Goal: Task Accomplishment & Management: Manage account settings

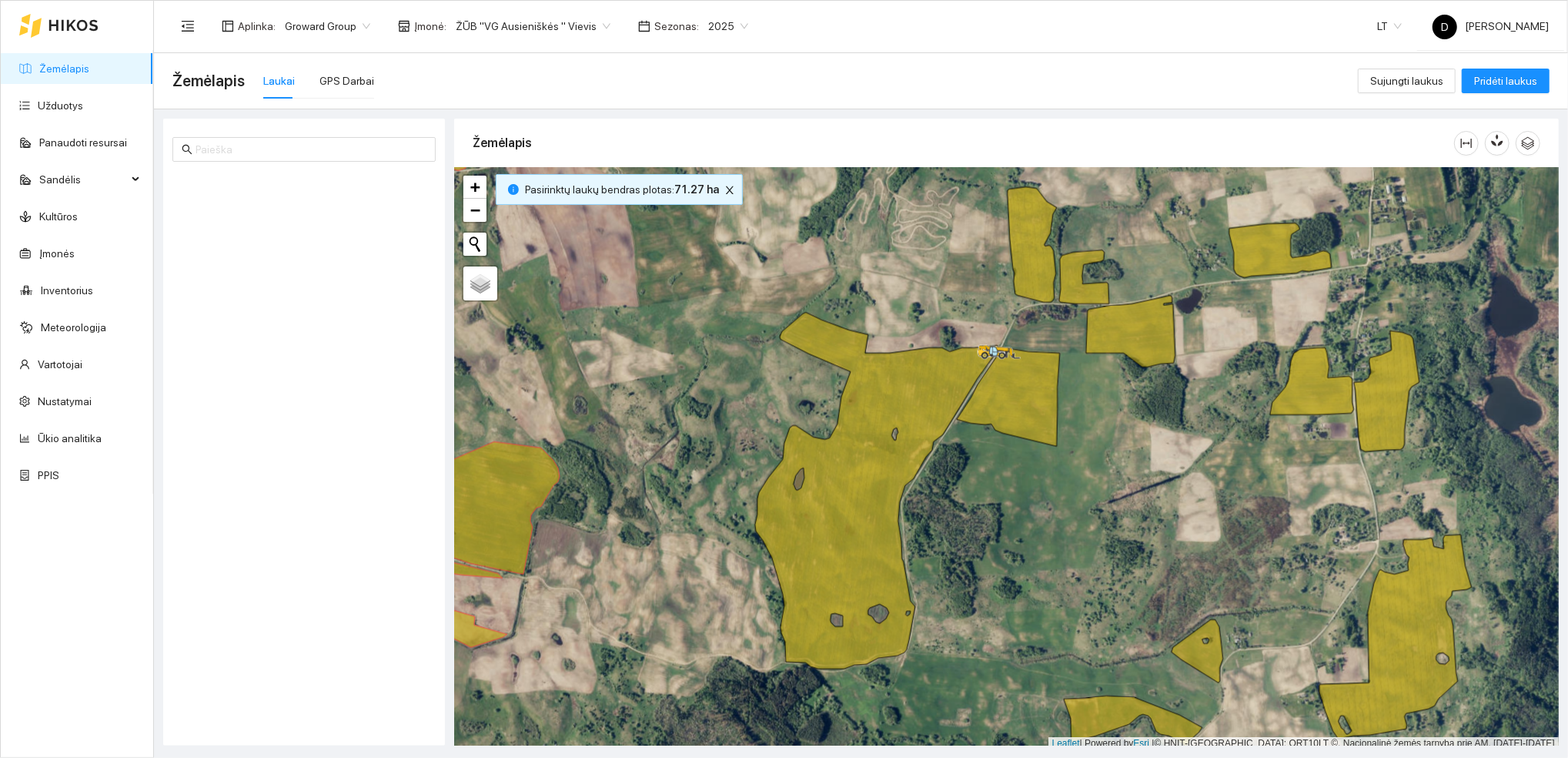
scroll to position [4, 0]
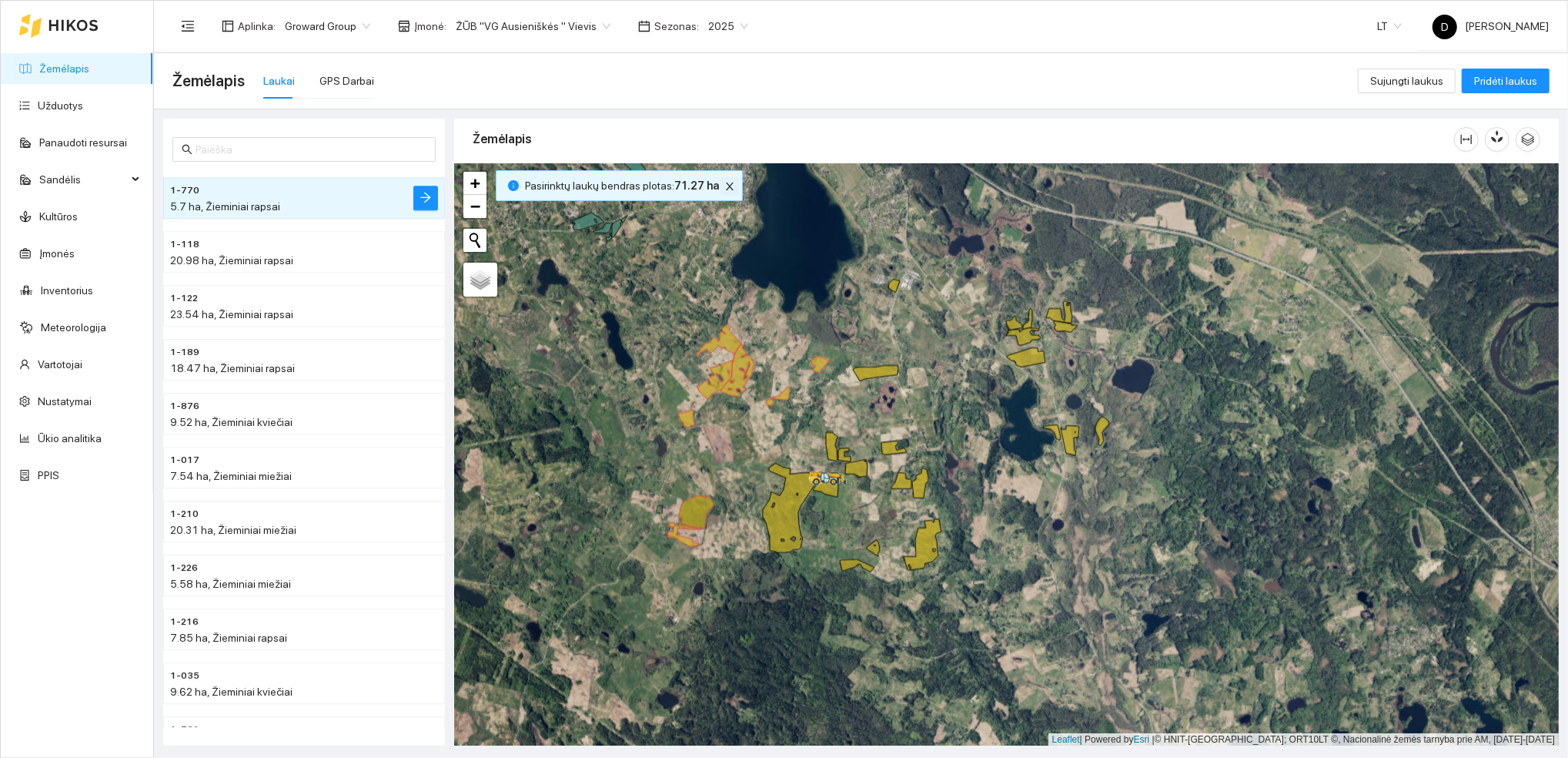
click at [725, 187] on icon "close" at bounding box center [730, 187] width 11 height 11
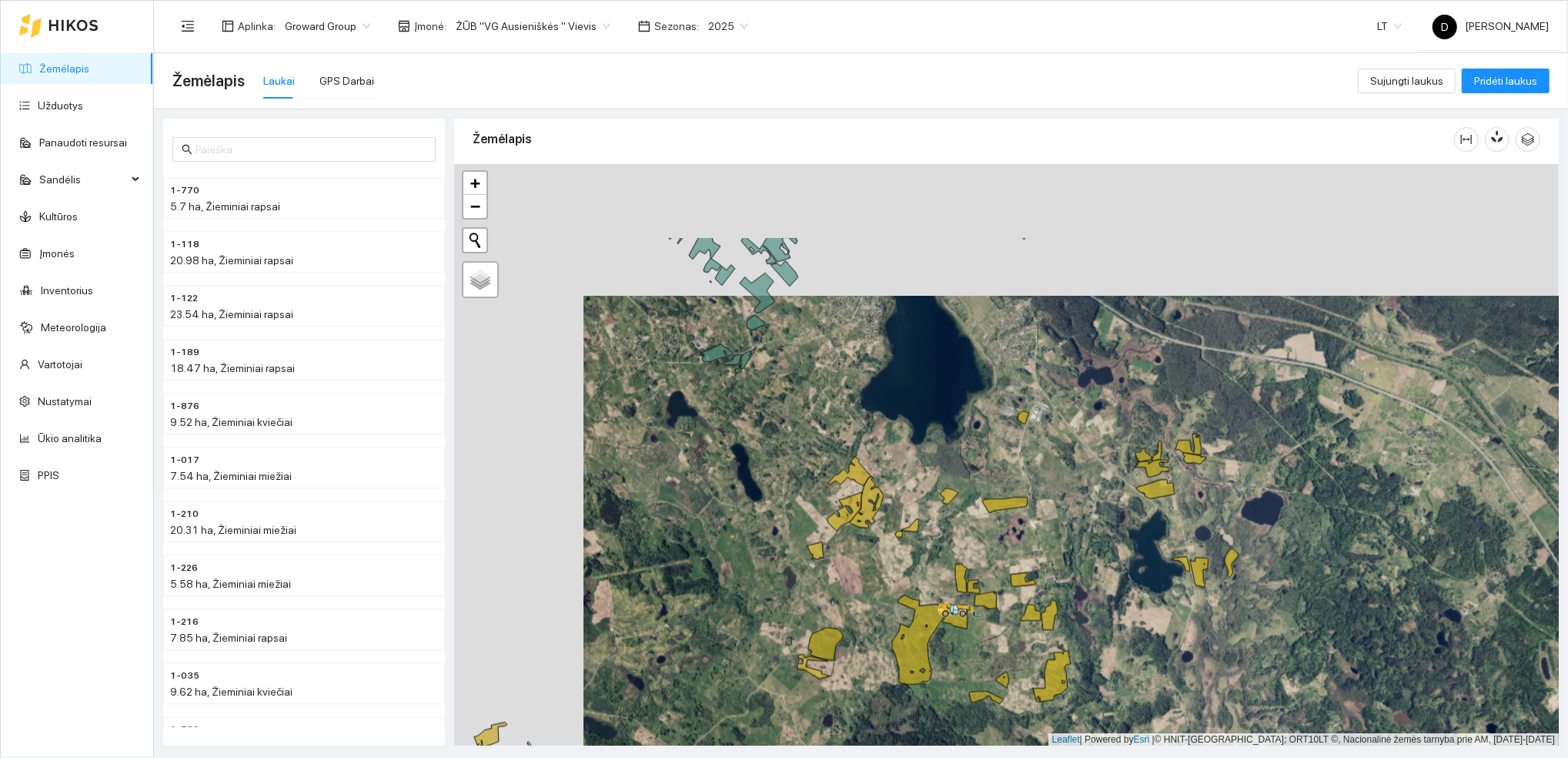
drag, startPoint x: 622, startPoint y: 340, endPoint x: 751, endPoint y: 470, distance: 183.1
click at [751, 470] on div at bounding box center [1006, 455] width 1104 height 582
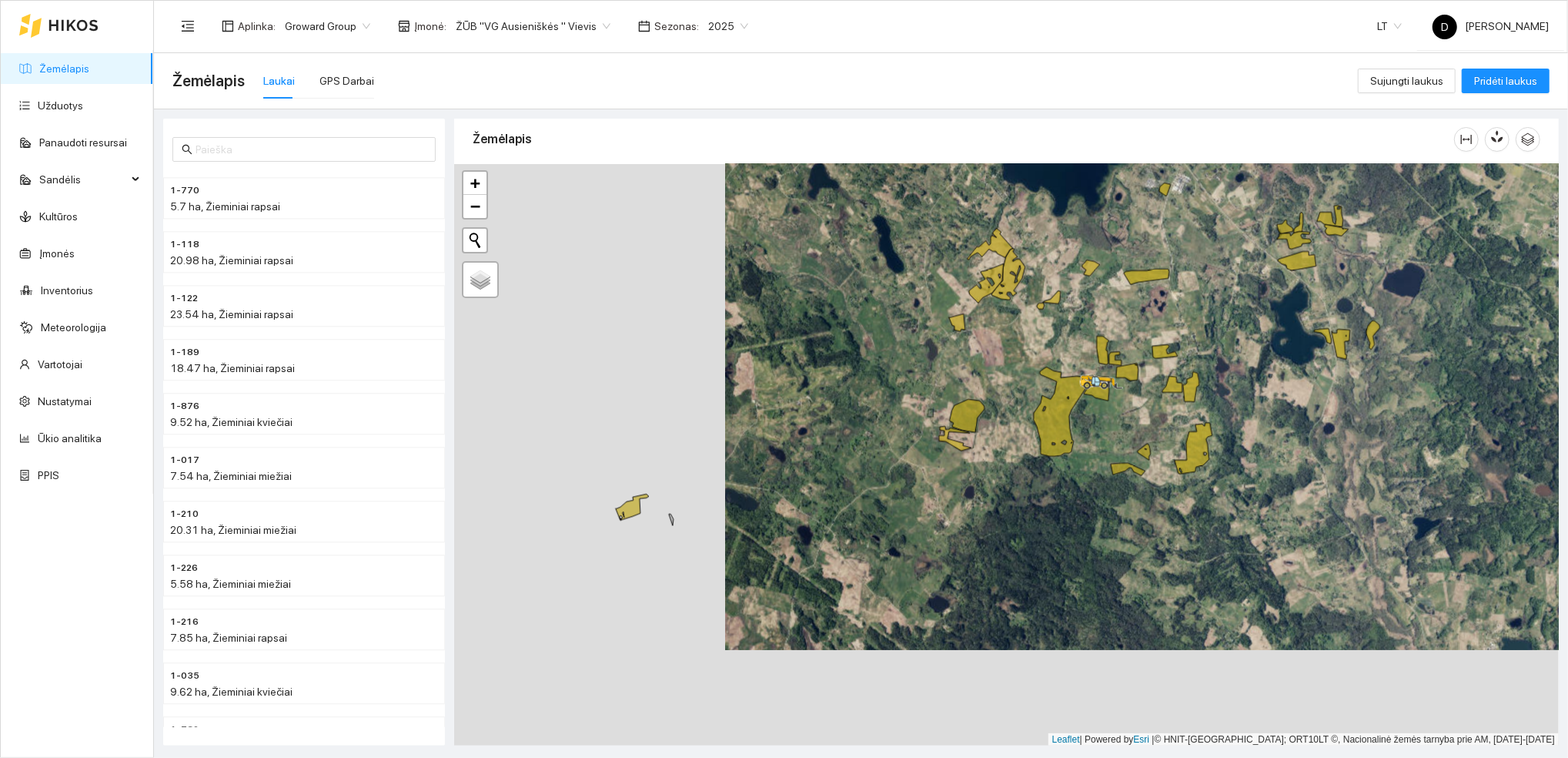
drag, startPoint x: 687, startPoint y: 485, endPoint x: 828, endPoint y: 257, distance: 268.1
click at [828, 257] on div at bounding box center [1006, 455] width 1104 height 582
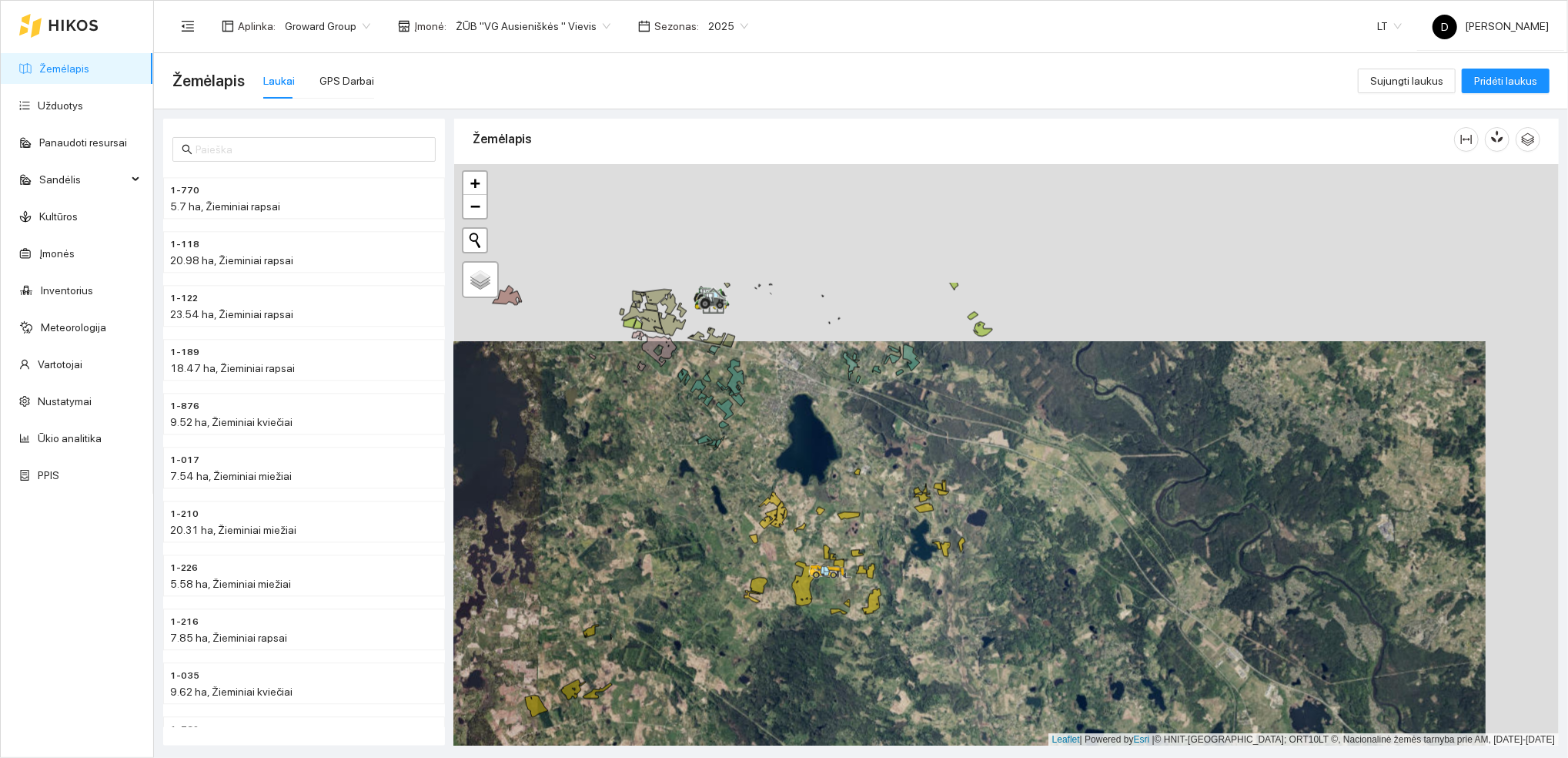
drag, startPoint x: 633, startPoint y: 332, endPoint x: 559, endPoint y: 504, distance: 187.2
click at [559, 508] on div at bounding box center [1006, 455] width 1104 height 582
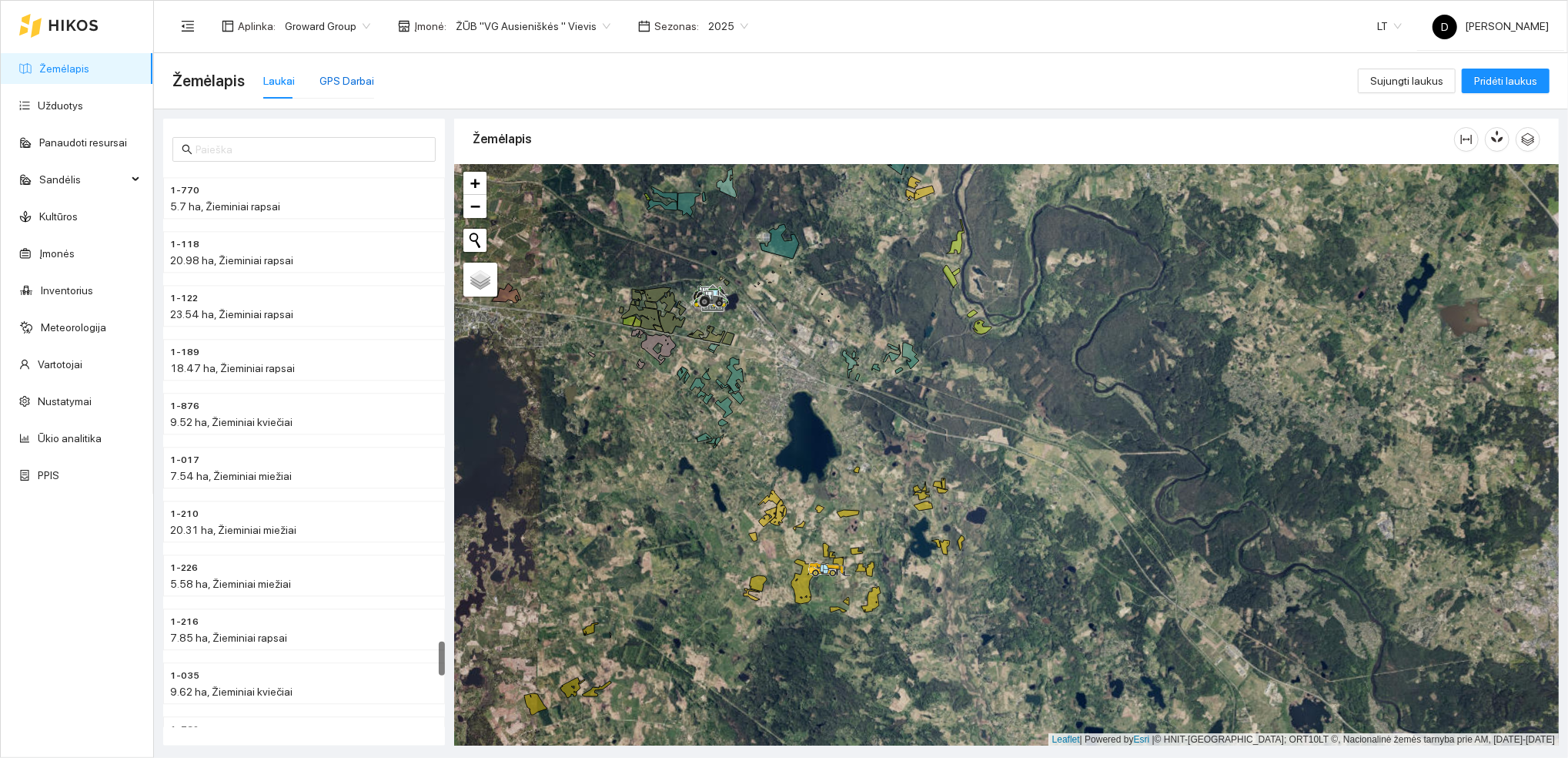
click at [343, 78] on div "GPS Darbai" at bounding box center [347, 81] width 55 height 17
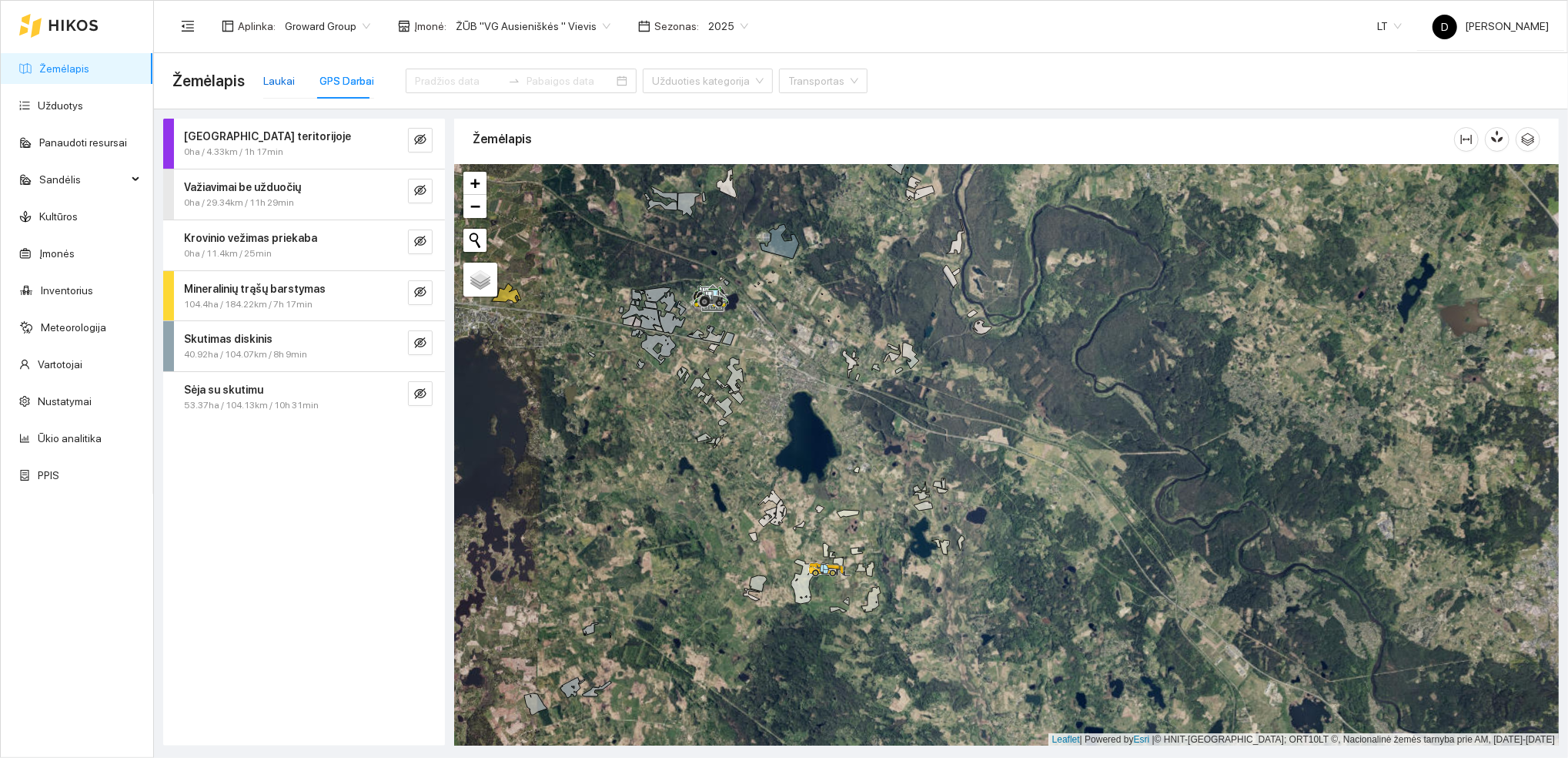
click at [276, 79] on div "Laukai" at bounding box center [279, 81] width 32 height 17
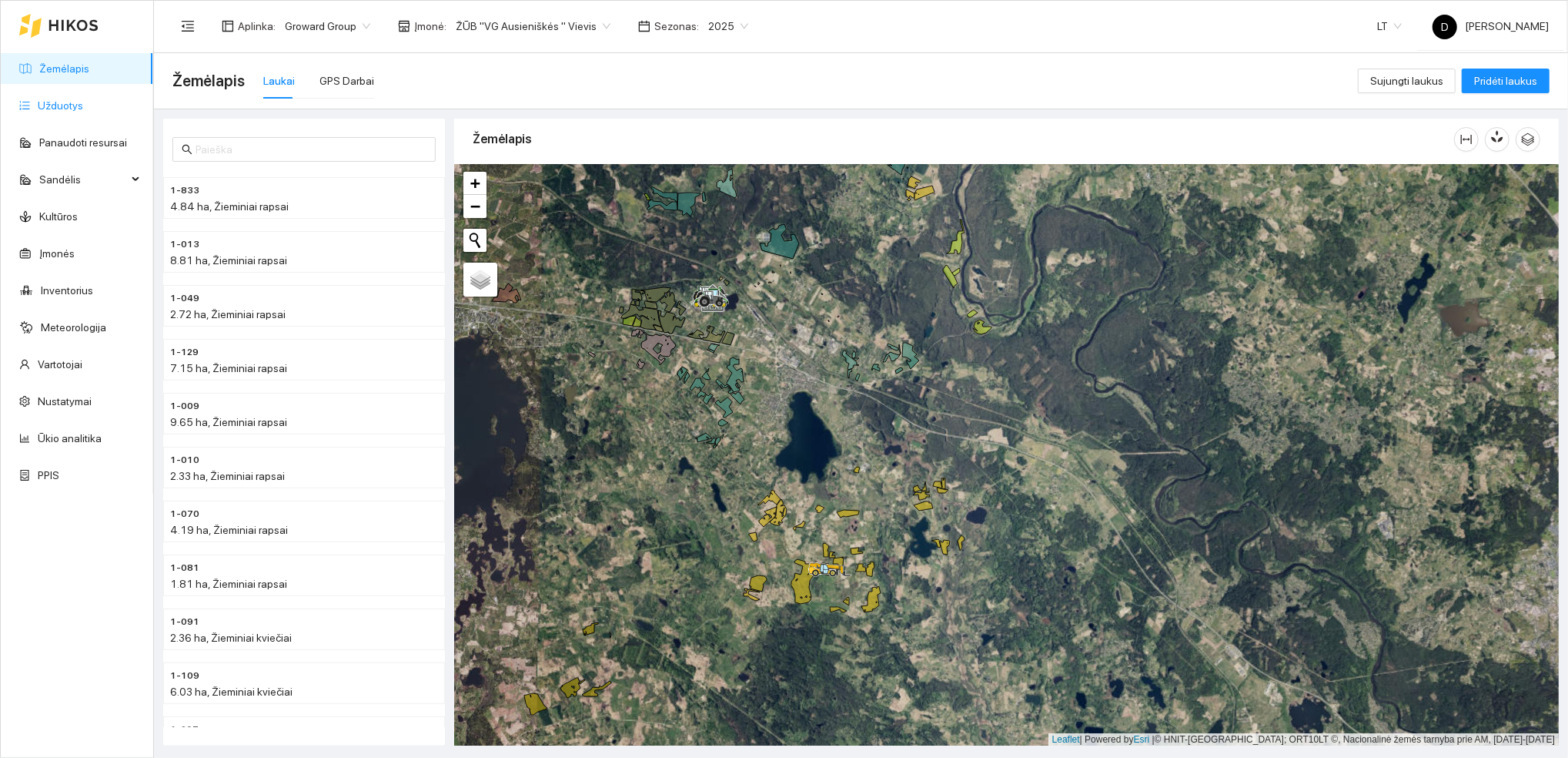
click at [57, 103] on link "Užduotys" at bounding box center [60, 105] width 45 height 12
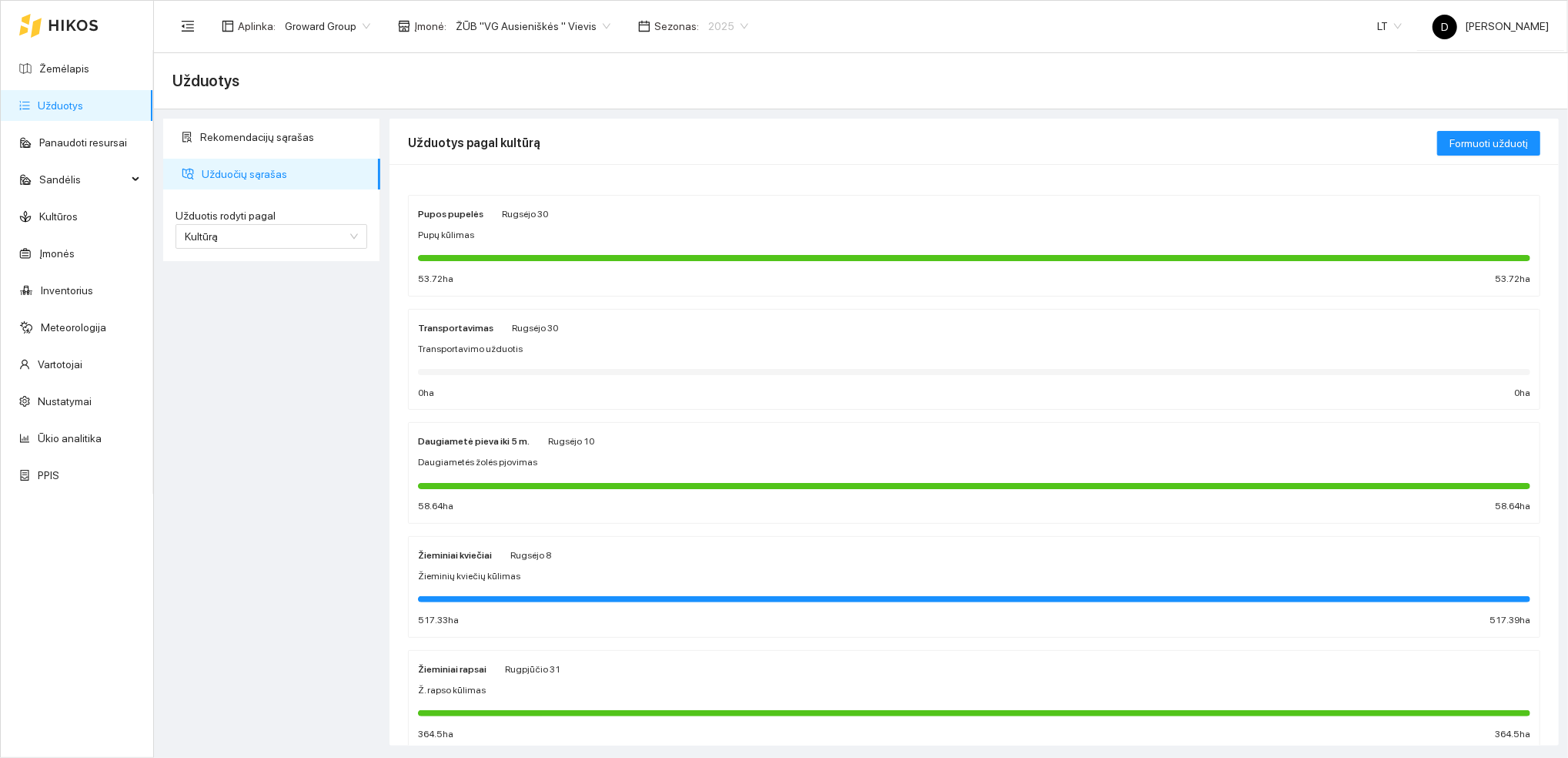
click at [715, 28] on span "2025" at bounding box center [728, 26] width 40 height 23
click at [704, 203] on div "2026" at bounding box center [711, 204] width 40 height 17
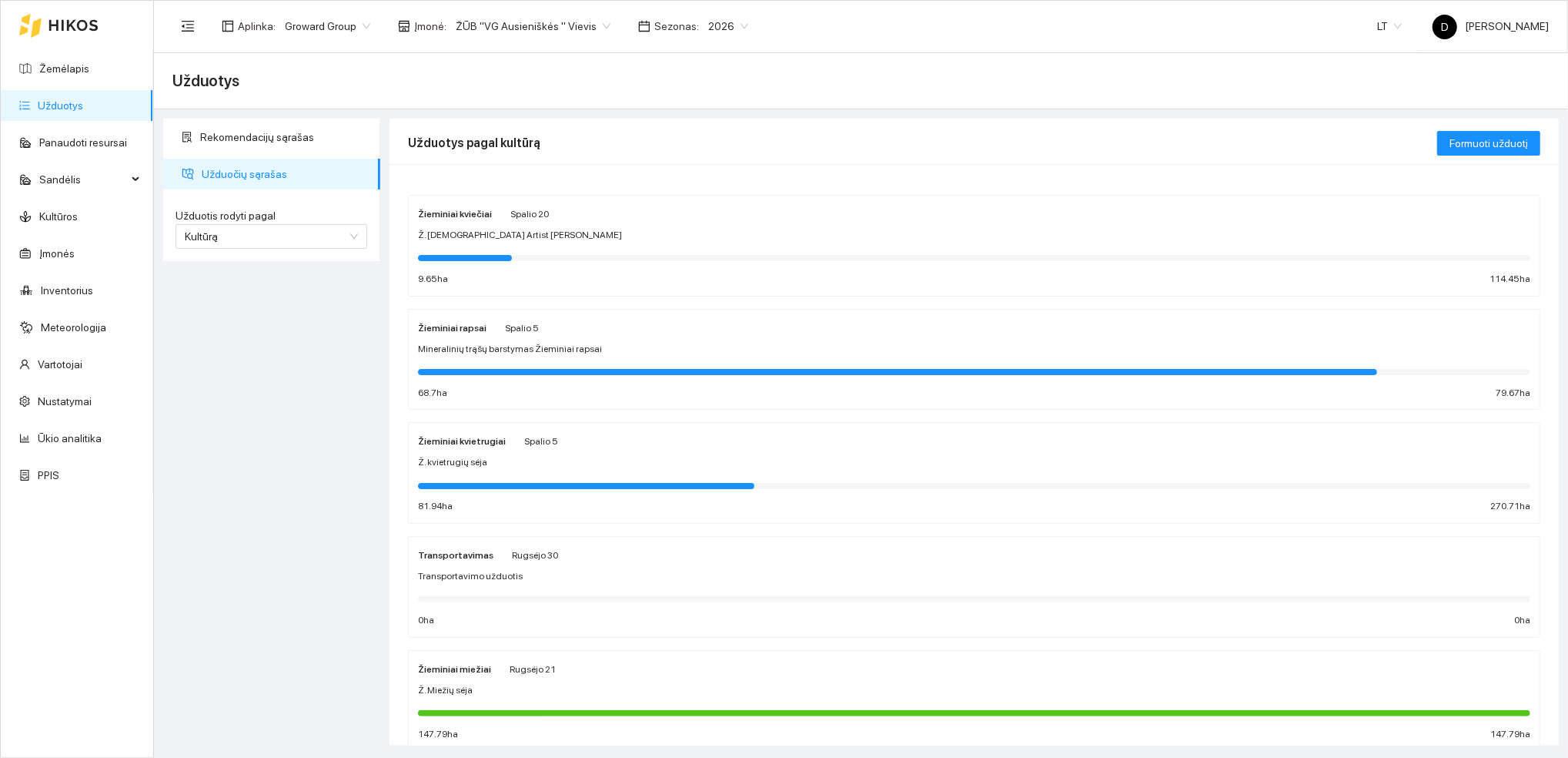
click at [995, 26] on div "Aplinka : Groward Group Įmonė : ŽŪB "VG Ausieniškės " Vievis Sezonas : 2026 202…" at bounding box center [860, 26] width 1376 height 50
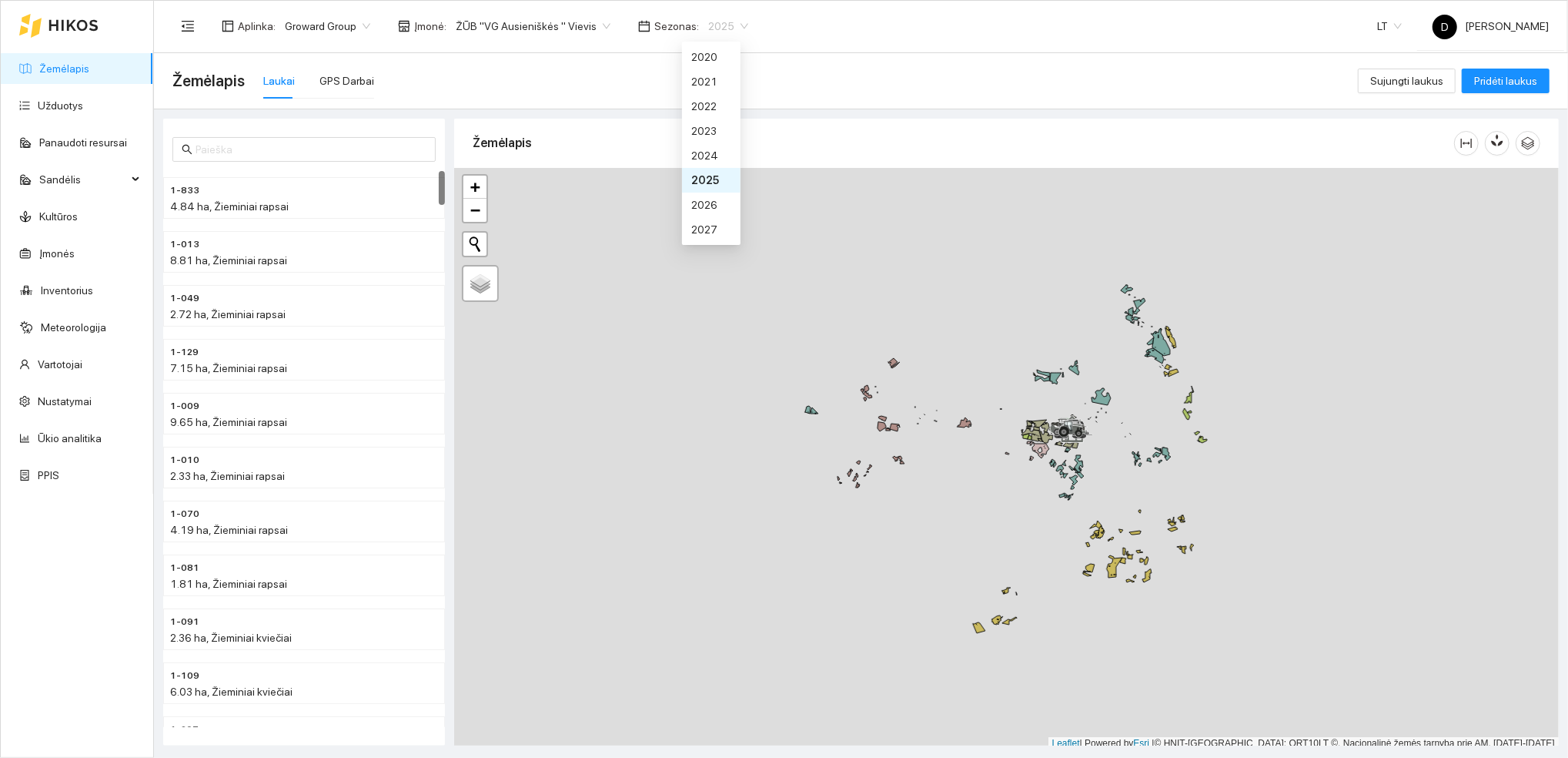
click at [714, 19] on span "2025" at bounding box center [728, 26] width 40 height 23
click at [716, 202] on div "2026" at bounding box center [711, 204] width 40 height 17
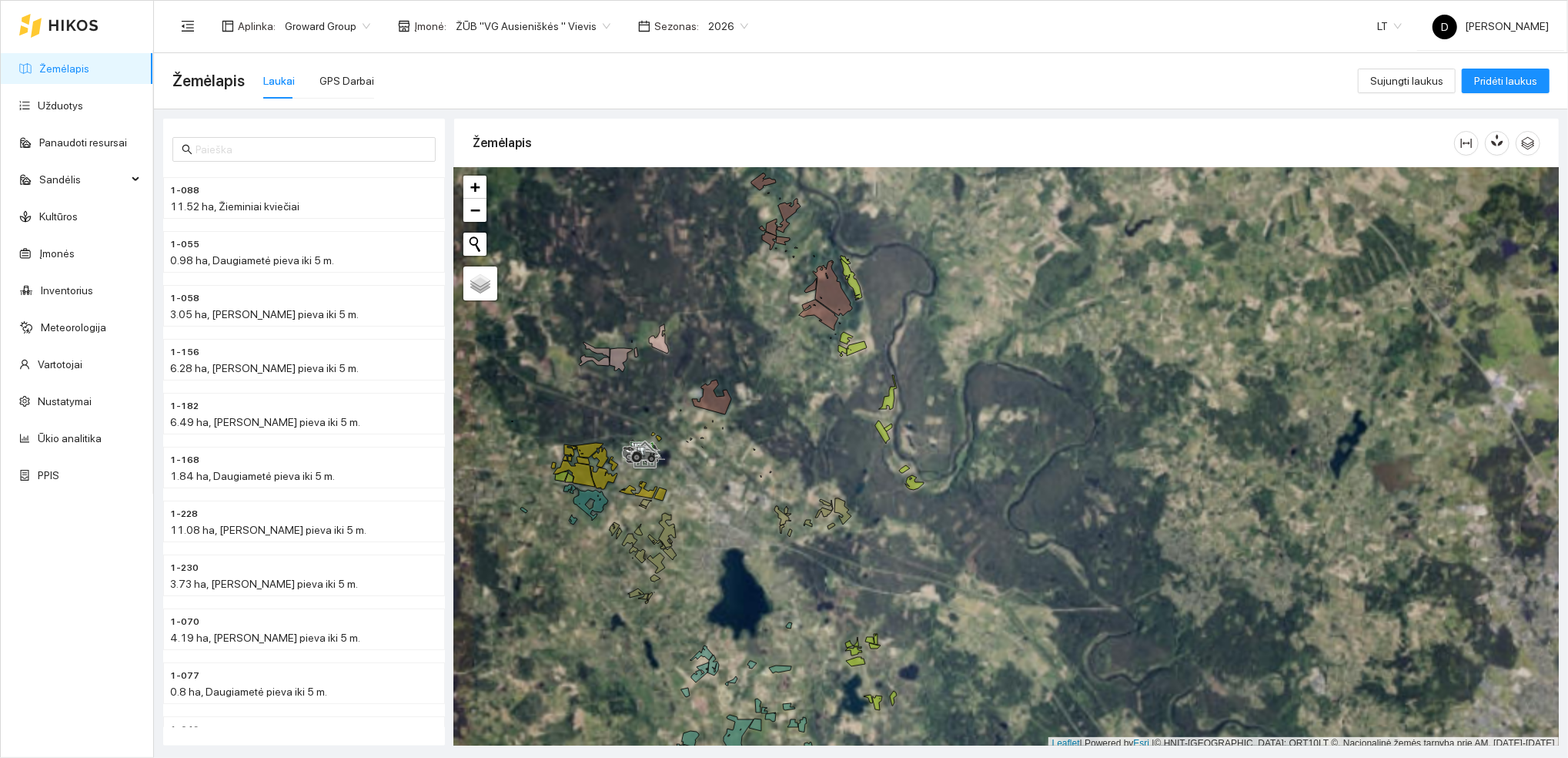
scroll to position [4, 0]
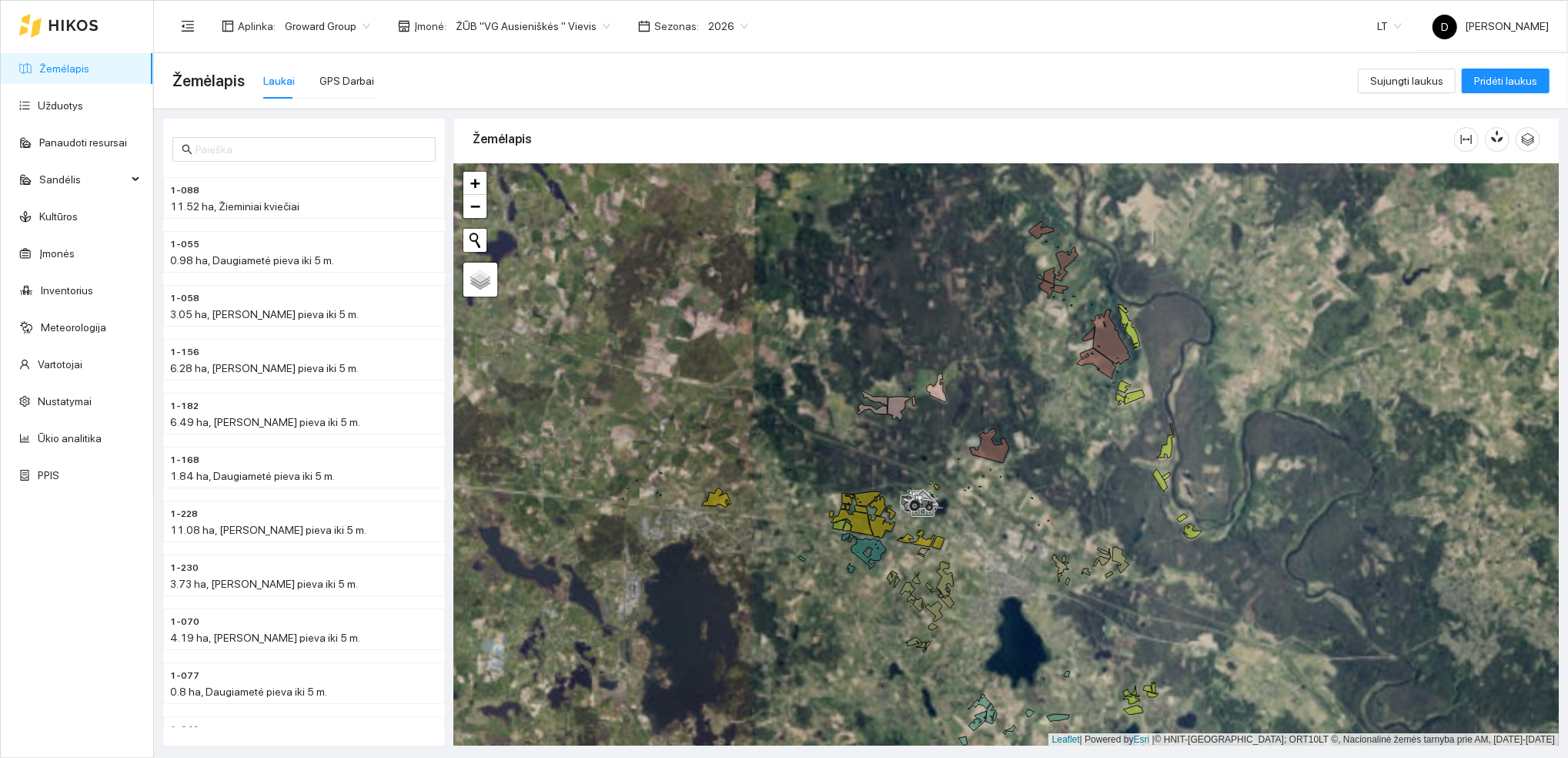
drag, startPoint x: 759, startPoint y: 465, endPoint x: 1036, endPoint y: 518, distance: 282.0
click at [1036, 518] on div at bounding box center [1006, 455] width 1104 height 582
click at [1394, 24] on span "LT" at bounding box center [1389, 26] width 25 height 23
click at [1244, 46] on div "Aplinka : Groward Group Įmonė : ŽŪB "VG Ausieniškės " Vievis Sezonas : 2026 LT …" at bounding box center [860, 26] width 1376 height 50
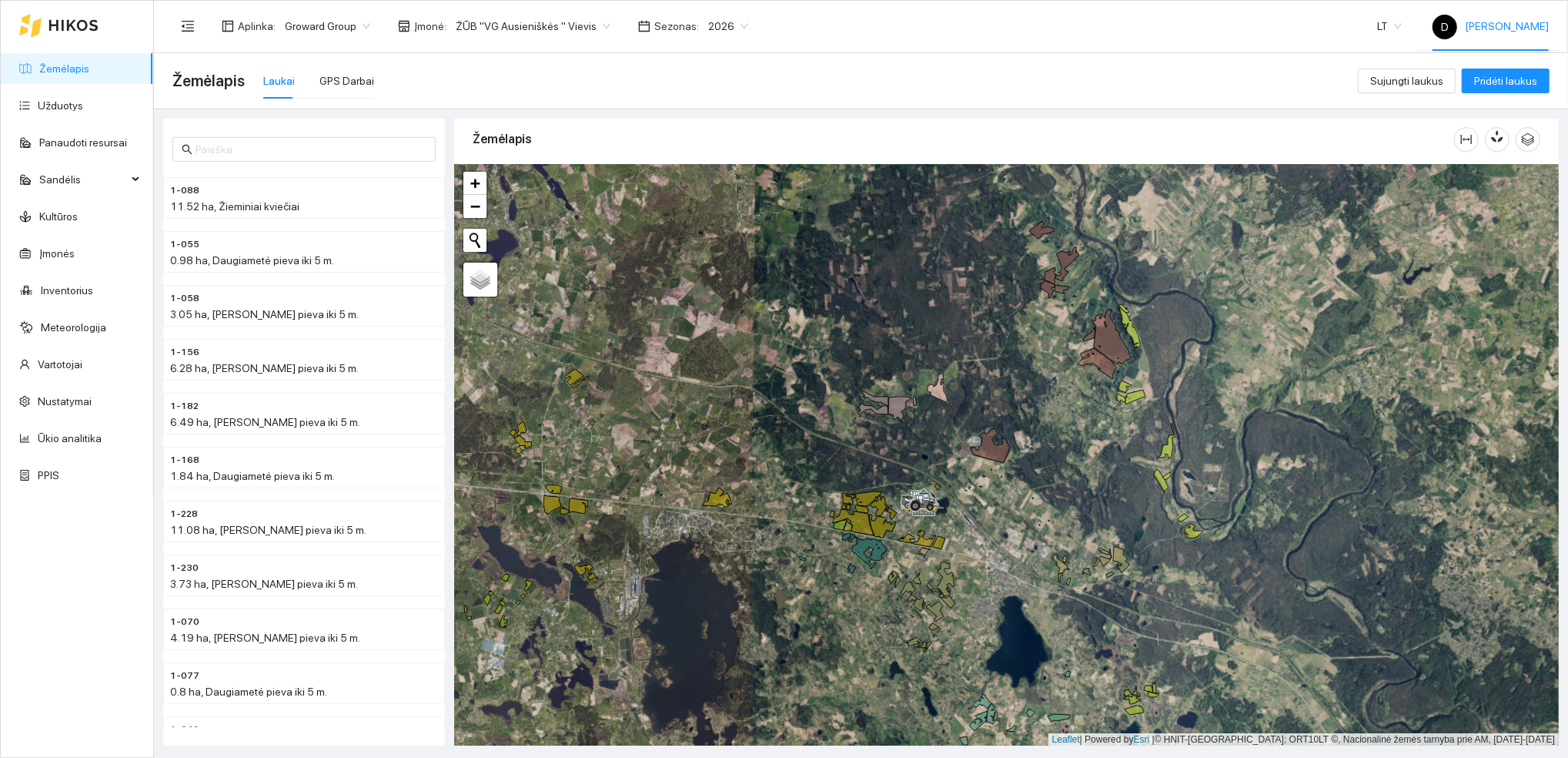
click at [1530, 26] on span "D Darius Jancevičius" at bounding box center [1491, 26] width 116 height 12
click at [1138, 27] on div "Aplinka : Groward Group Įmonė : ŽŪB "VG Ausieniškės " Vievis Sezonas : 2026 LT …" at bounding box center [860, 26] width 1376 height 50
click at [1151, 77] on div "Žemėlapis Laukai GPS Darbai" at bounding box center [765, 81] width 1186 height 49
click at [186, 22] on icon "menu-fold" at bounding box center [187, 26] width 14 height 14
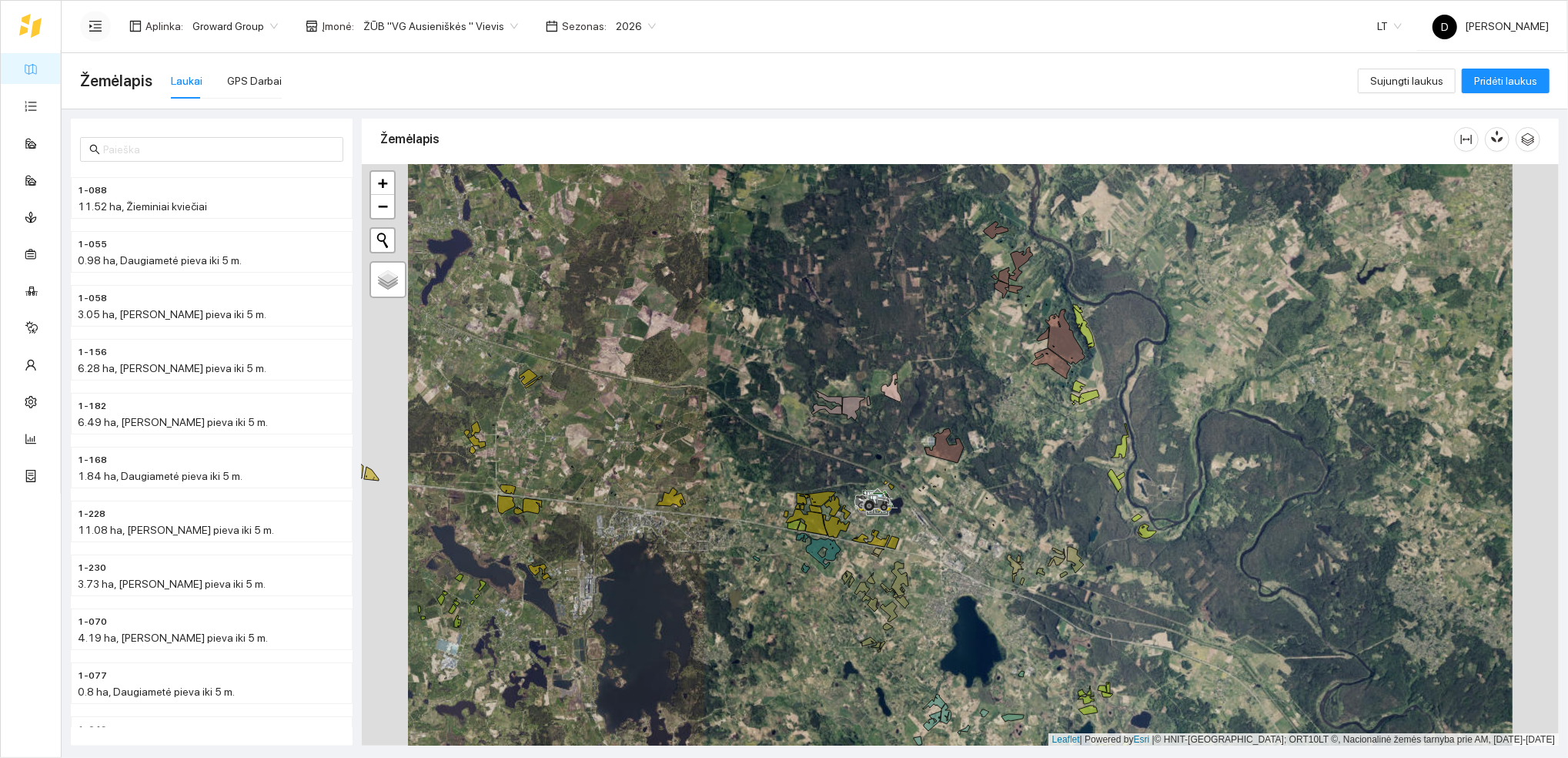
click at [95, 27] on icon "menu-unfold" at bounding box center [95, 26] width 12 height 11
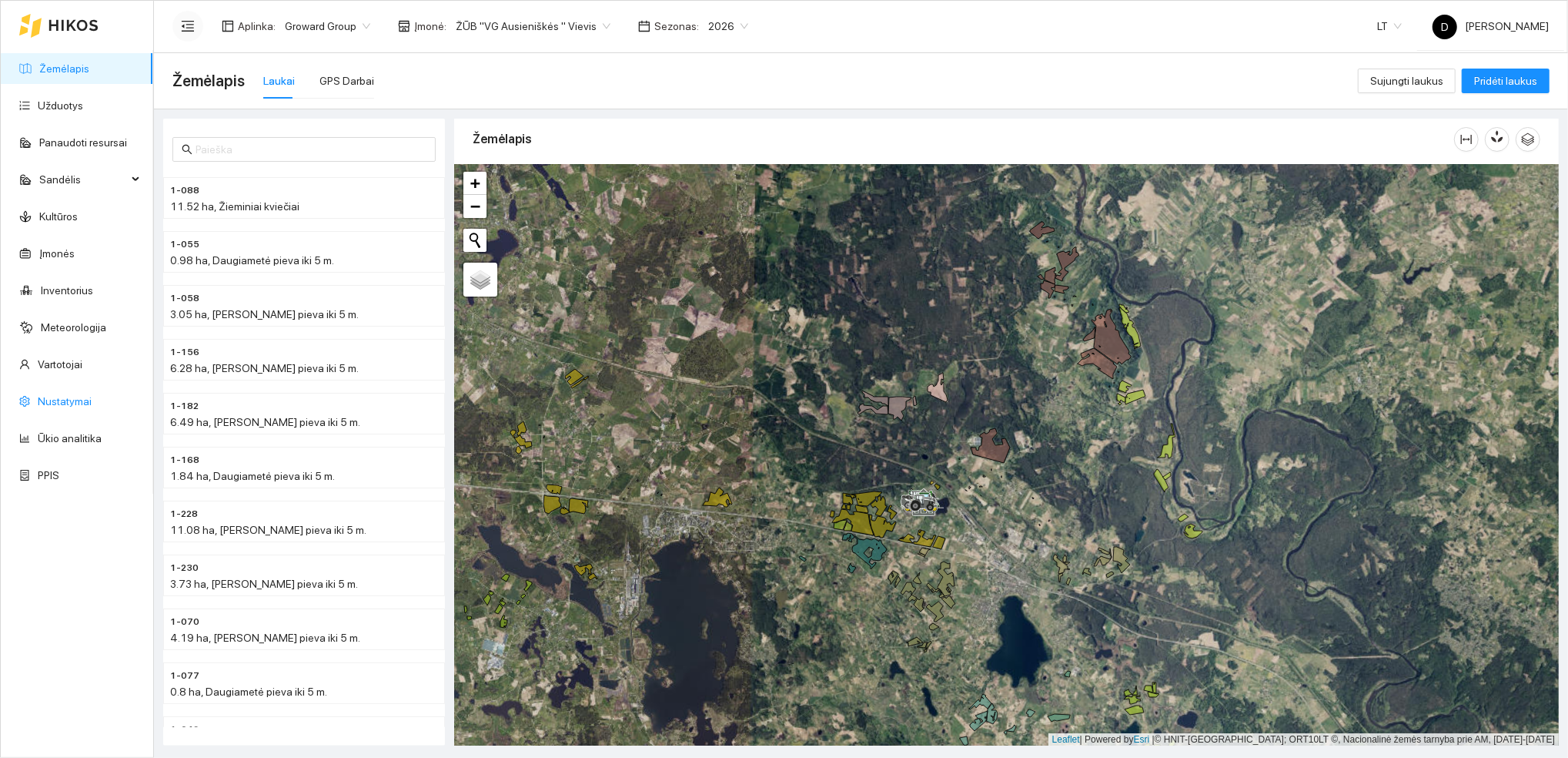
click at [80, 400] on link "Nustatymai" at bounding box center [65, 401] width 54 height 12
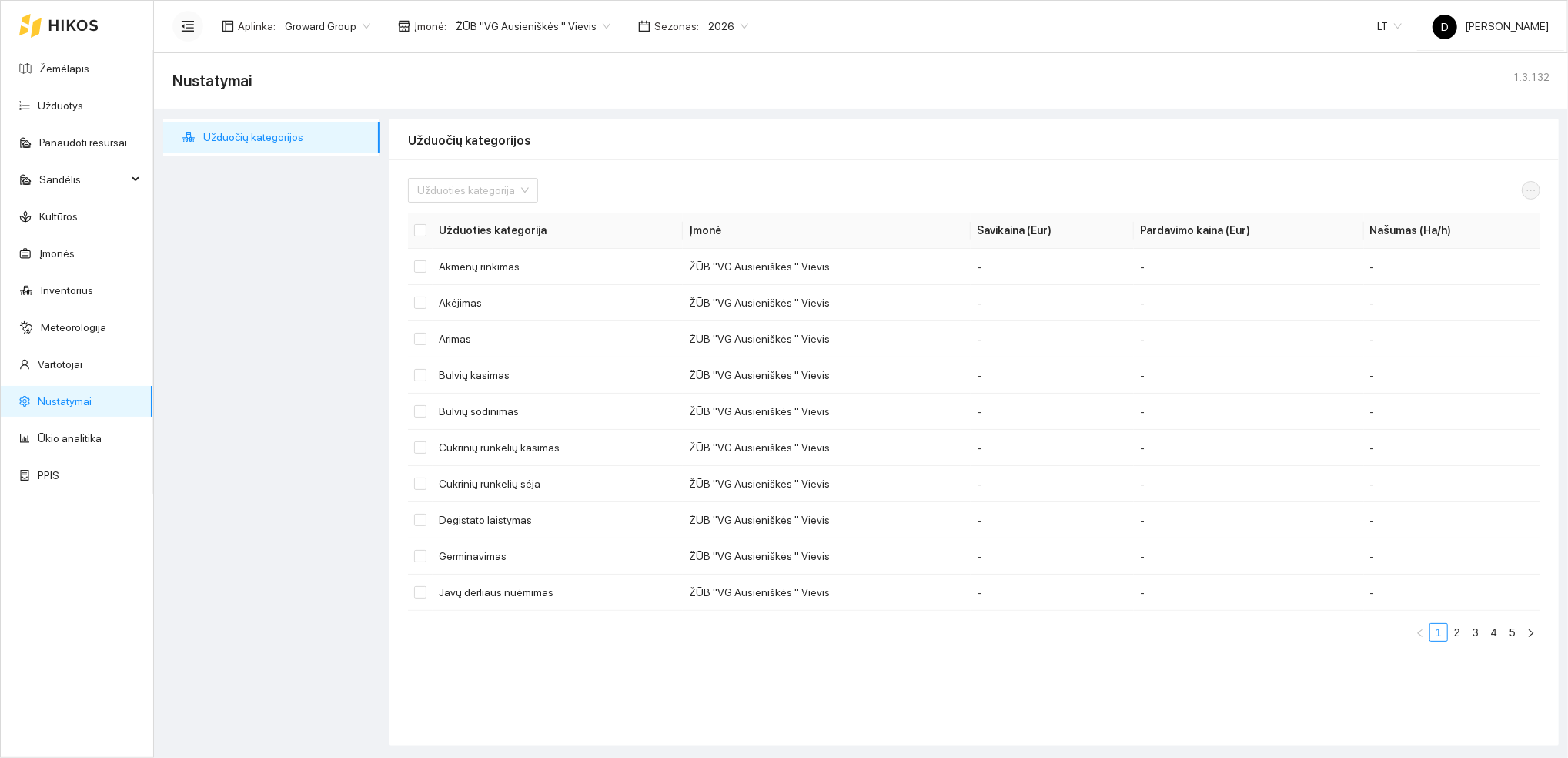
click at [60, 403] on link "Nustatymai" at bounding box center [65, 401] width 54 height 12
click at [66, 435] on link "Ūkio analitika" at bounding box center [69, 438] width 64 height 12
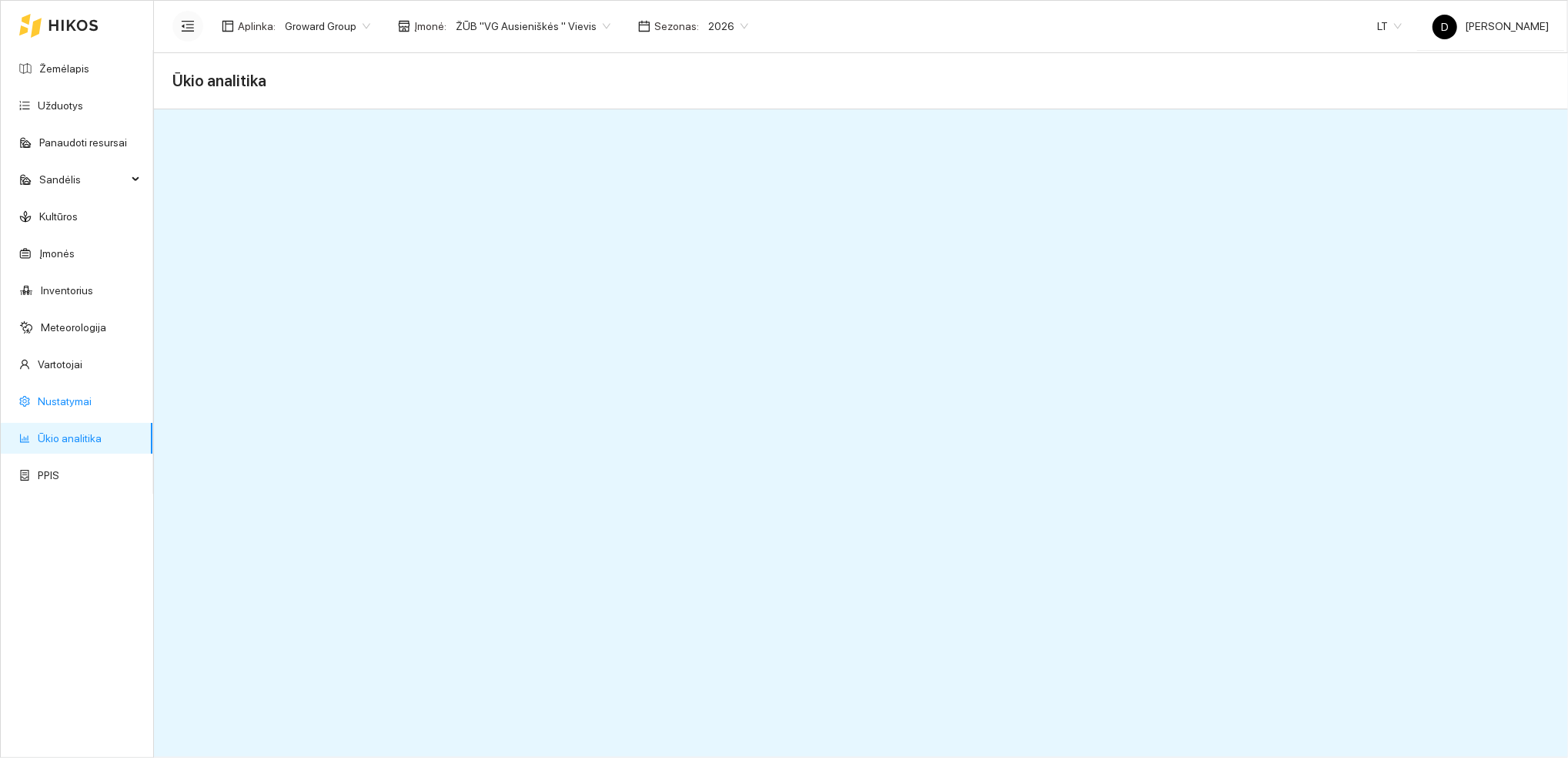
click at [79, 400] on link "Nustatymai" at bounding box center [65, 401] width 54 height 12
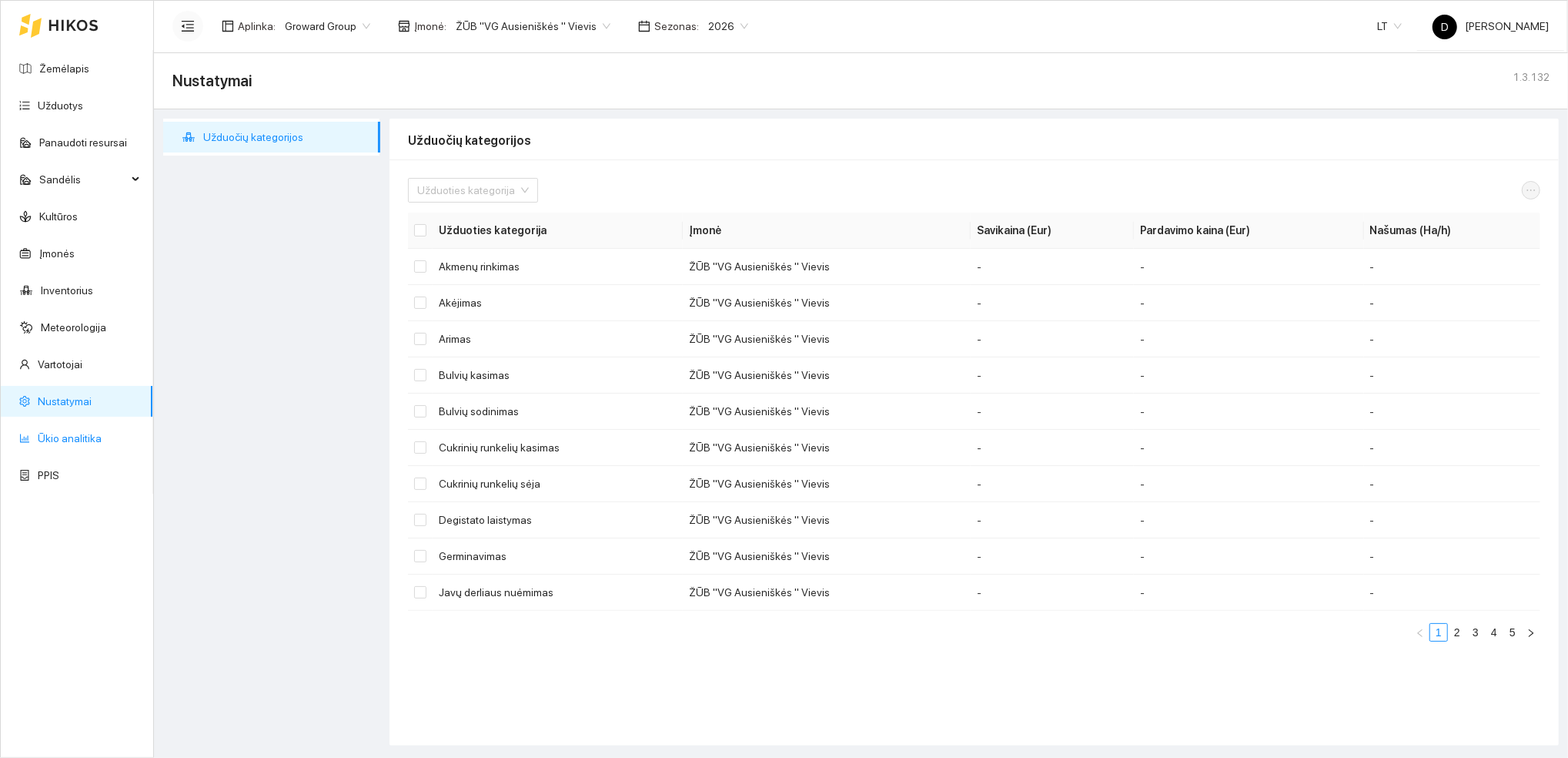
click at [69, 441] on link "Ūkio analitika" at bounding box center [69, 438] width 64 height 12
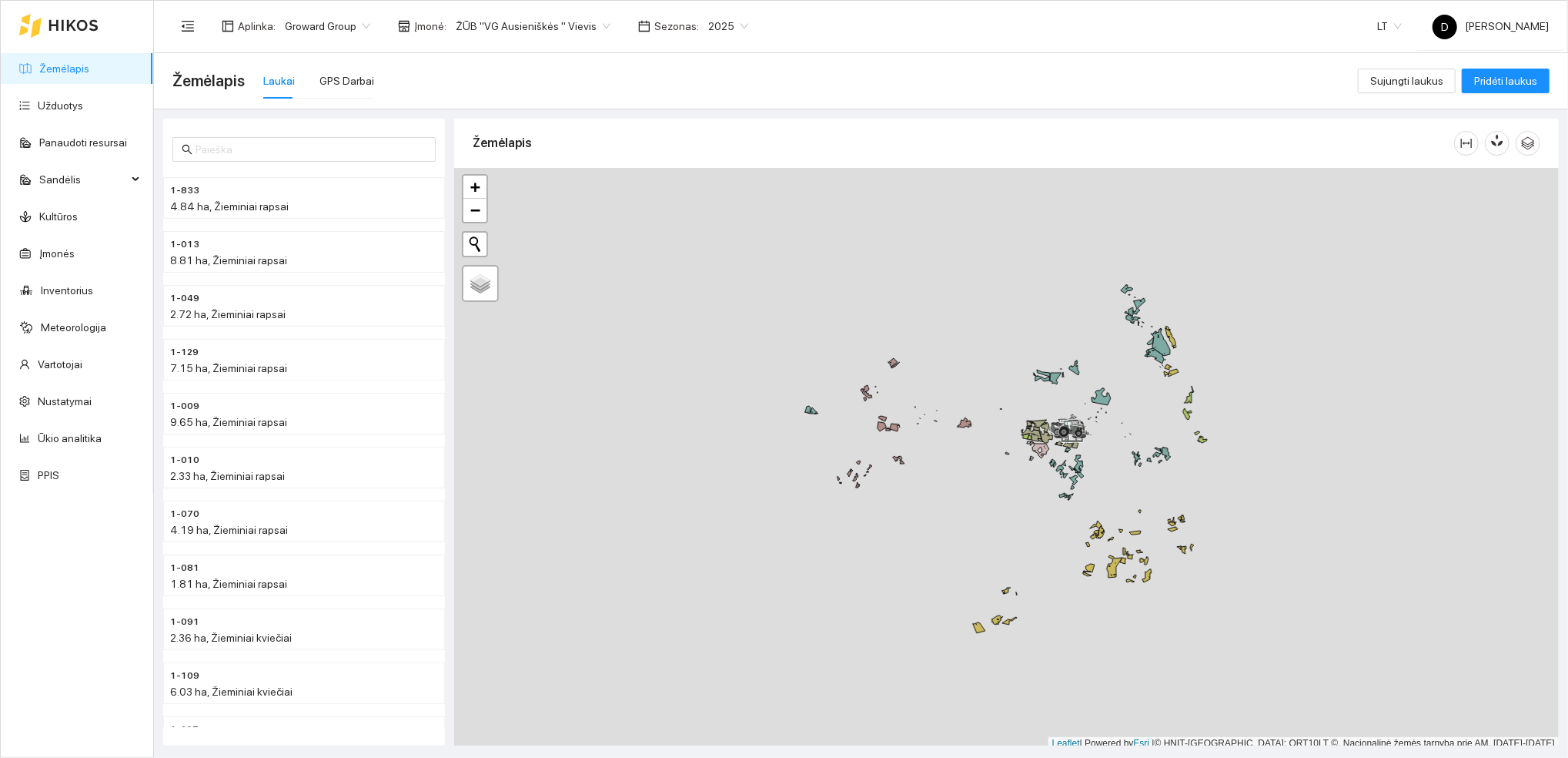
click at [709, 25] on span "2025" at bounding box center [728, 26] width 40 height 23
click at [714, 206] on div "2026" at bounding box center [711, 204] width 40 height 17
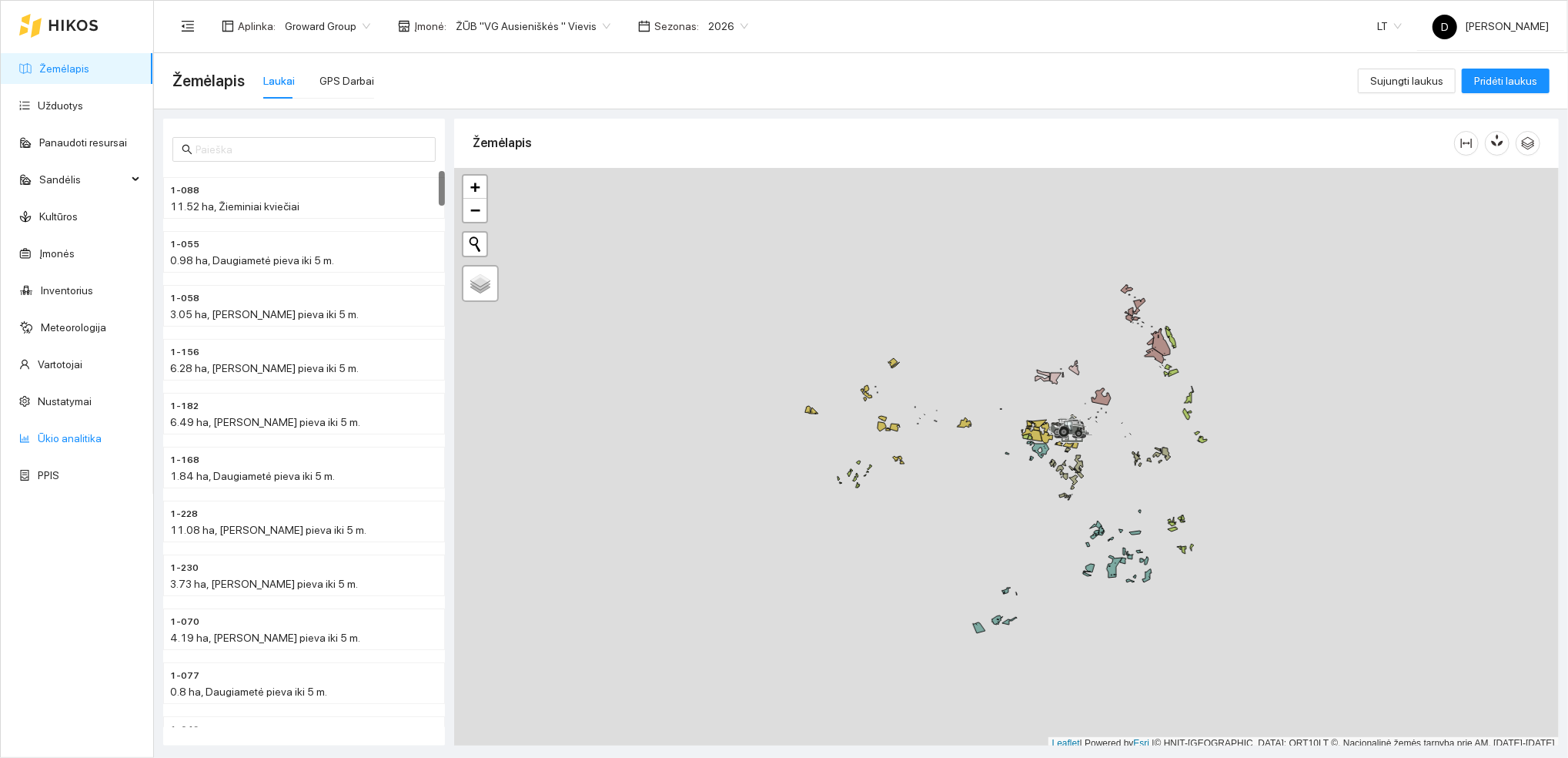
click at [80, 434] on link "Ūkio analitika" at bounding box center [69, 438] width 64 height 12
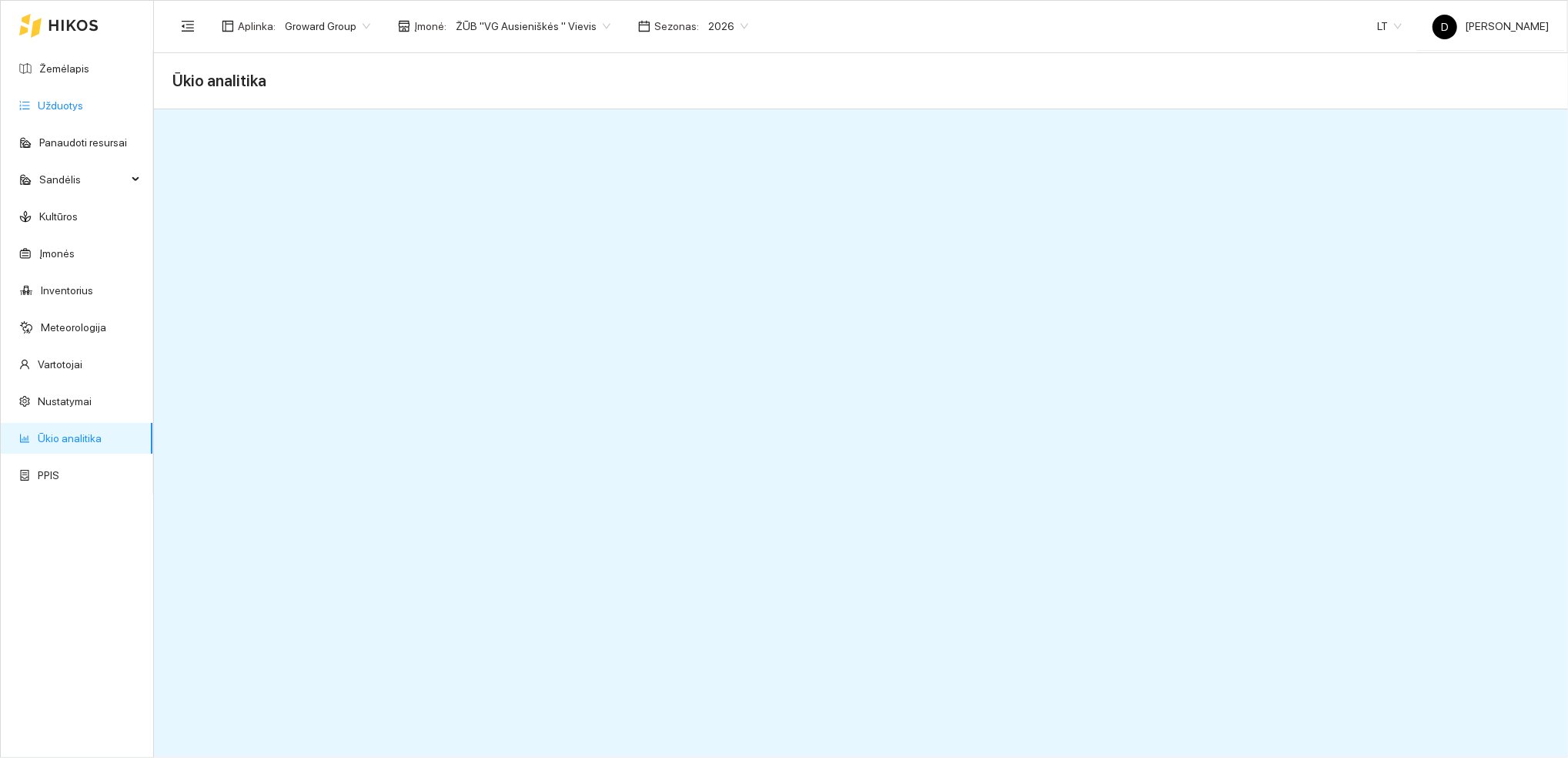
click at [73, 104] on link "Užduotys" at bounding box center [60, 105] width 45 height 12
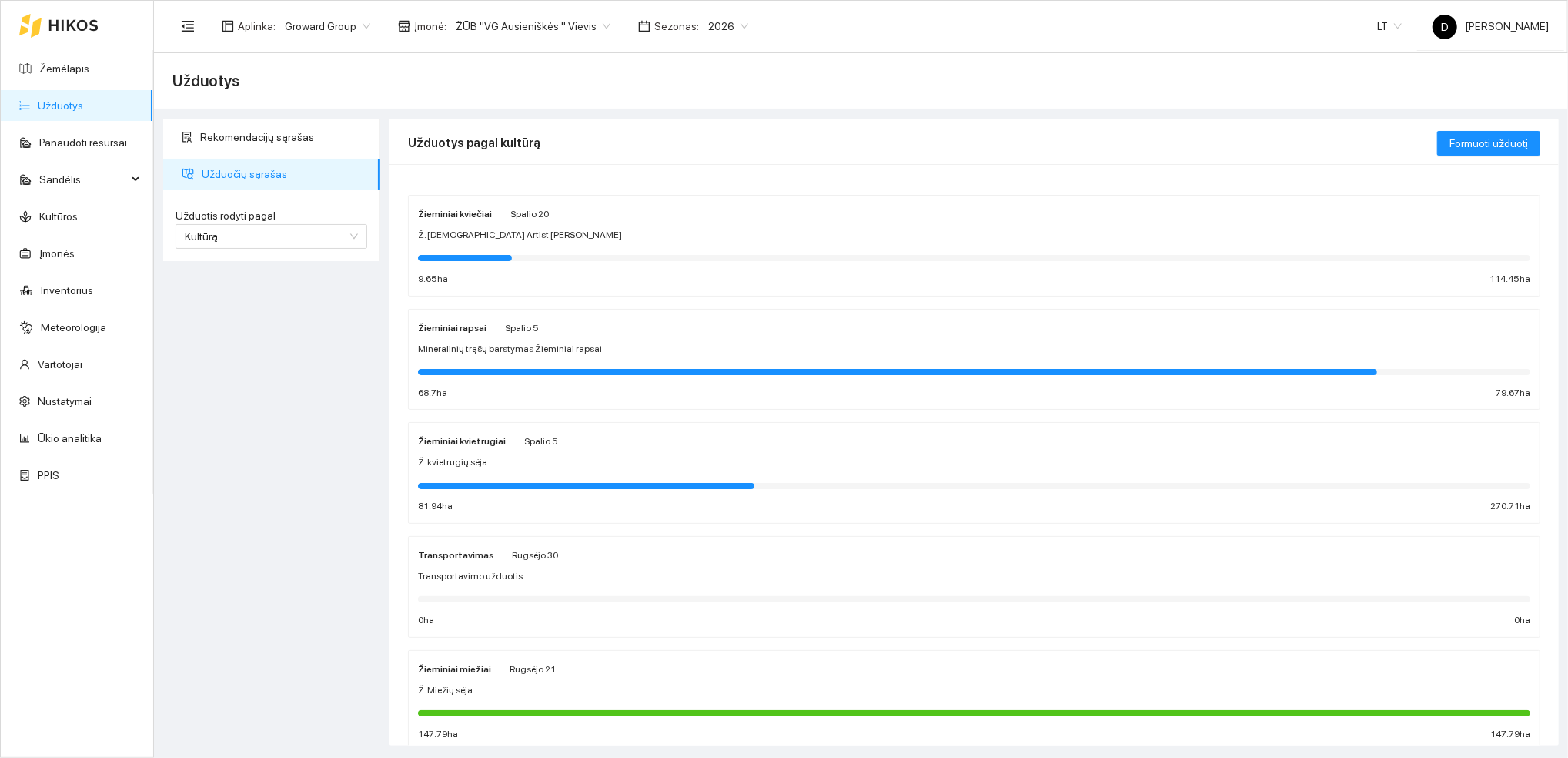
click at [488, 242] on span "Ž. [DEMOGRAPHIC_DATA] Artist [PERSON_NAME]" at bounding box center [520, 235] width 204 height 14
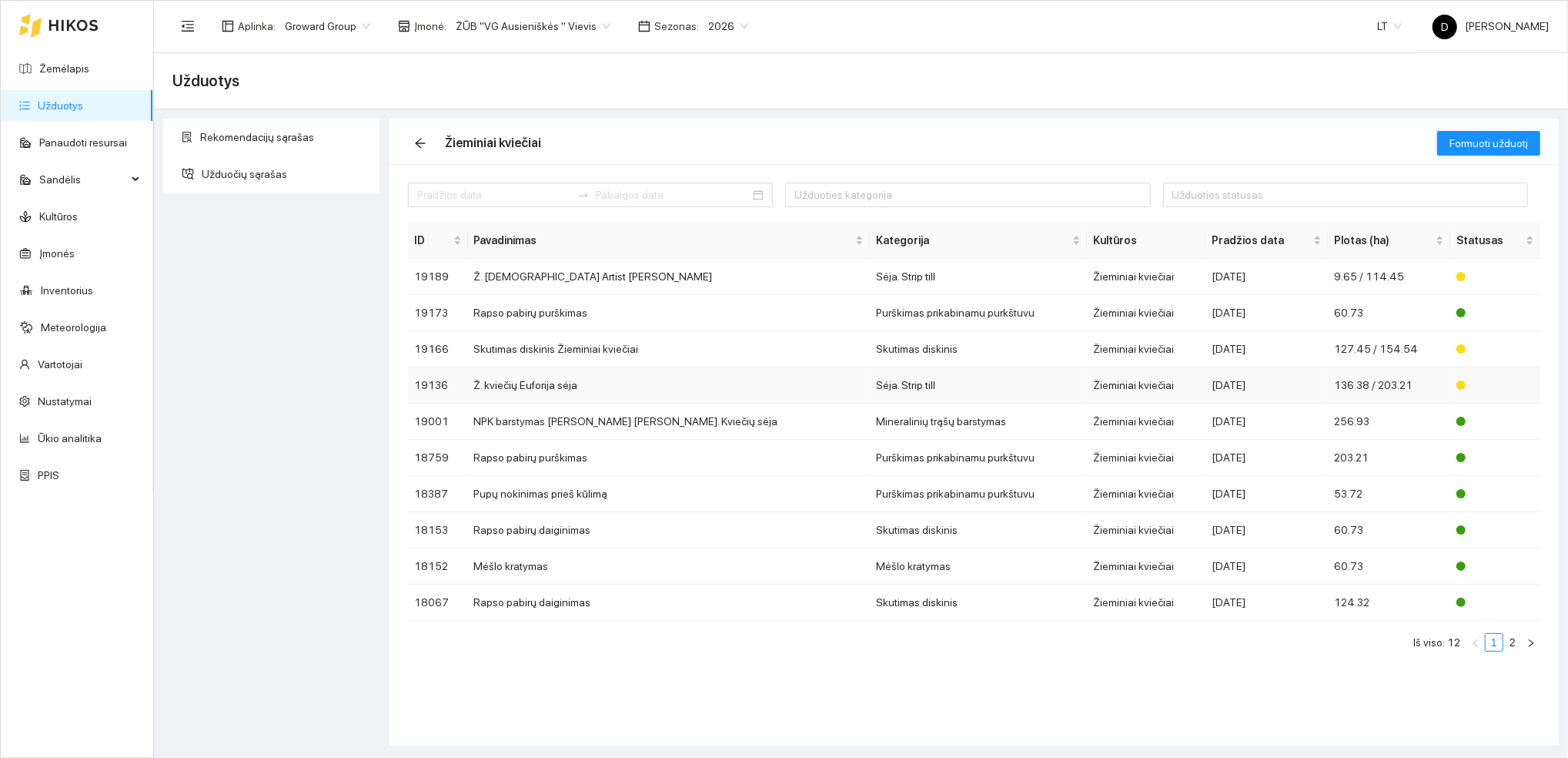
click at [661, 383] on td "Ž. kviečių Euforija sėja" at bounding box center [668, 385] width 402 height 36
click at [423, 140] on icon "arrow-left" at bounding box center [420, 143] width 12 height 12
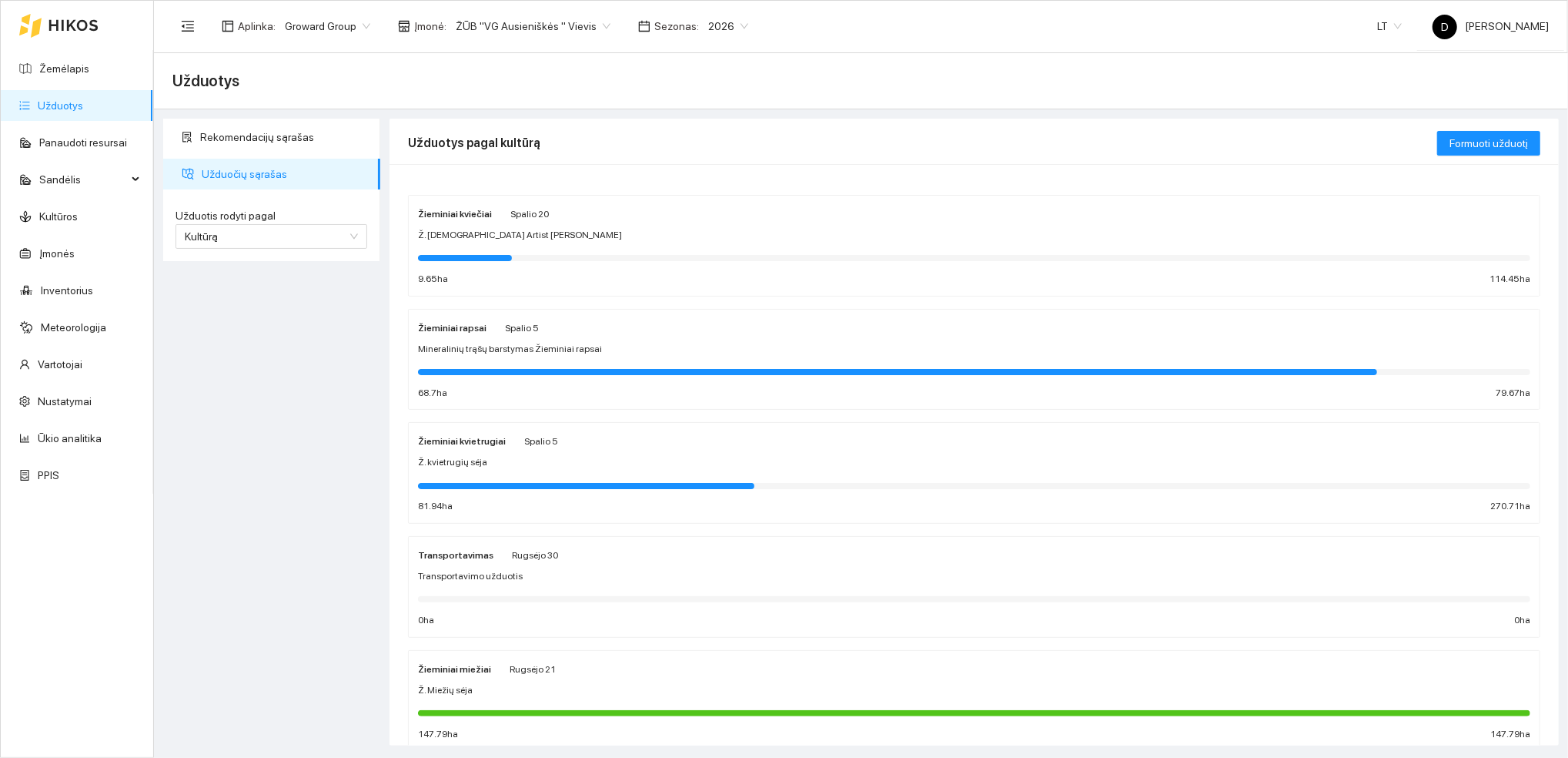
click at [489, 444] on strong "Žieminiai kvietrugiai" at bounding box center [462, 442] width 88 height 11
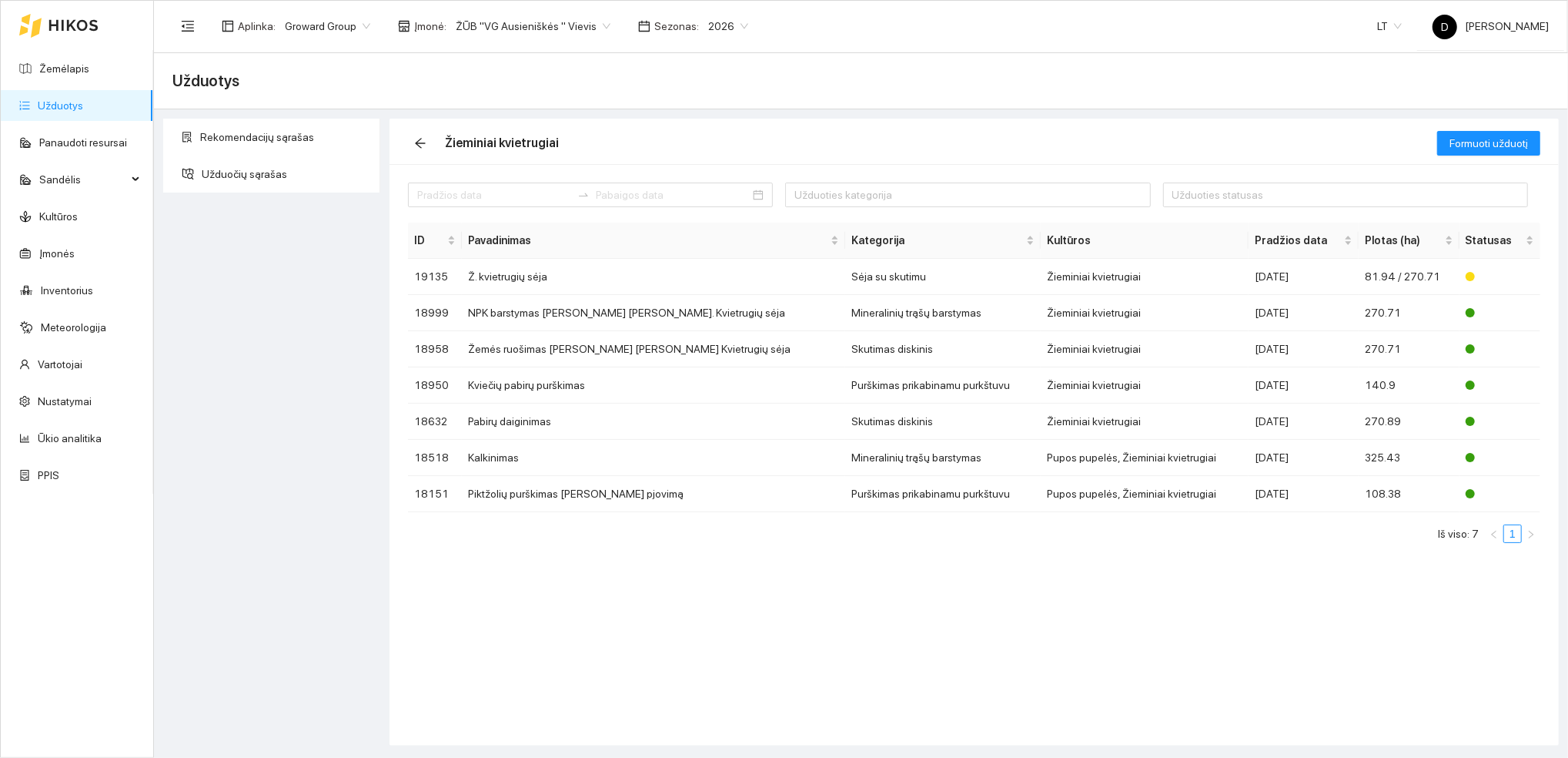
click at [287, 327] on div "Rekomendacijų sąrašas Užduočių sąrašas" at bounding box center [272, 432] width 226 height 626
click at [309, 556] on div "Rekomendacijų sąrašas Užduočių sąrašas" at bounding box center [272, 432] width 226 height 626
click at [257, 565] on div "Rekomendacijų sąrašas Užduočių sąrašas" at bounding box center [272, 432] width 226 height 626
click at [790, 653] on div "Užduoties kategorija Užduoties statusas ID Pavadinimas Kategorija Kultūros Prad…" at bounding box center [974, 454] width 1169 height 581
click at [423, 142] on icon "arrow-left" at bounding box center [420, 143] width 12 height 12
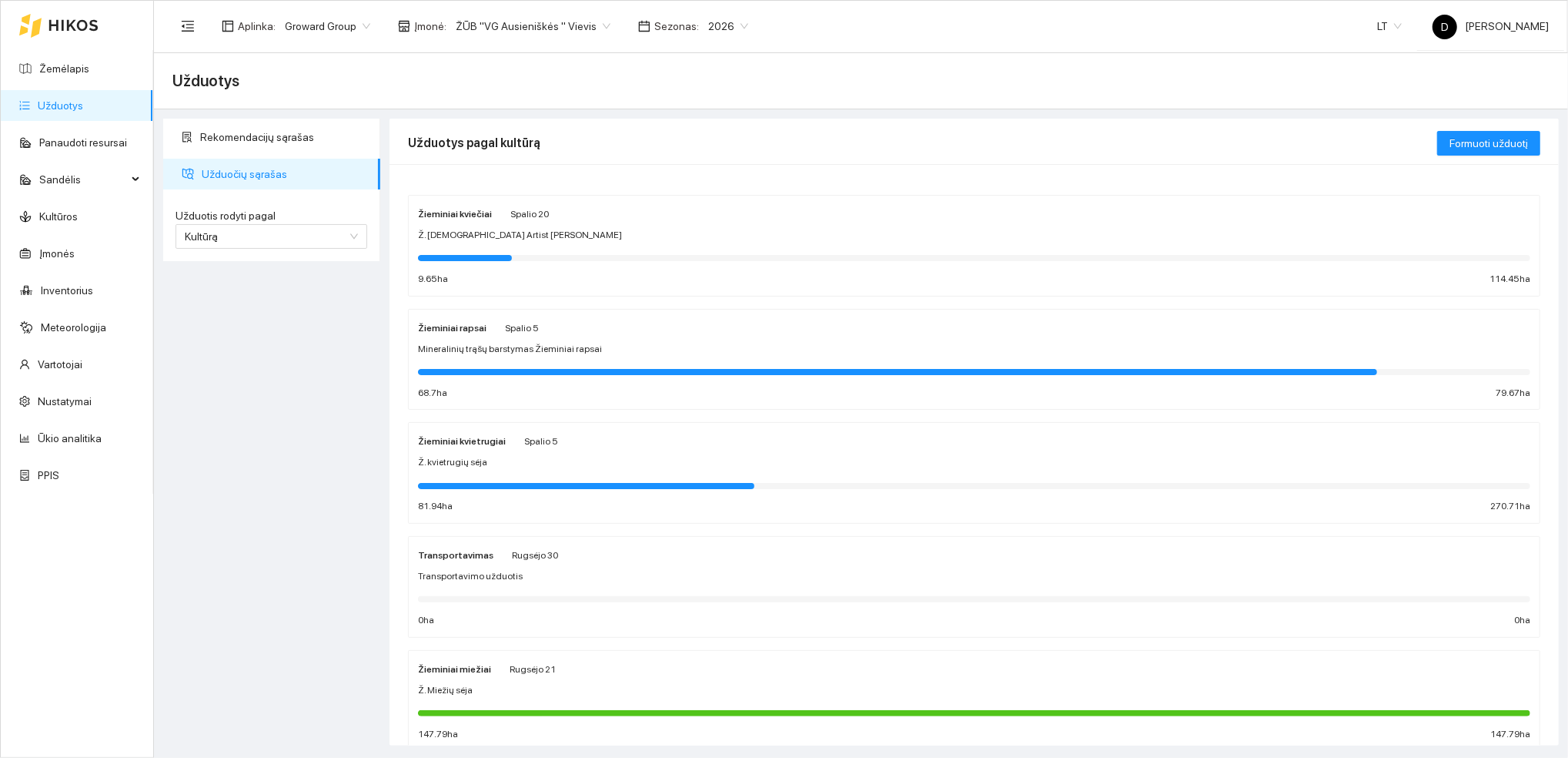
click at [487, 348] on span "Mineralinių trąšų barstymas Žieminiai rapsai" at bounding box center [510, 349] width 184 height 14
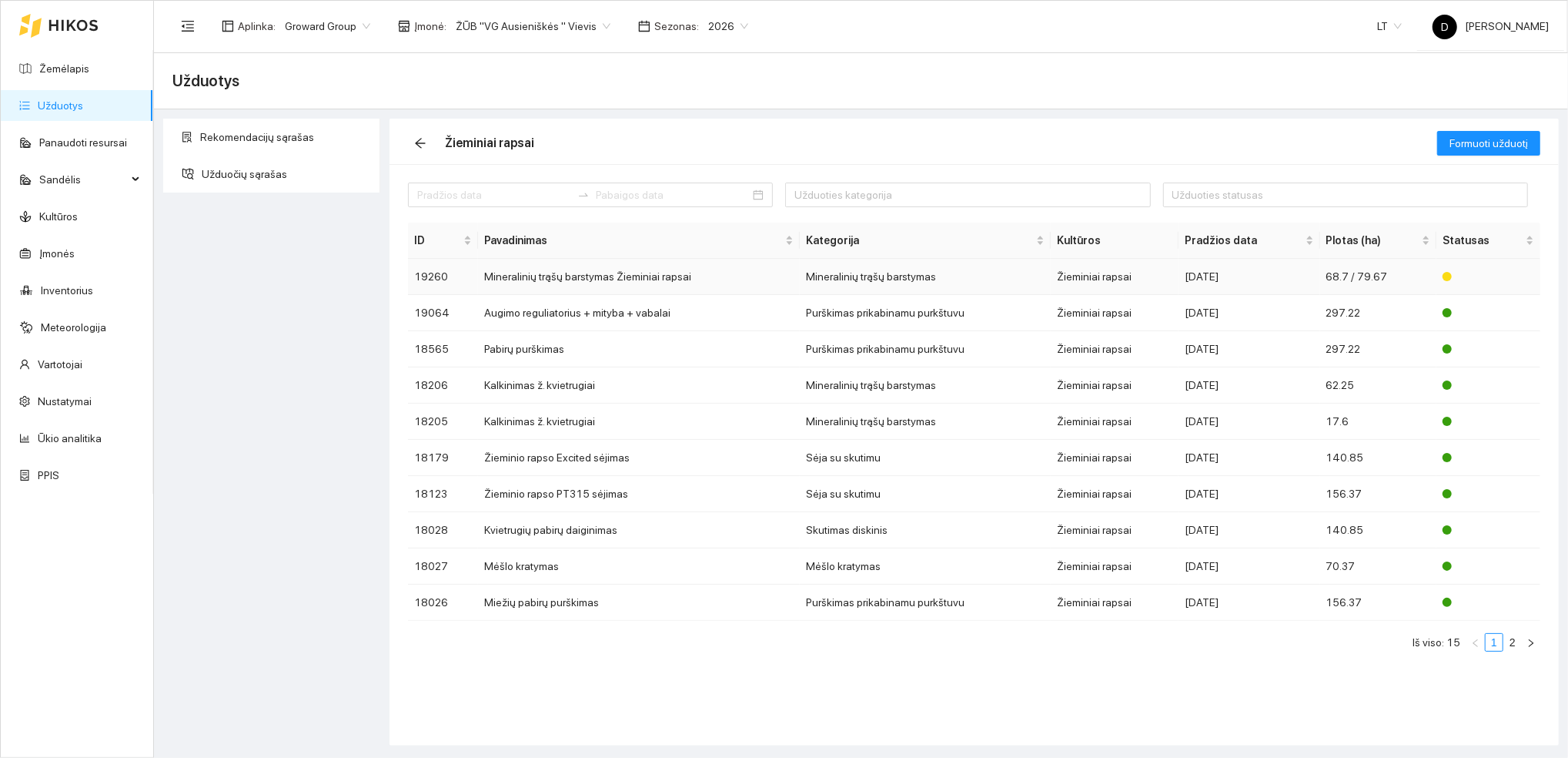
click at [672, 270] on td "Mineralinių trąšų barstymas Žieminiai rapsai" at bounding box center [639, 277] width 322 height 36
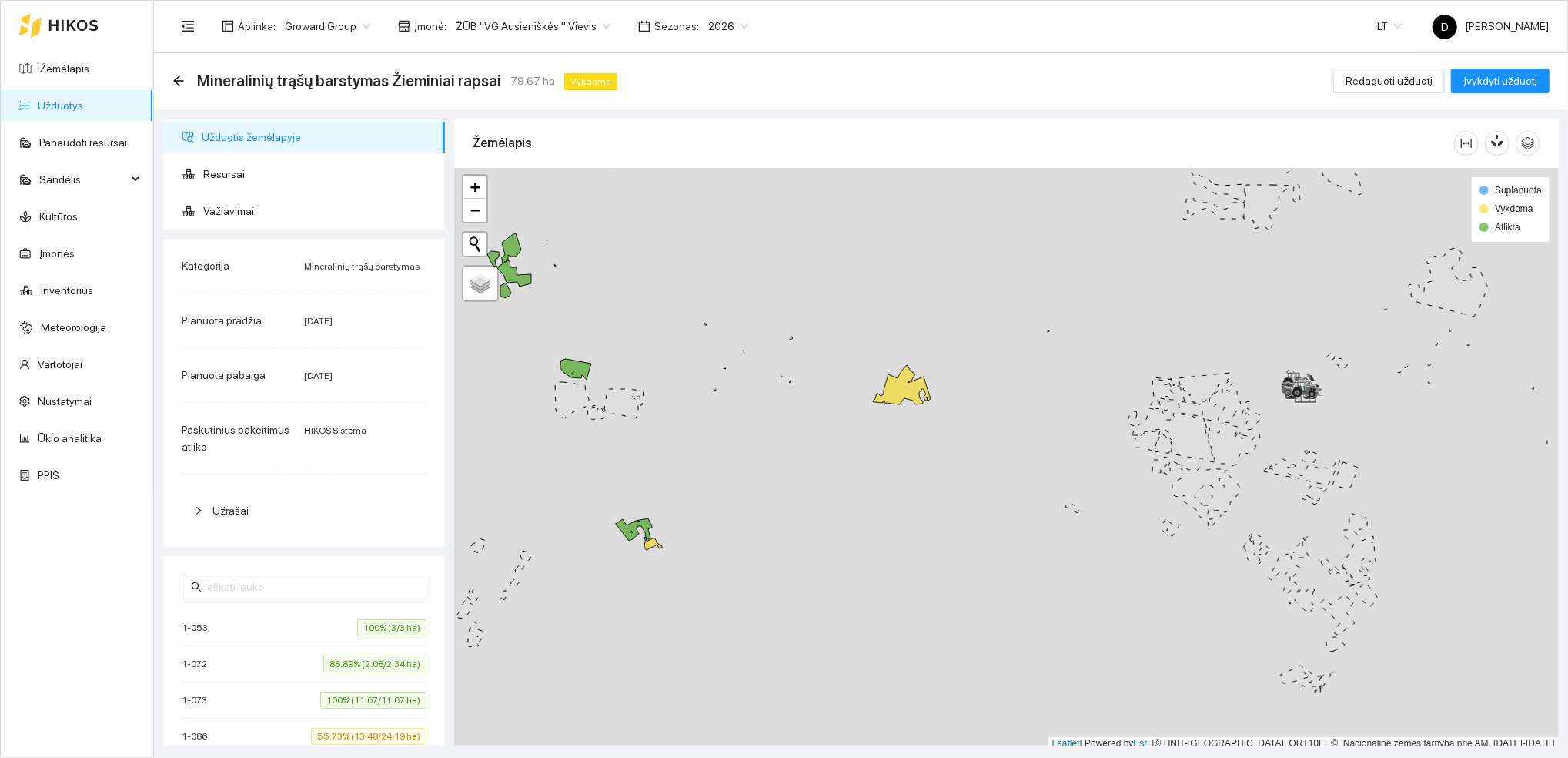
scroll to position [4, 0]
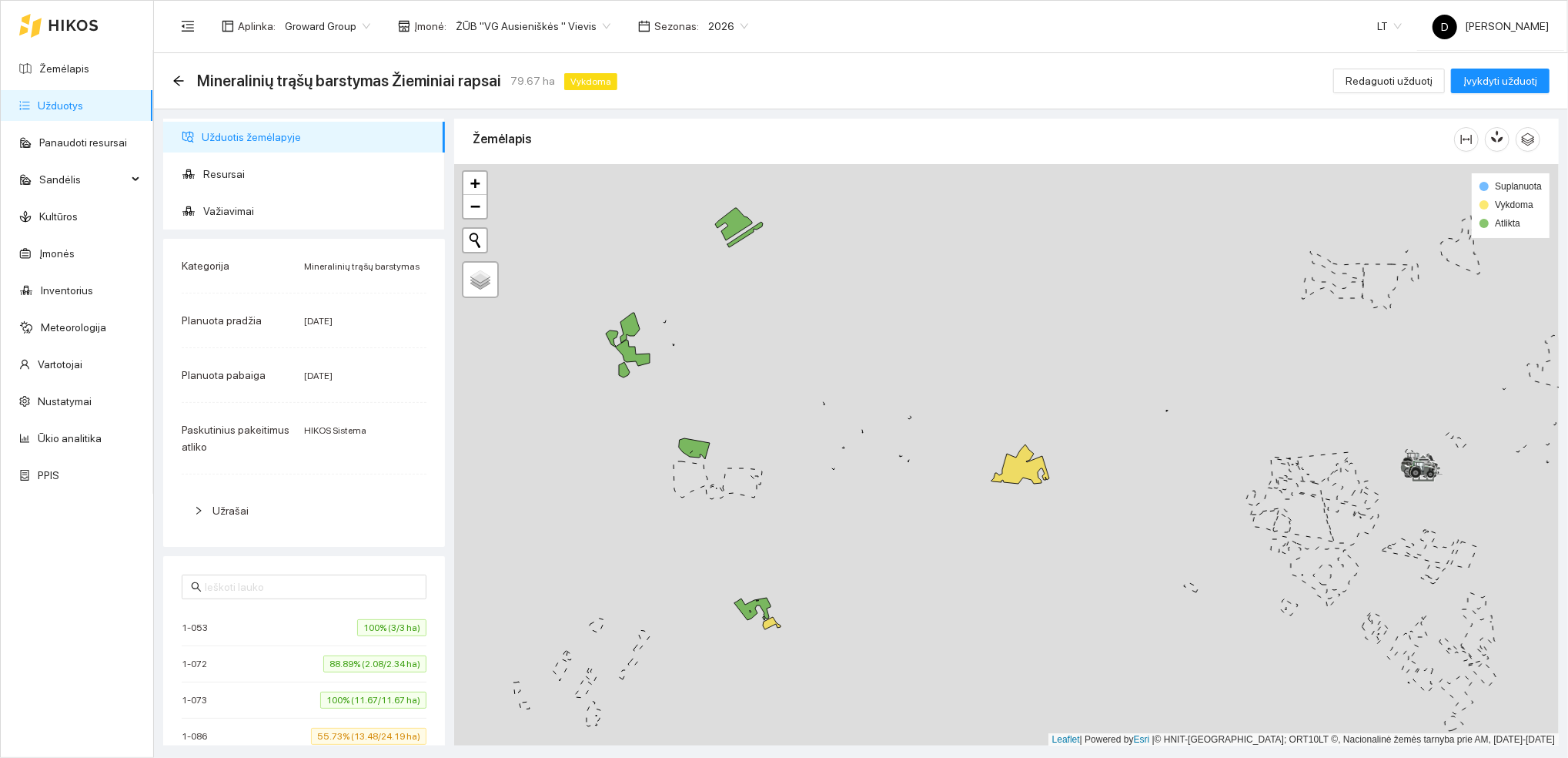
drag, startPoint x: 762, startPoint y: 336, endPoint x: 880, endPoint y: 418, distance: 143.7
click at [880, 418] on div at bounding box center [1006, 455] width 1104 height 582
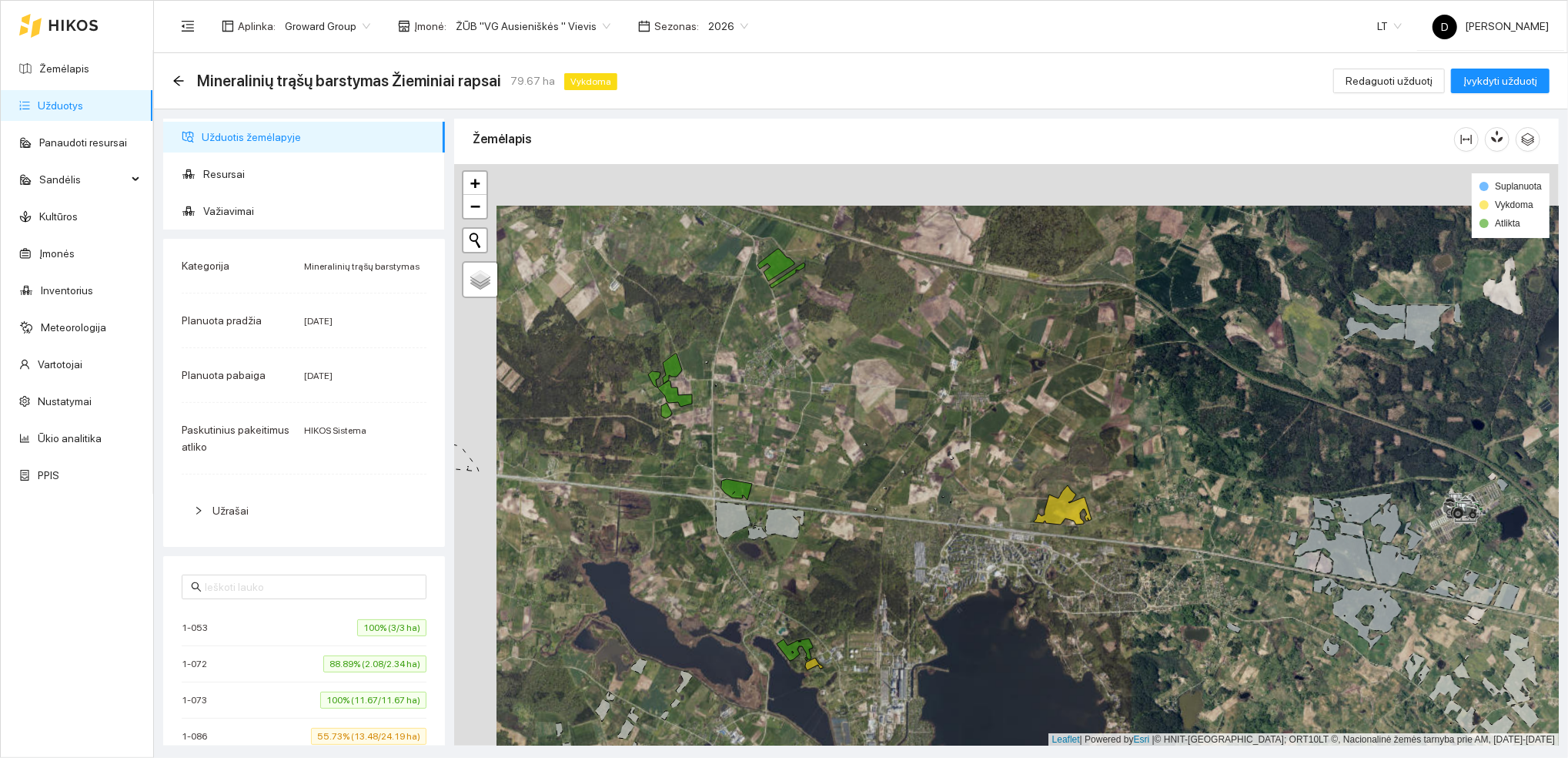
drag, startPoint x: 850, startPoint y: 409, endPoint x: 893, endPoint y: 450, distance: 59.4
click at [893, 450] on div at bounding box center [1006, 455] width 1104 height 582
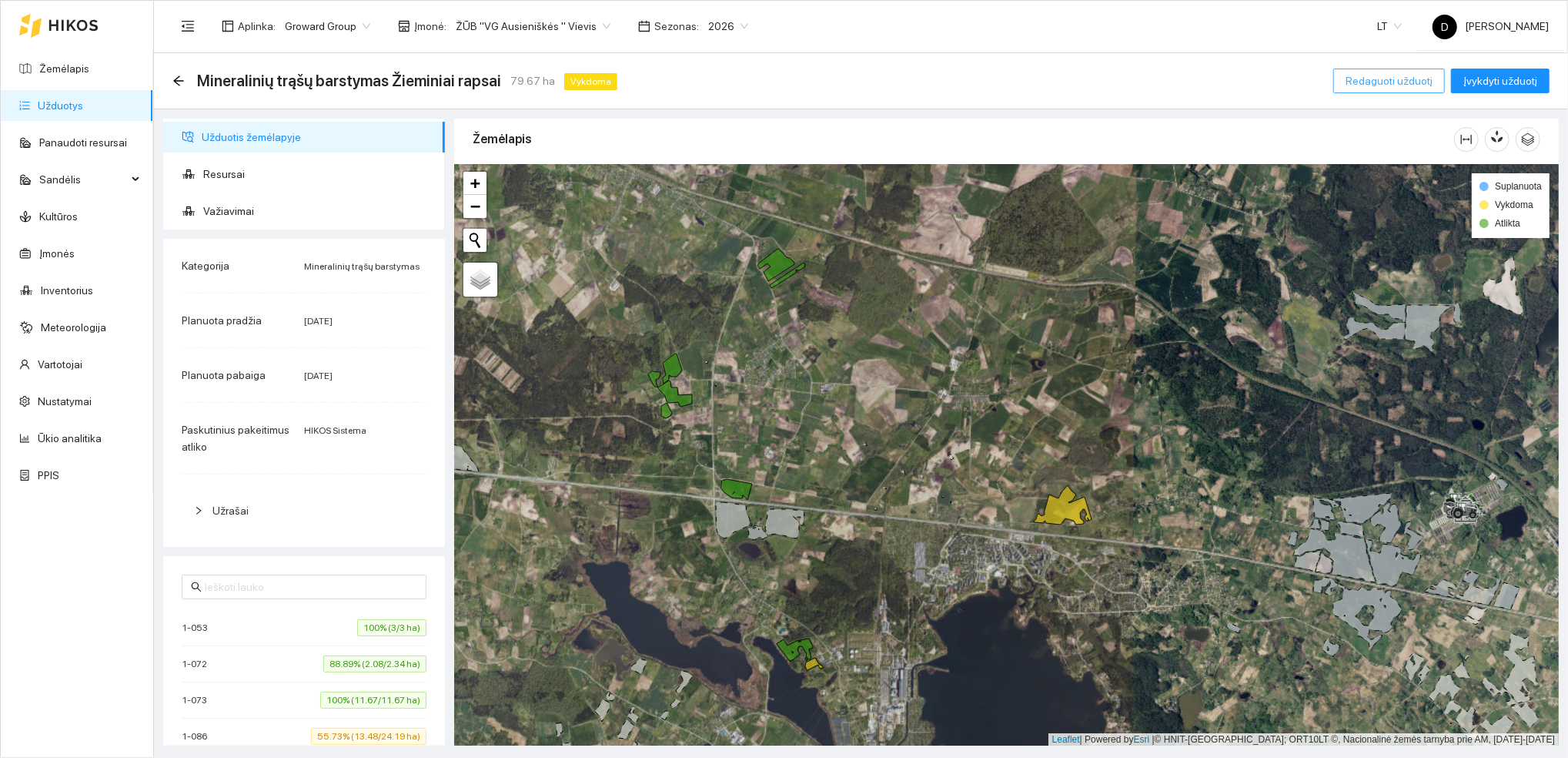
click at [1390, 80] on span "Redaguoti užduotį" at bounding box center [1389, 81] width 87 height 17
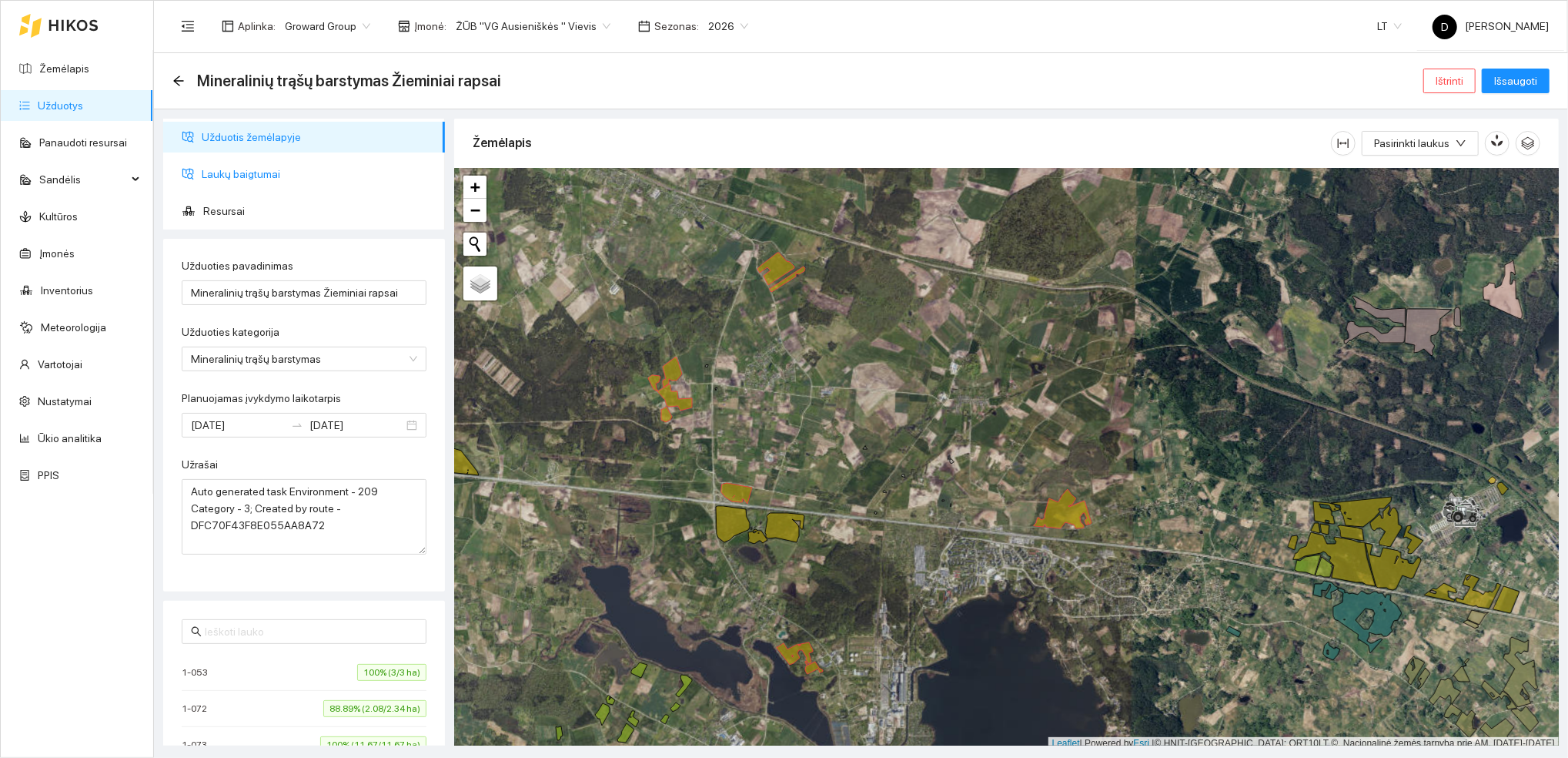
click at [257, 173] on span "Laukų baigtumai" at bounding box center [317, 174] width 231 height 31
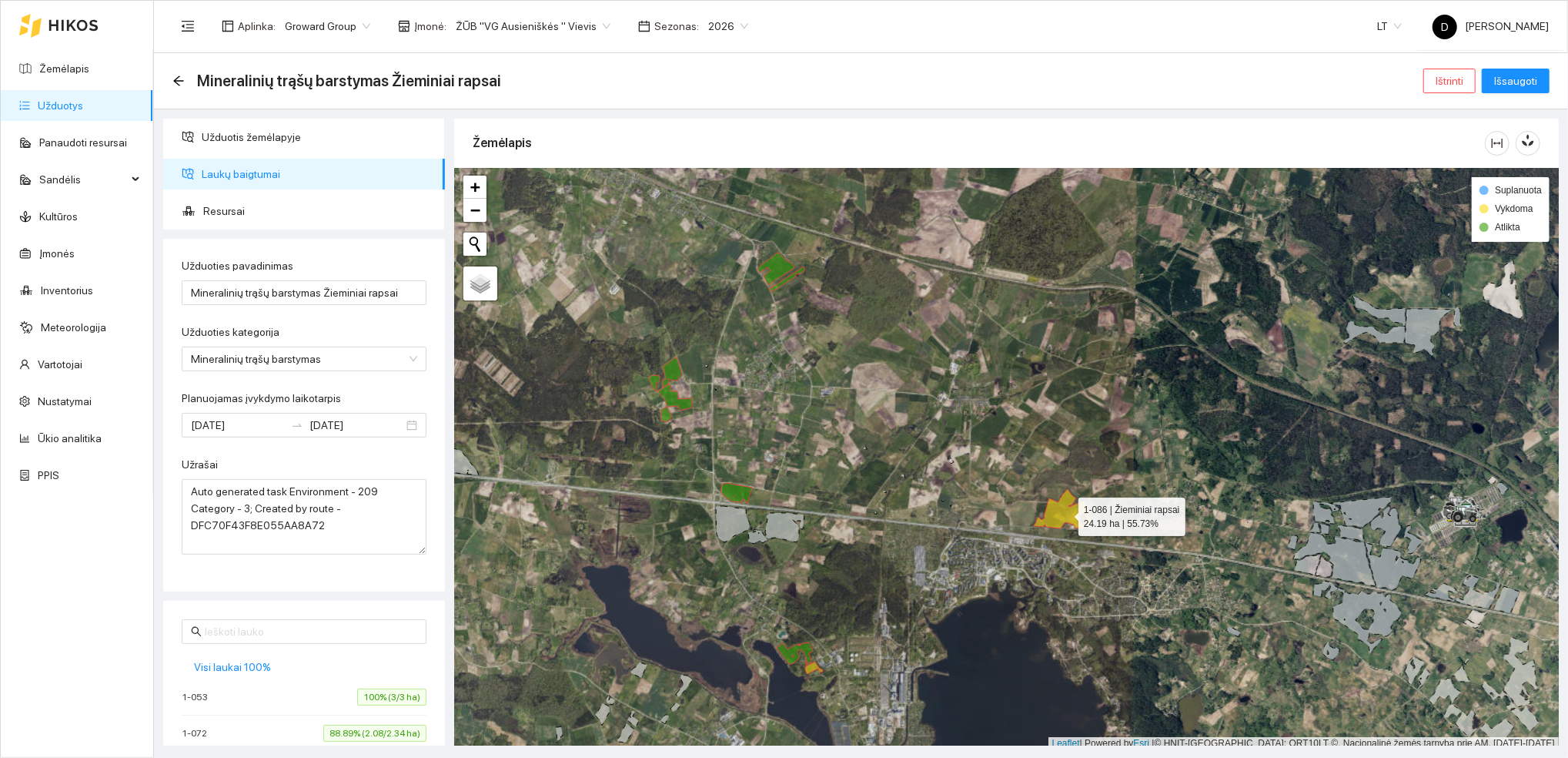
scroll to position [4, 0]
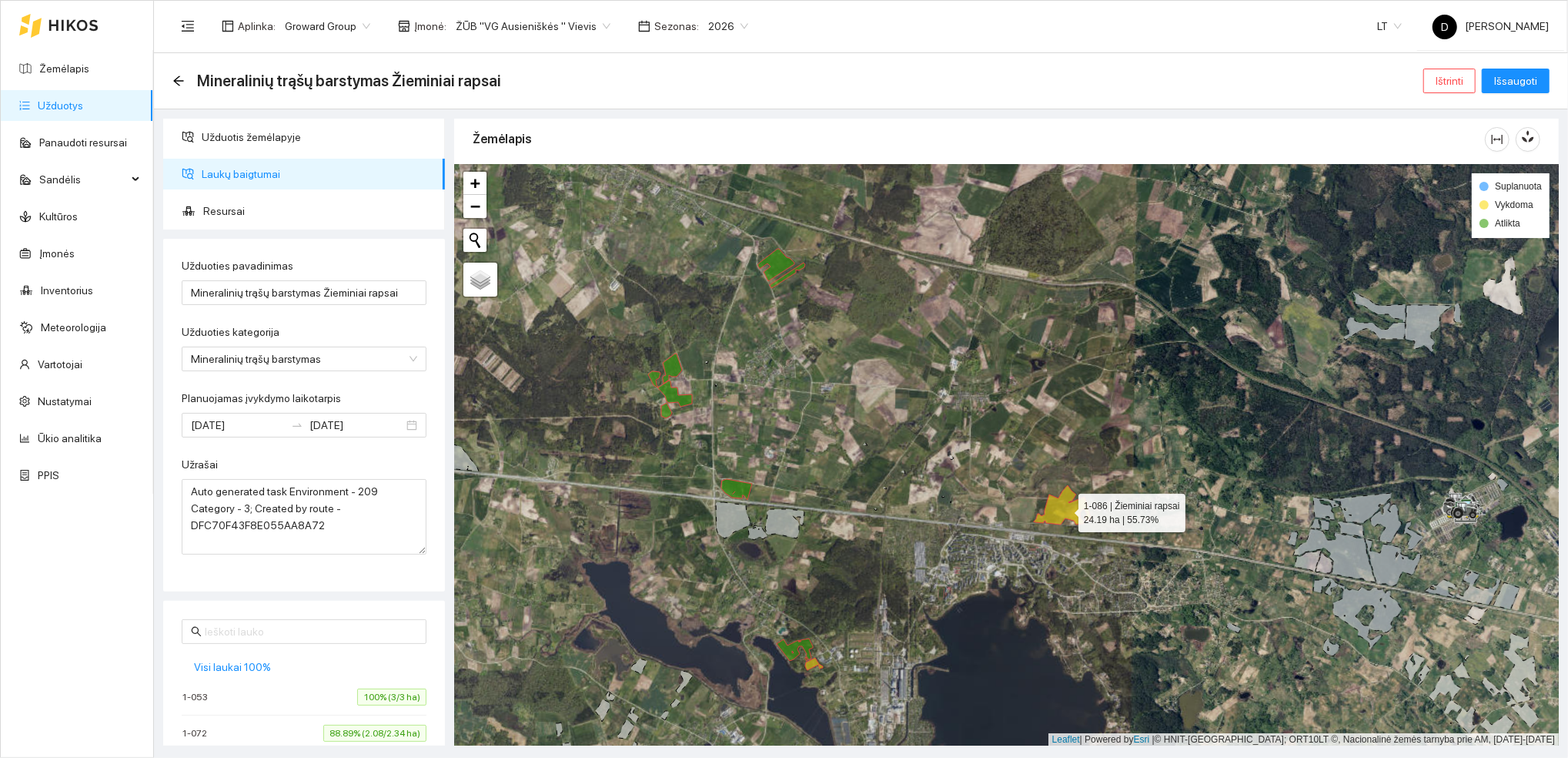
click at [1067, 510] on icon at bounding box center [1062, 505] width 57 height 39
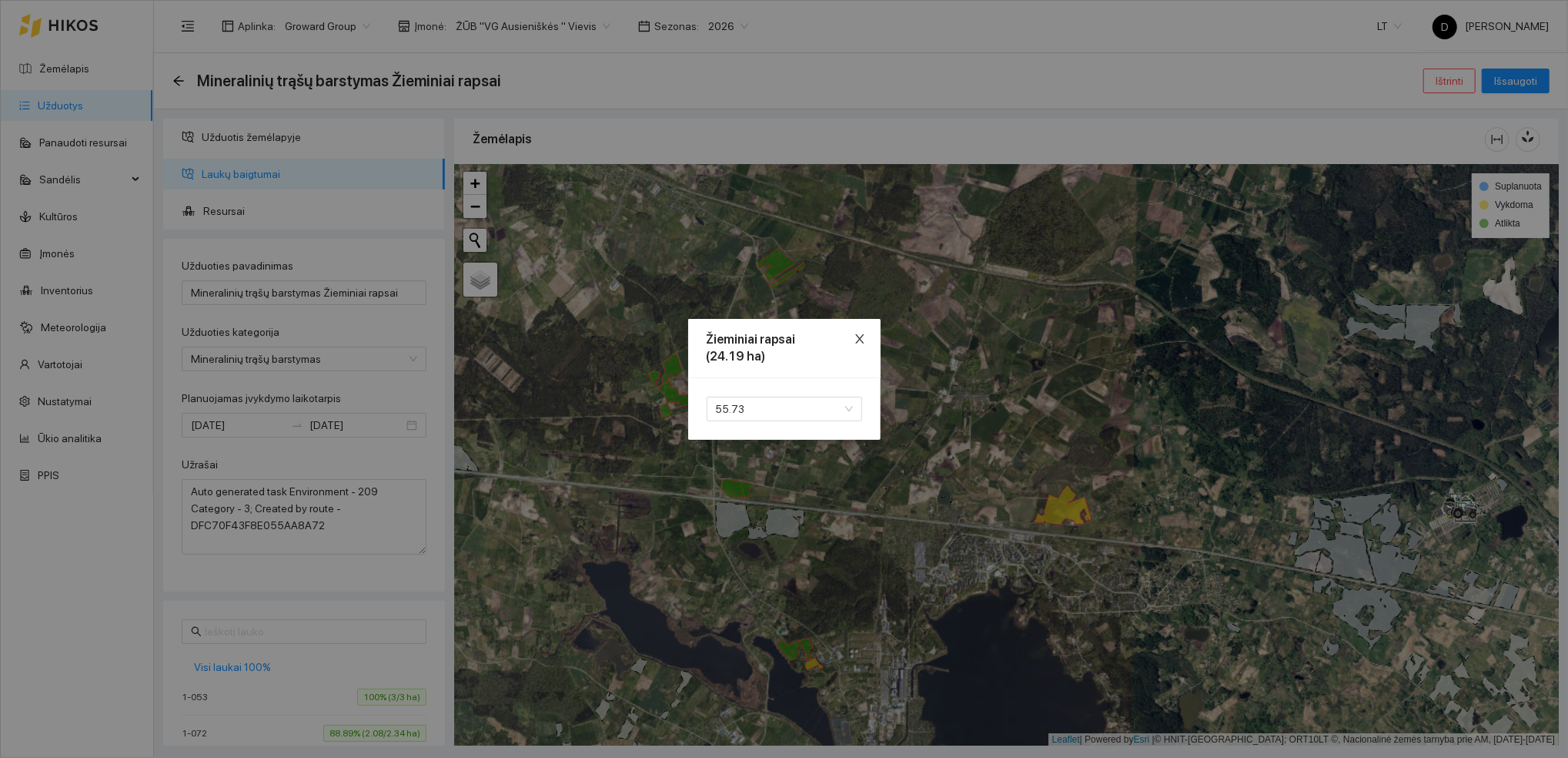
click at [860, 342] on icon "close" at bounding box center [859, 338] width 12 height 12
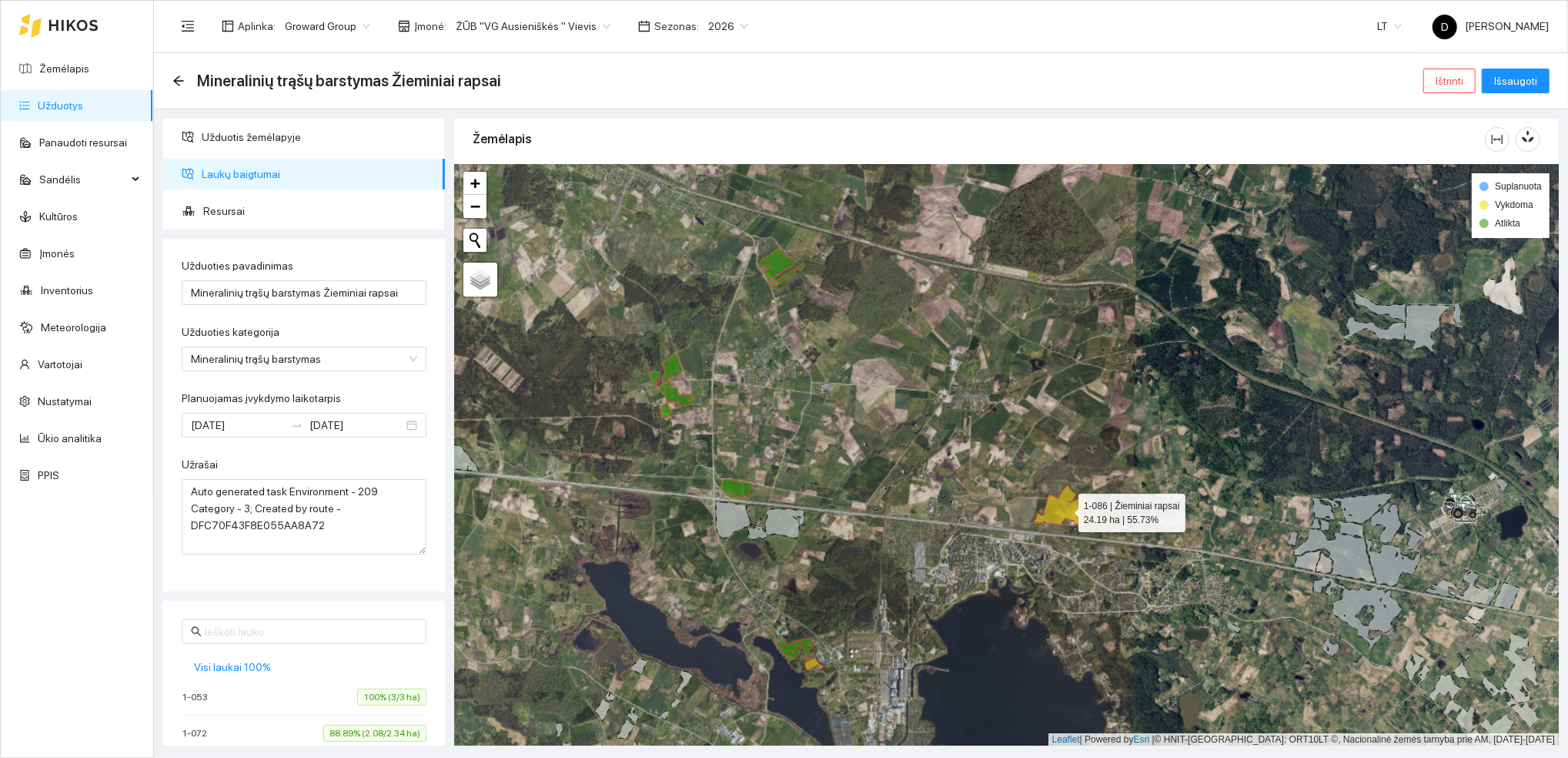
click at [814, 669] on div at bounding box center [1006, 455] width 1104 height 582
click at [813, 664] on icon at bounding box center [813, 663] width 18 height 12
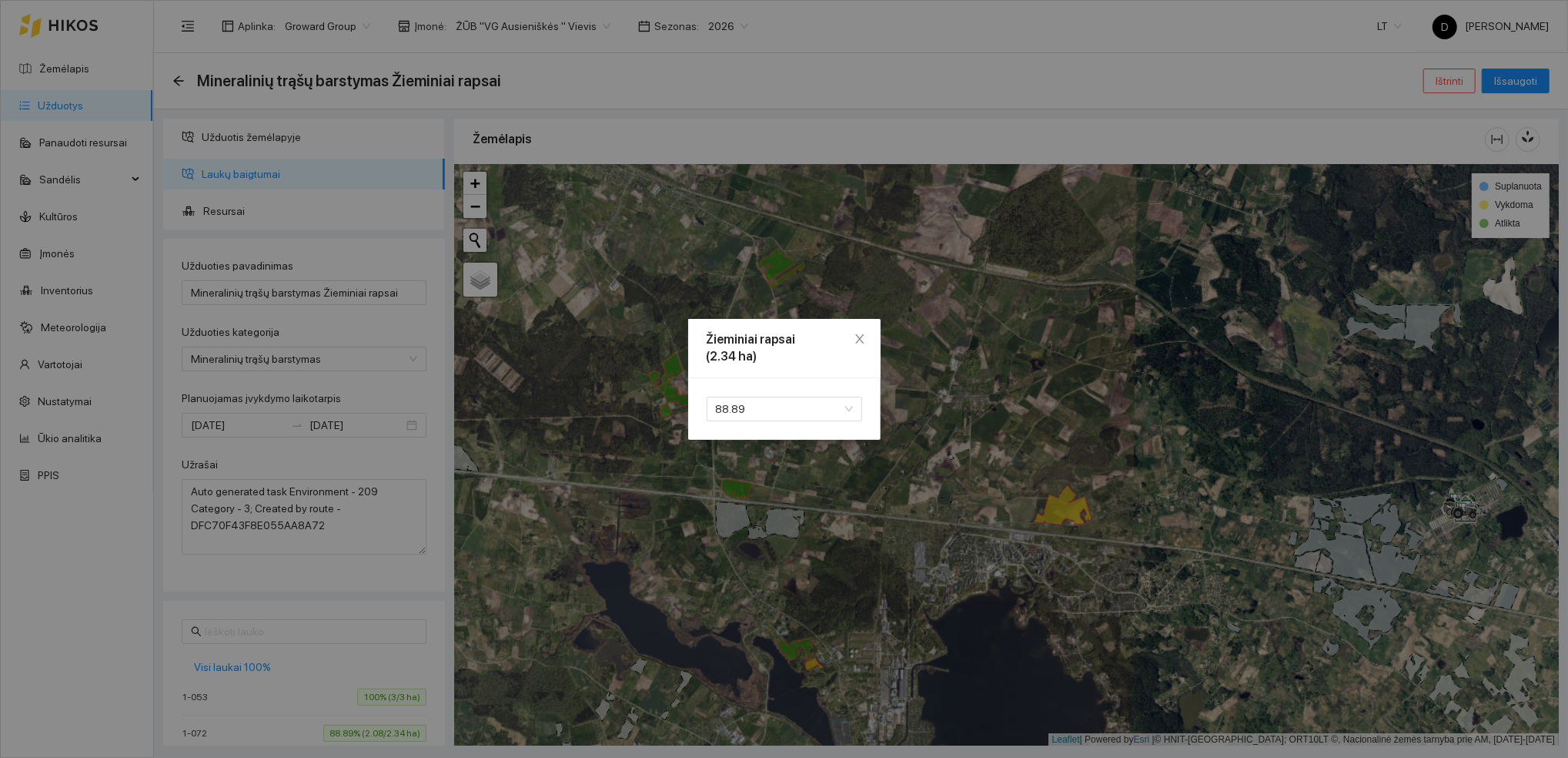
click at [813, 664] on div "Žieminiai rapsai (2.34 ha) 88.89" at bounding box center [784, 379] width 1568 height 758
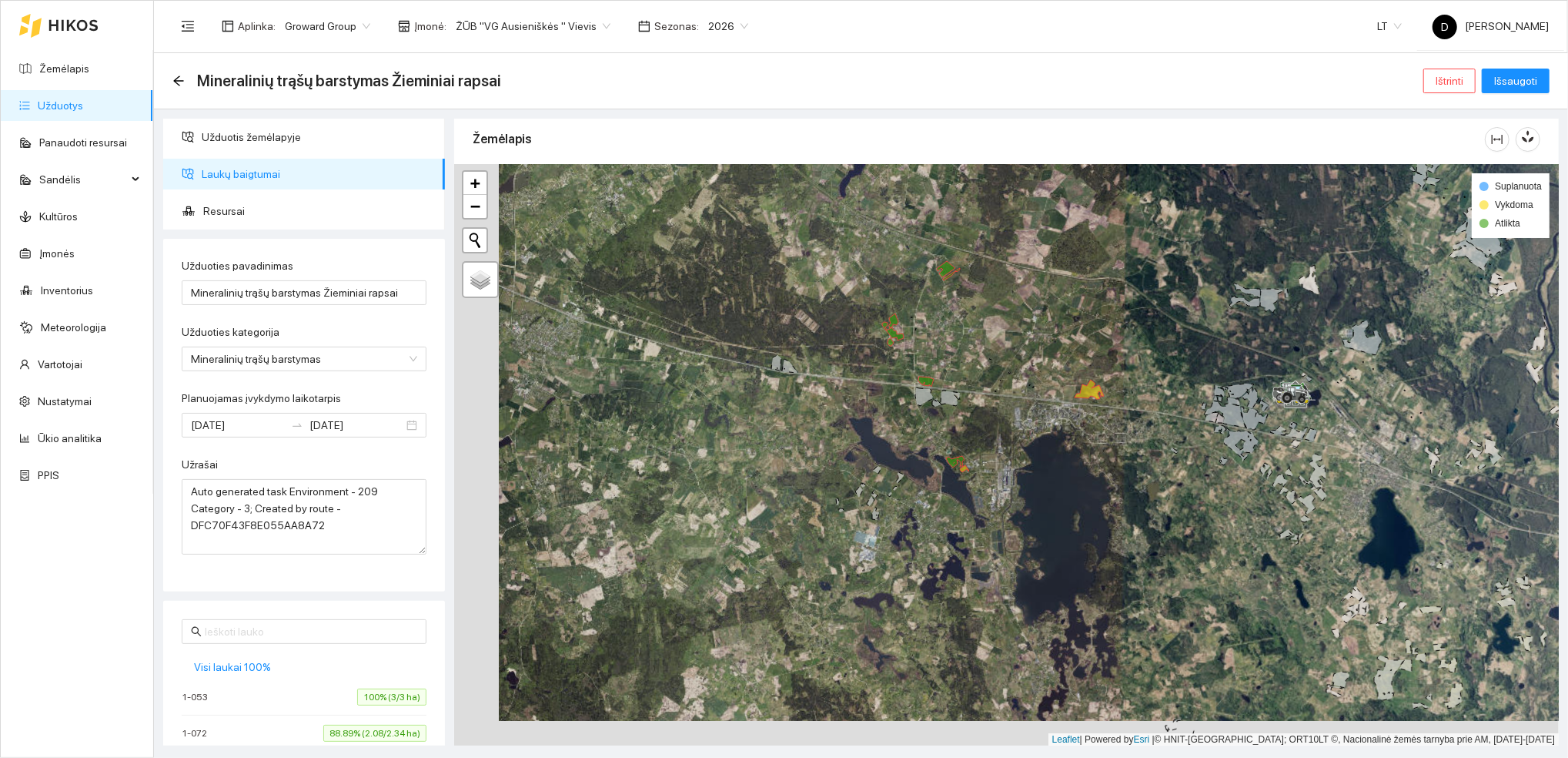
drag, startPoint x: 964, startPoint y: 402, endPoint x: 1009, endPoint y: 375, distance: 52.5
click at [1009, 375] on div at bounding box center [1006, 455] width 1104 height 582
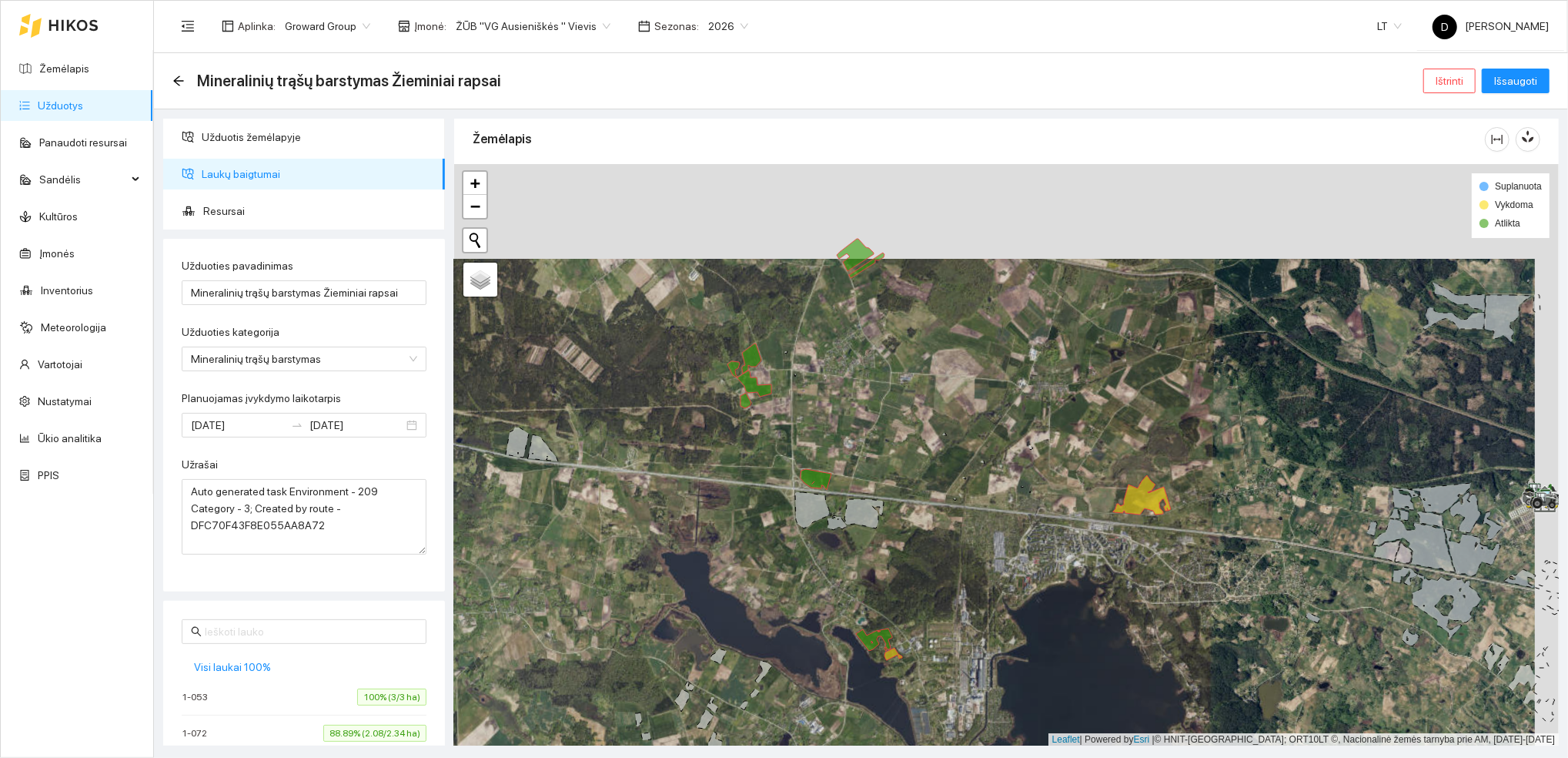
drag, startPoint x: 1002, startPoint y: 319, endPoint x: 978, endPoint y: 414, distance: 98.0
click at [978, 414] on div at bounding box center [1006, 455] width 1104 height 582
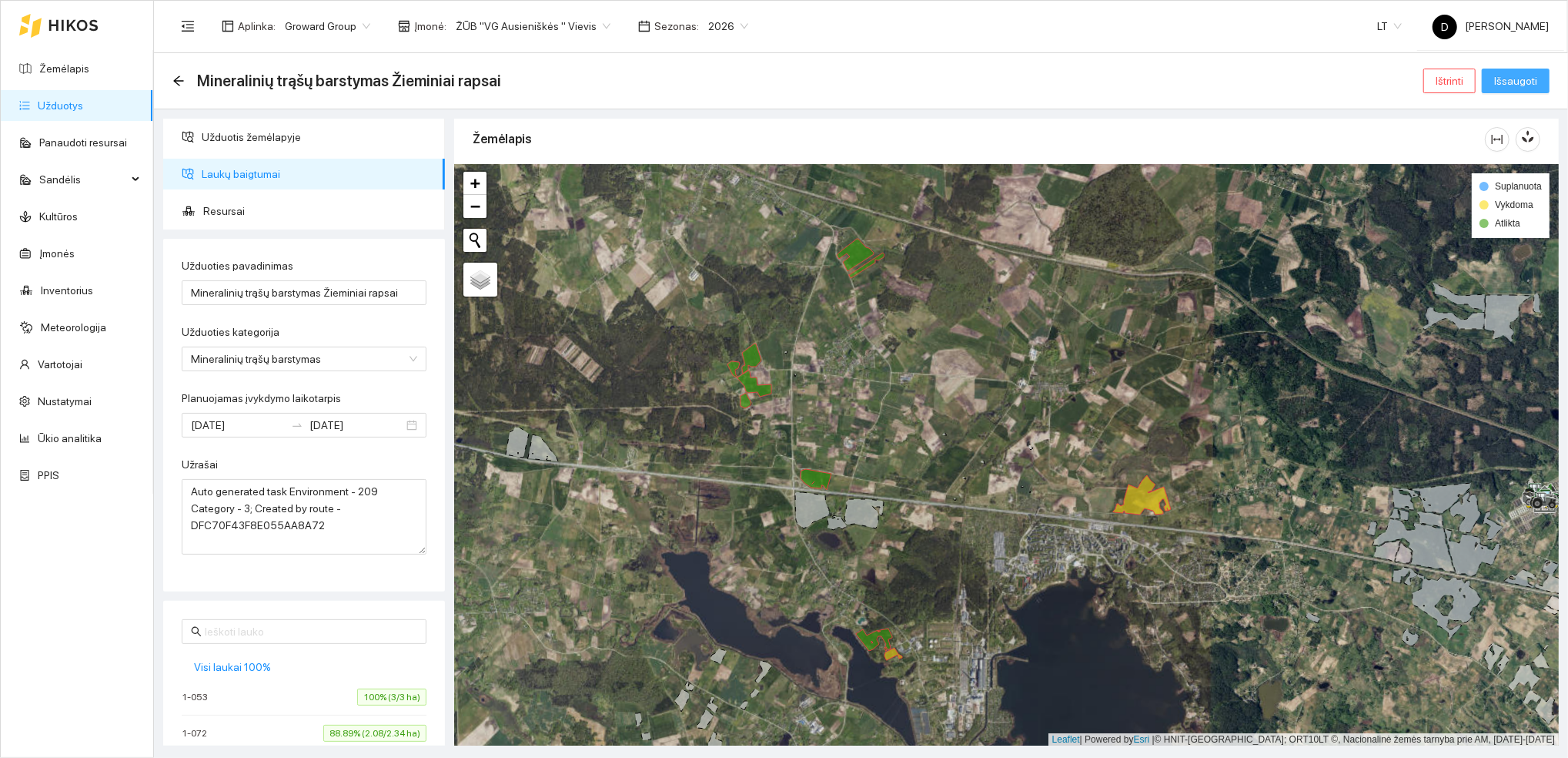
click at [1533, 79] on span "Išsaugoti" at bounding box center [1515, 81] width 43 height 17
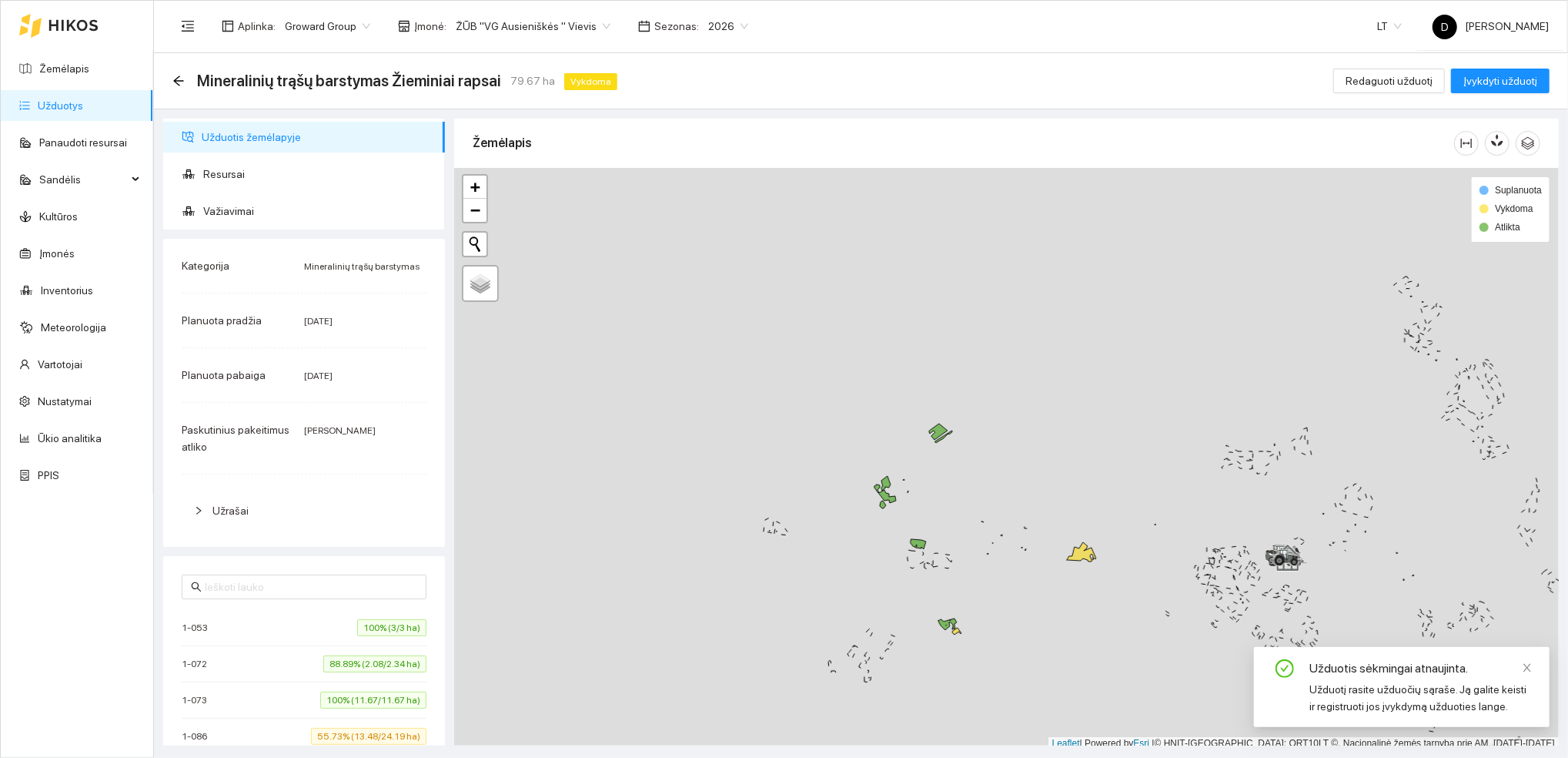
scroll to position [4, 0]
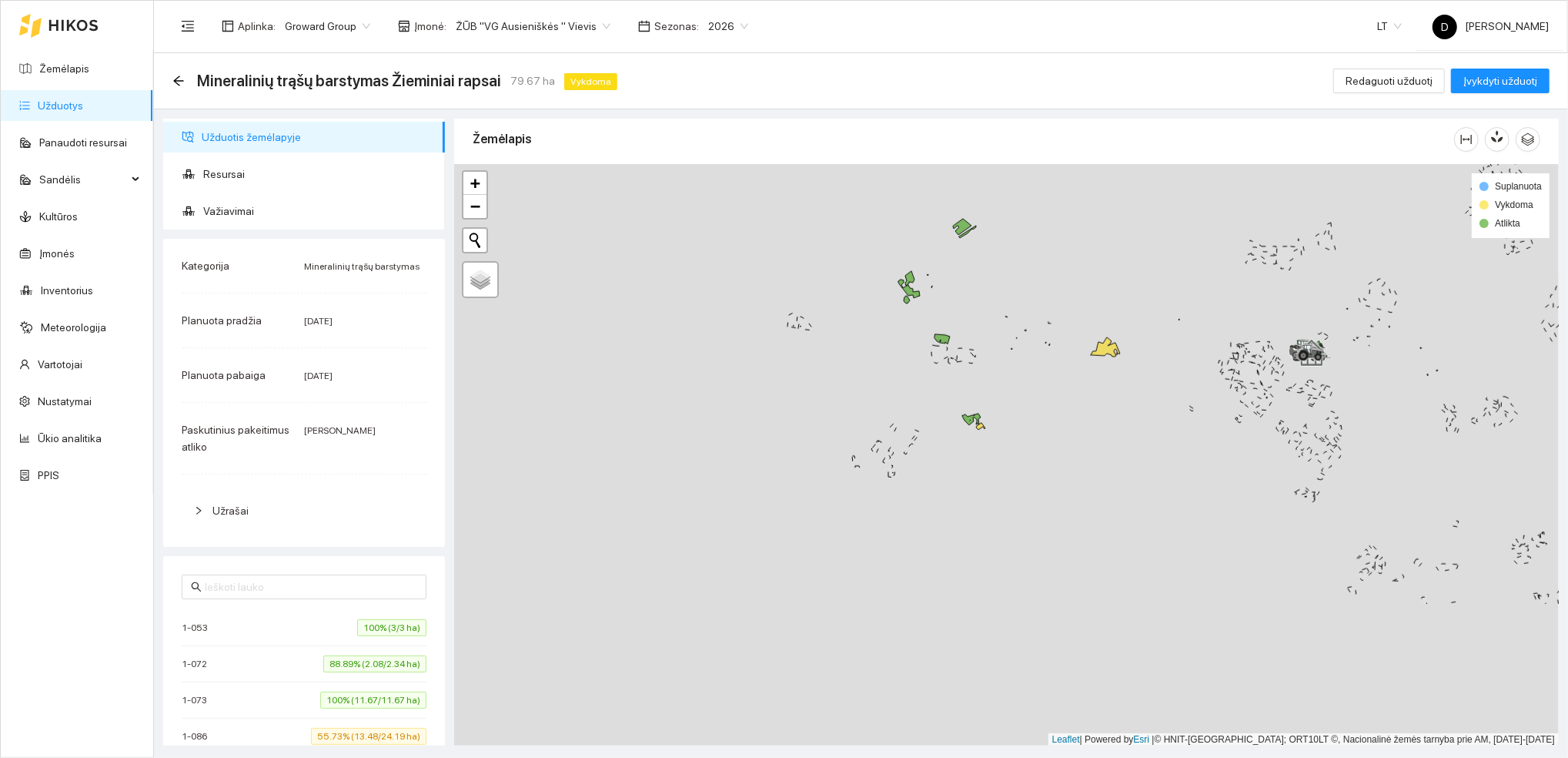
drag, startPoint x: 1036, startPoint y: 630, endPoint x: 1054, endPoint y: 448, distance: 182.9
click at [1054, 448] on div at bounding box center [1006, 455] width 1104 height 582
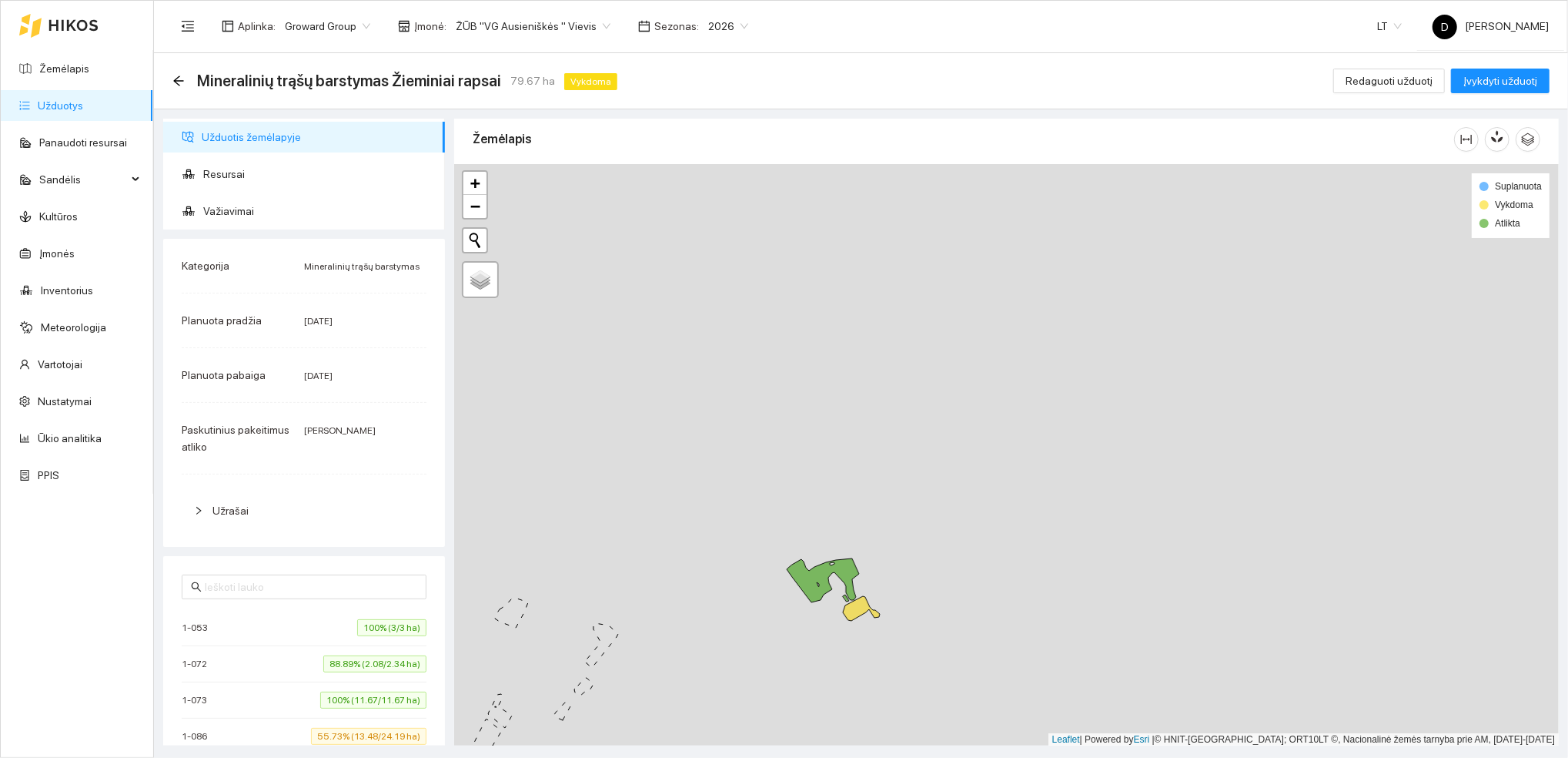
drag, startPoint x: 851, startPoint y: 282, endPoint x: 978, endPoint y: 560, distance: 305.6
click at [978, 560] on div at bounding box center [1006, 455] width 1104 height 582
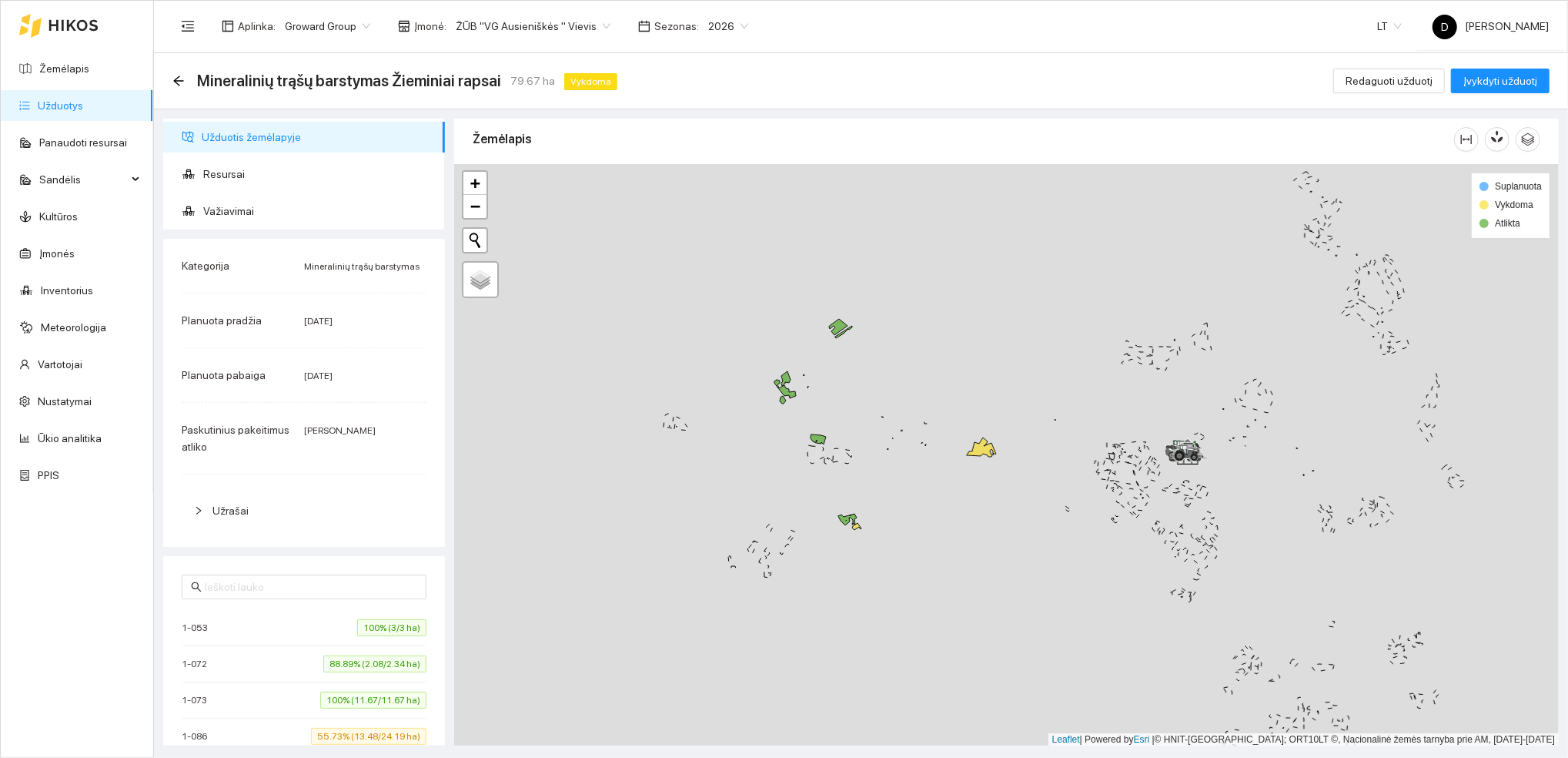
drag, startPoint x: 982, startPoint y: 544, endPoint x: 892, endPoint y: 513, distance: 95.2
click at [892, 513] on div at bounding box center [1006, 455] width 1104 height 582
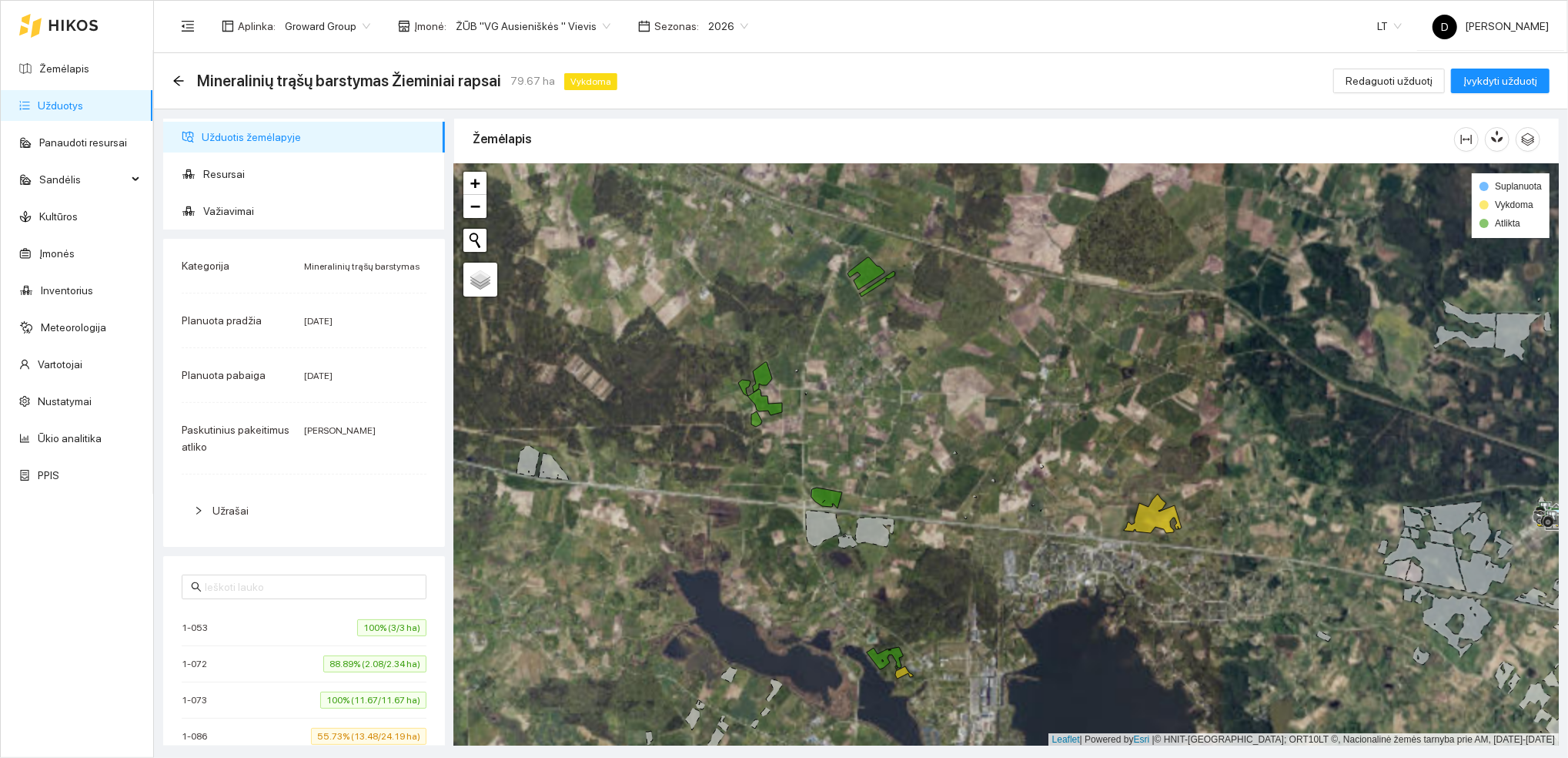
drag, startPoint x: 880, startPoint y: 497, endPoint x: 962, endPoint y: 630, distance: 156.2
click at [962, 630] on div at bounding box center [1006, 455] width 1104 height 582
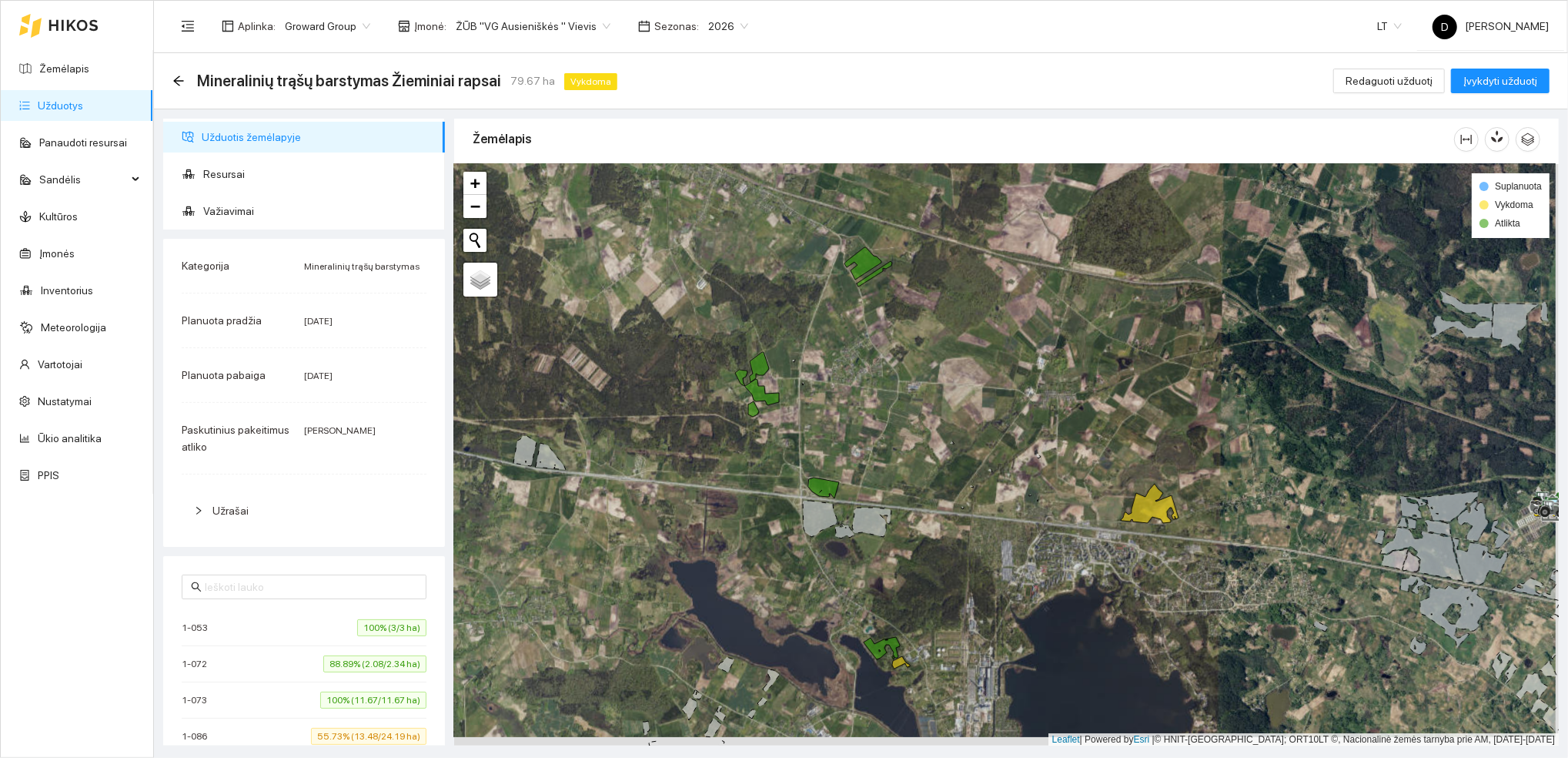
drag, startPoint x: 943, startPoint y: 596, endPoint x: 940, endPoint y: 586, distance: 10.4
click at [940, 586] on div at bounding box center [1006, 455] width 1104 height 582
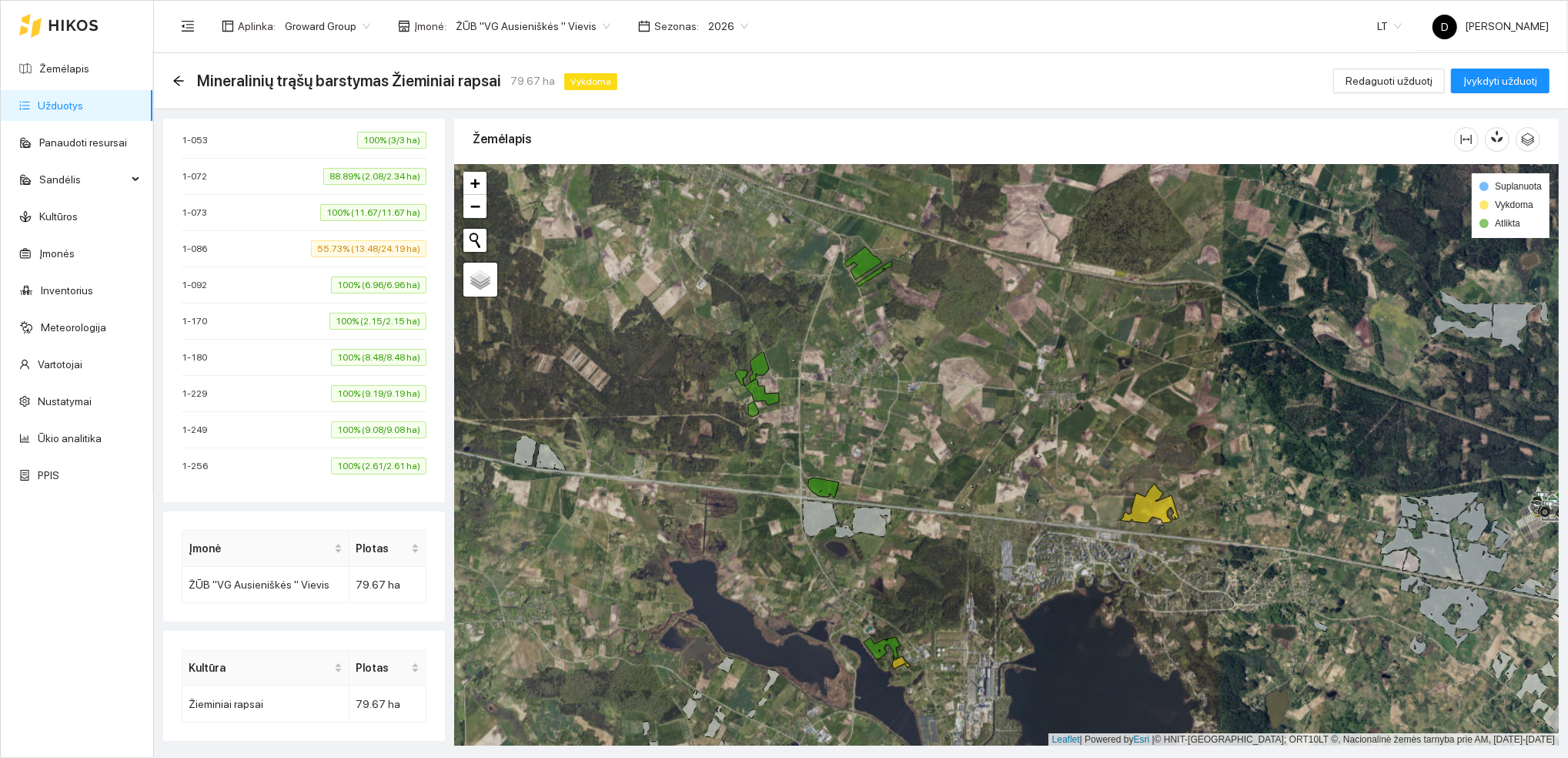
scroll to position [0, 0]
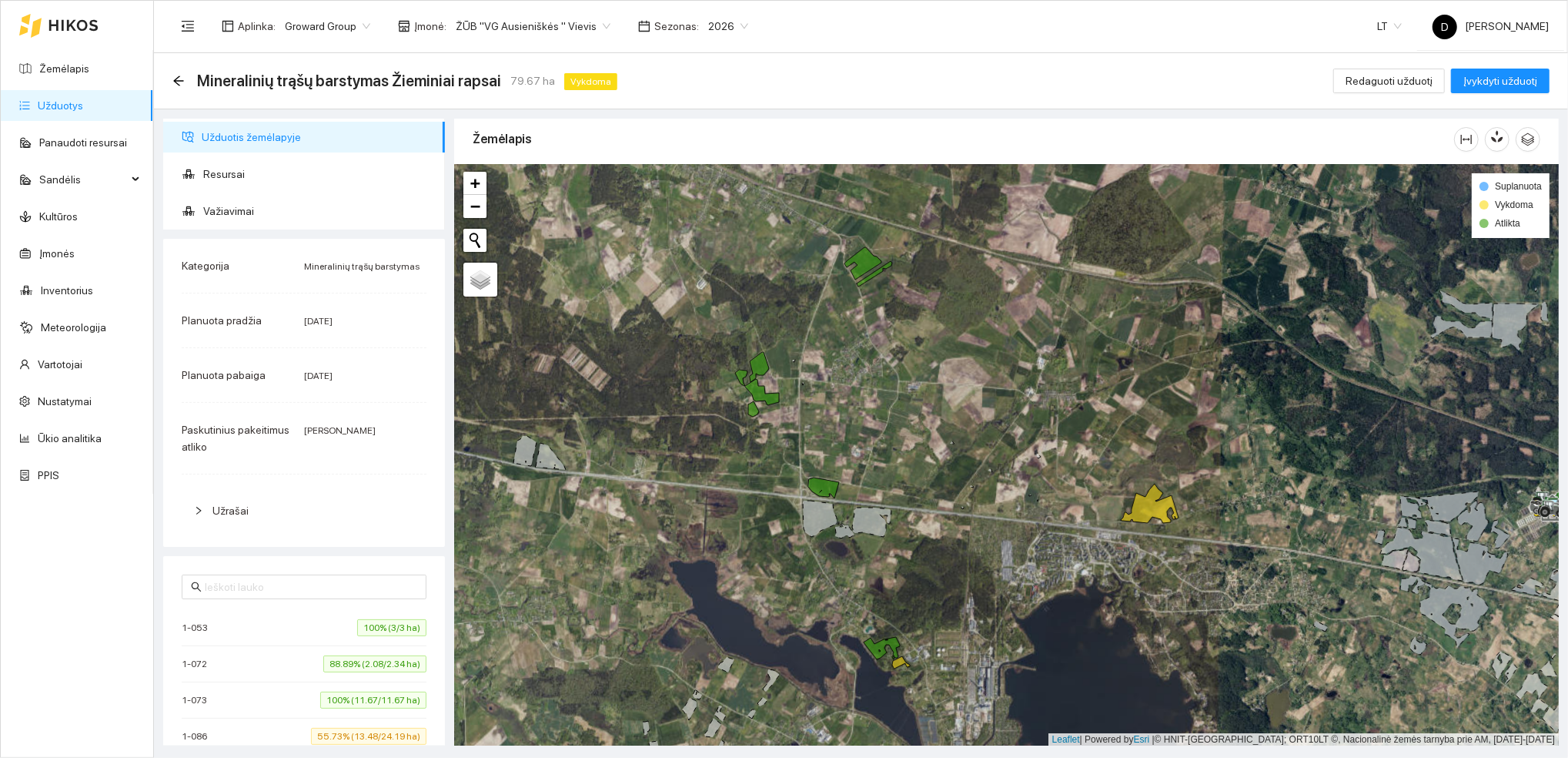
click at [333, 494] on div "Užrašai" at bounding box center [304, 510] width 245 height 35
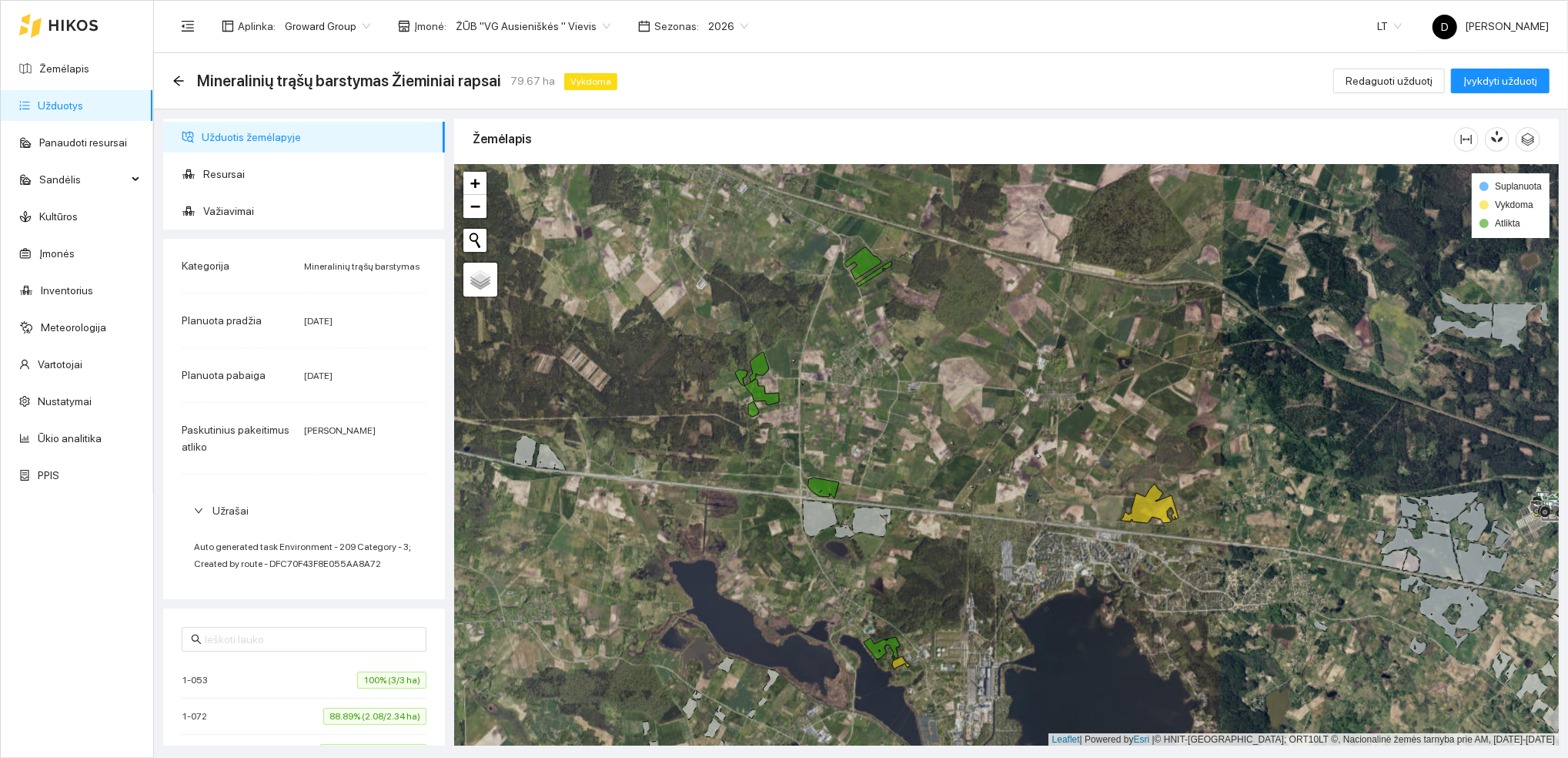
click at [333, 495] on div "Užrašai" at bounding box center [304, 510] width 245 height 35
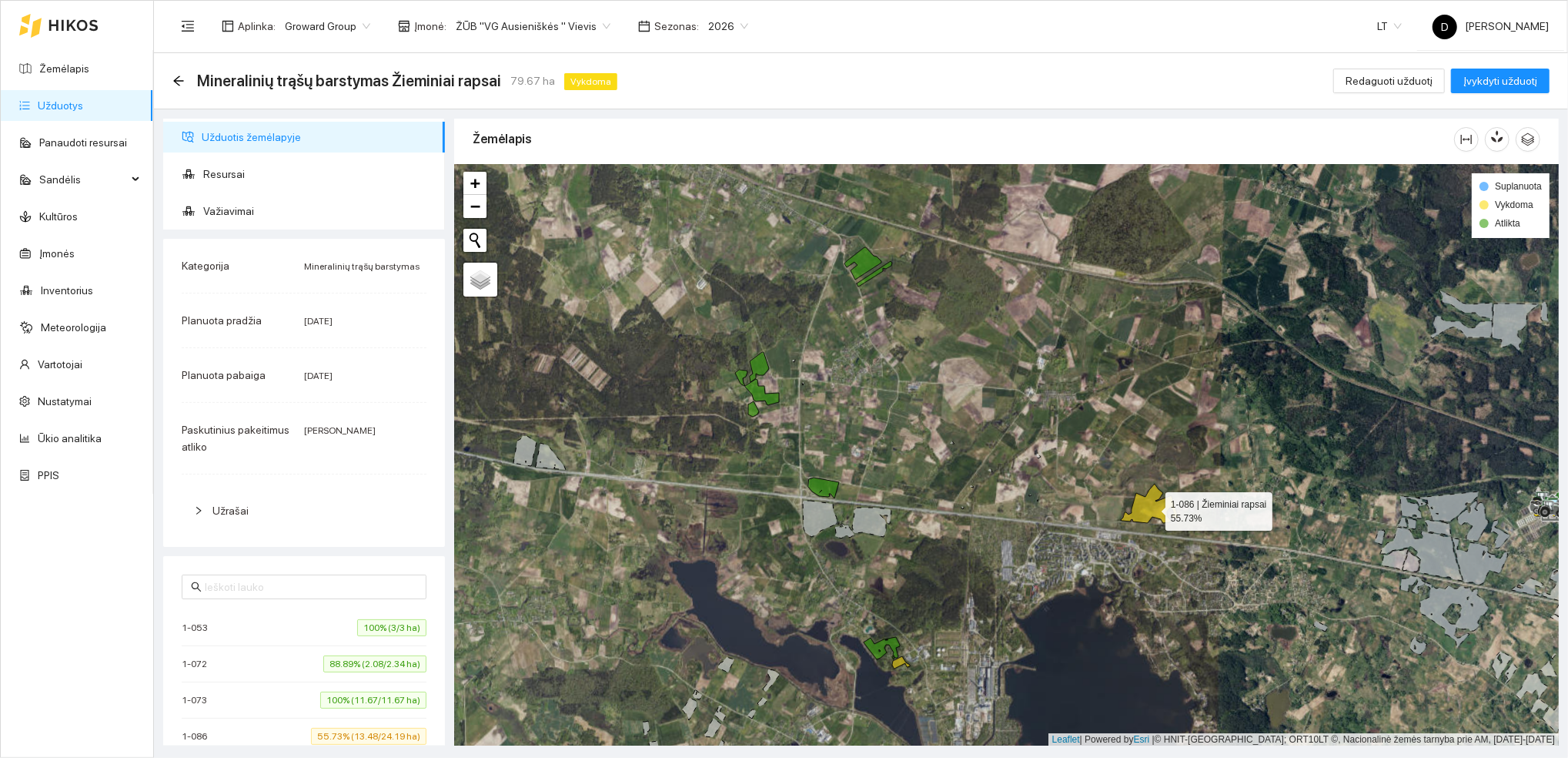
click at [1143, 512] on icon at bounding box center [1150, 503] width 57 height 39
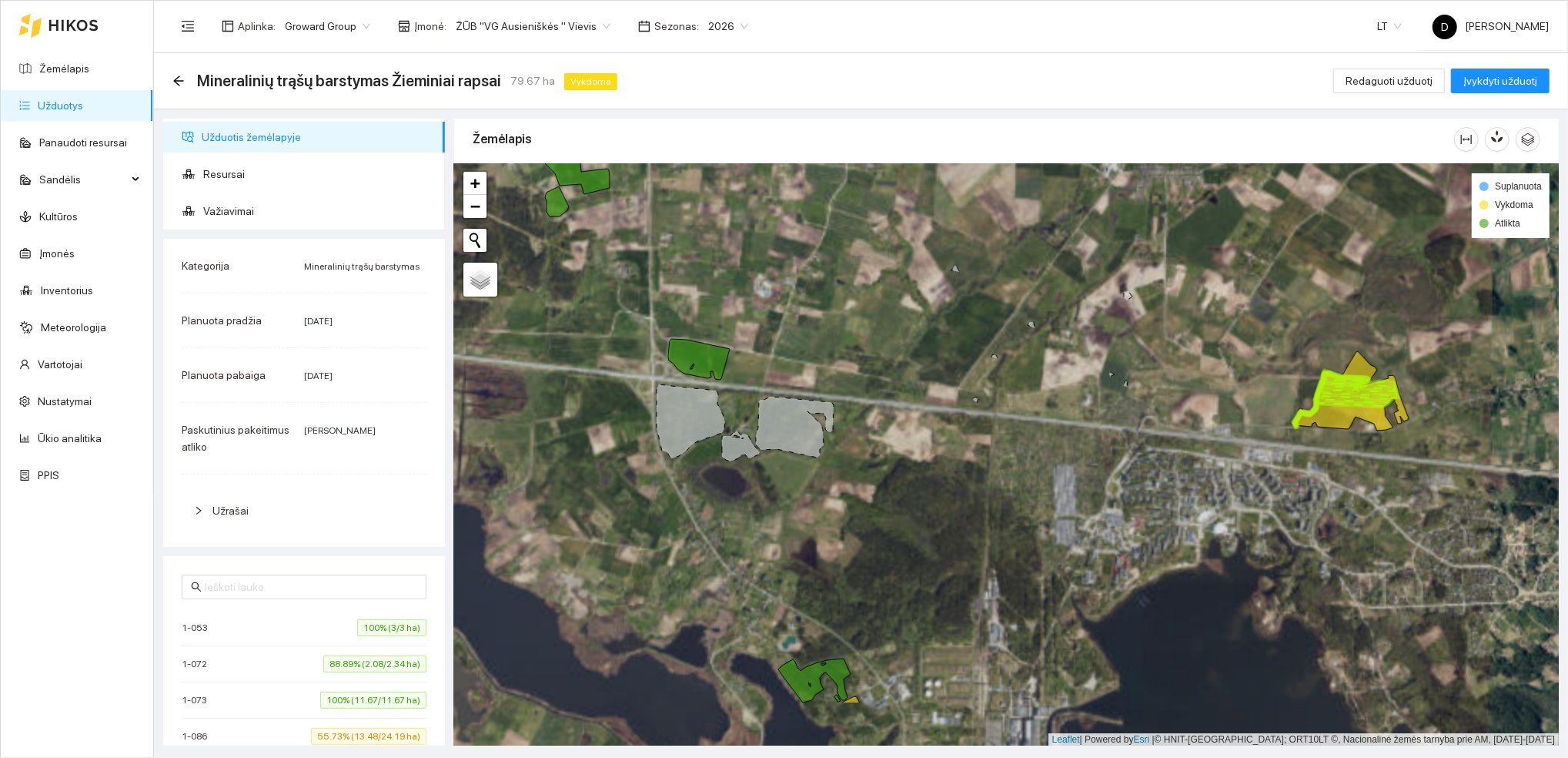
drag, startPoint x: 722, startPoint y: 600, endPoint x: 918, endPoint y: 497, distance: 221.4
click at [918, 497] on div at bounding box center [1006, 455] width 1104 height 582
click at [712, 358] on icon at bounding box center [698, 359] width 61 height 41
click at [853, 717] on div at bounding box center [1006, 455] width 1104 height 582
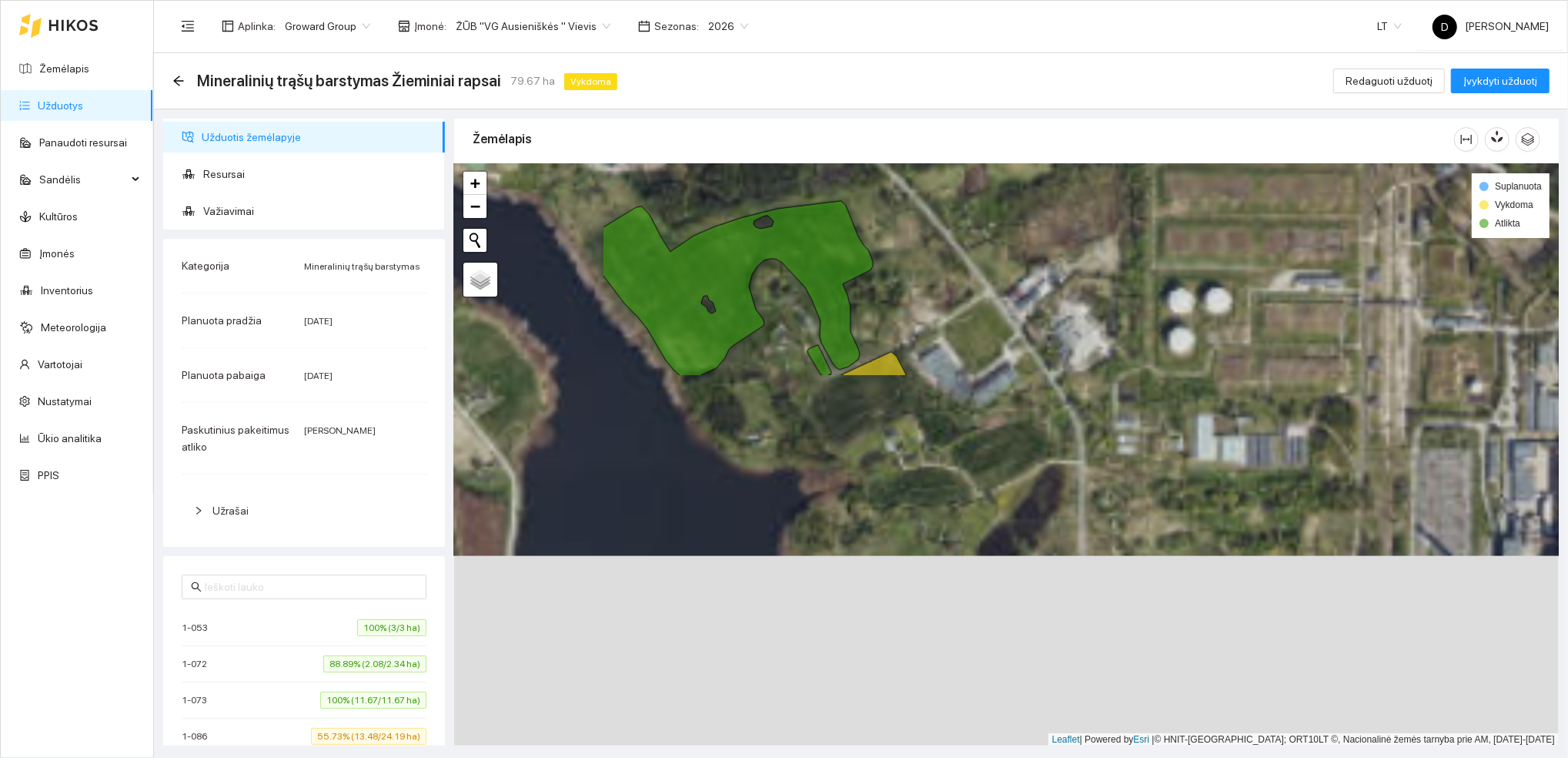
drag, startPoint x: 794, startPoint y: 668, endPoint x: 1056, endPoint y: 238, distance: 503.5
click at [1055, 238] on div at bounding box center [1006, 455] width 1104 height 582
click at [870, 418] on icon at bounding box center [883, 402] width 147 height 100
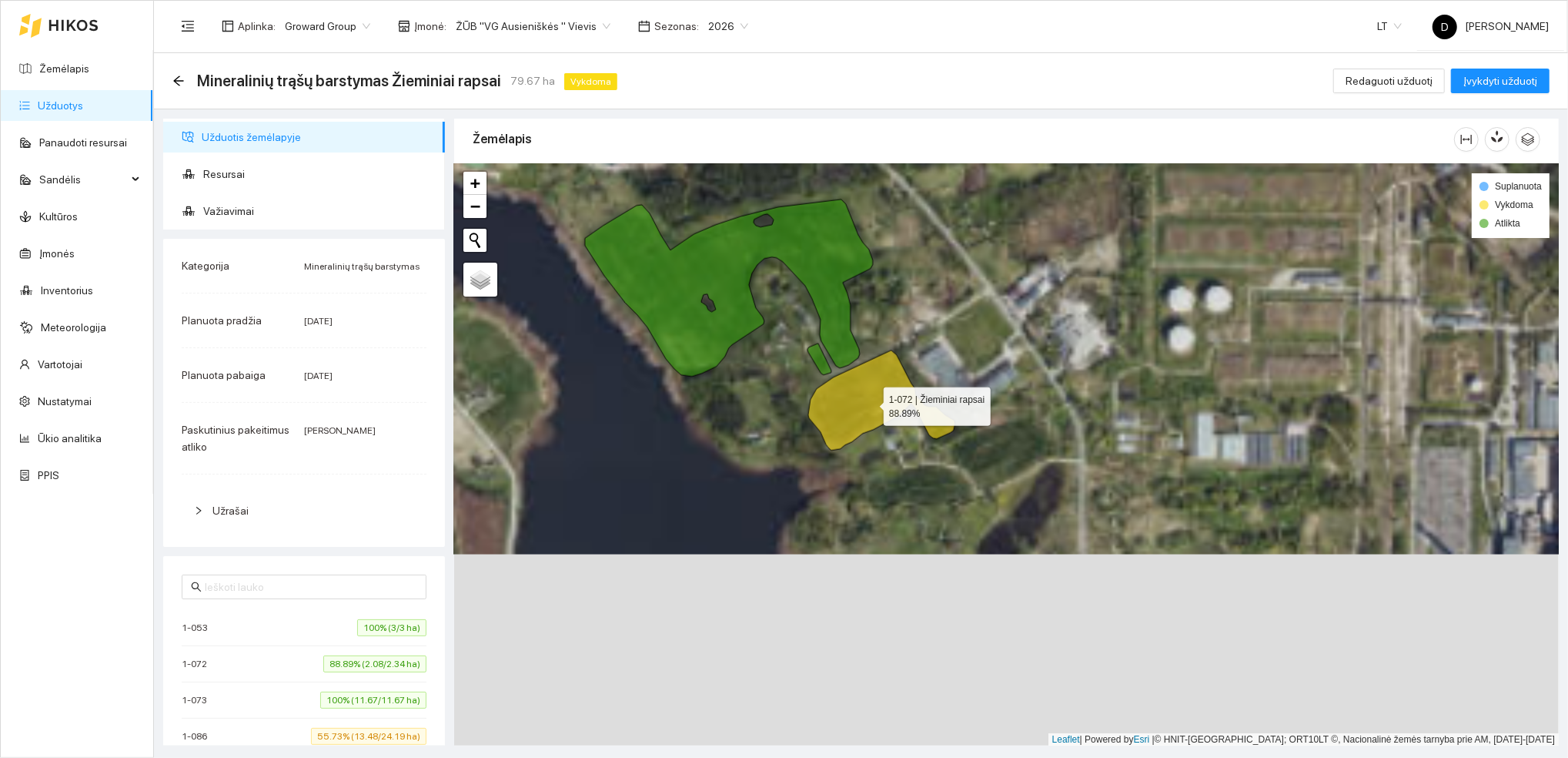
click at [860, 403] on icon at bounding box center [881, 401] width 147 height 100
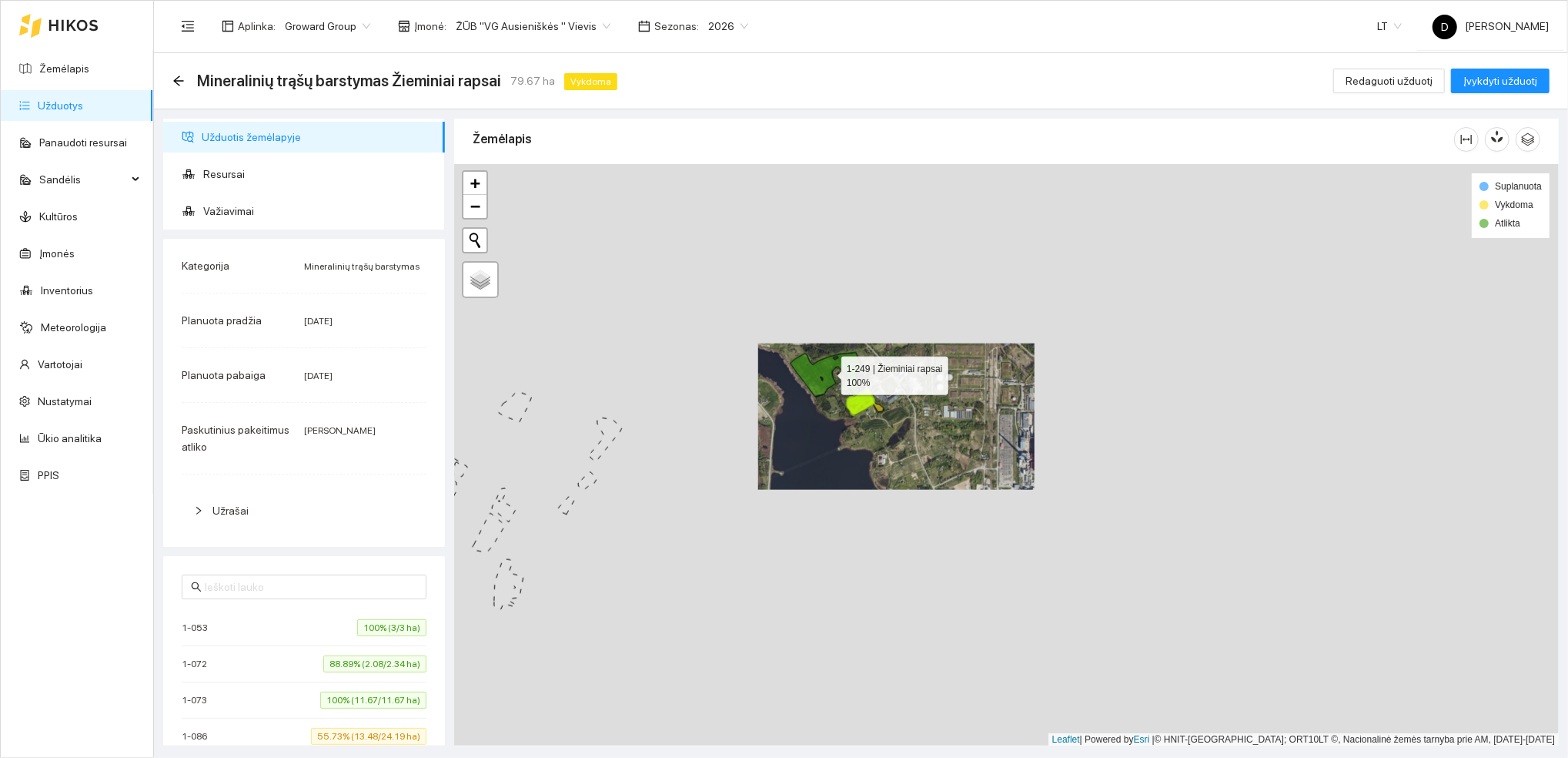
click at [815, 369] on icon at bounding box center [826, 374] width 73 height 44
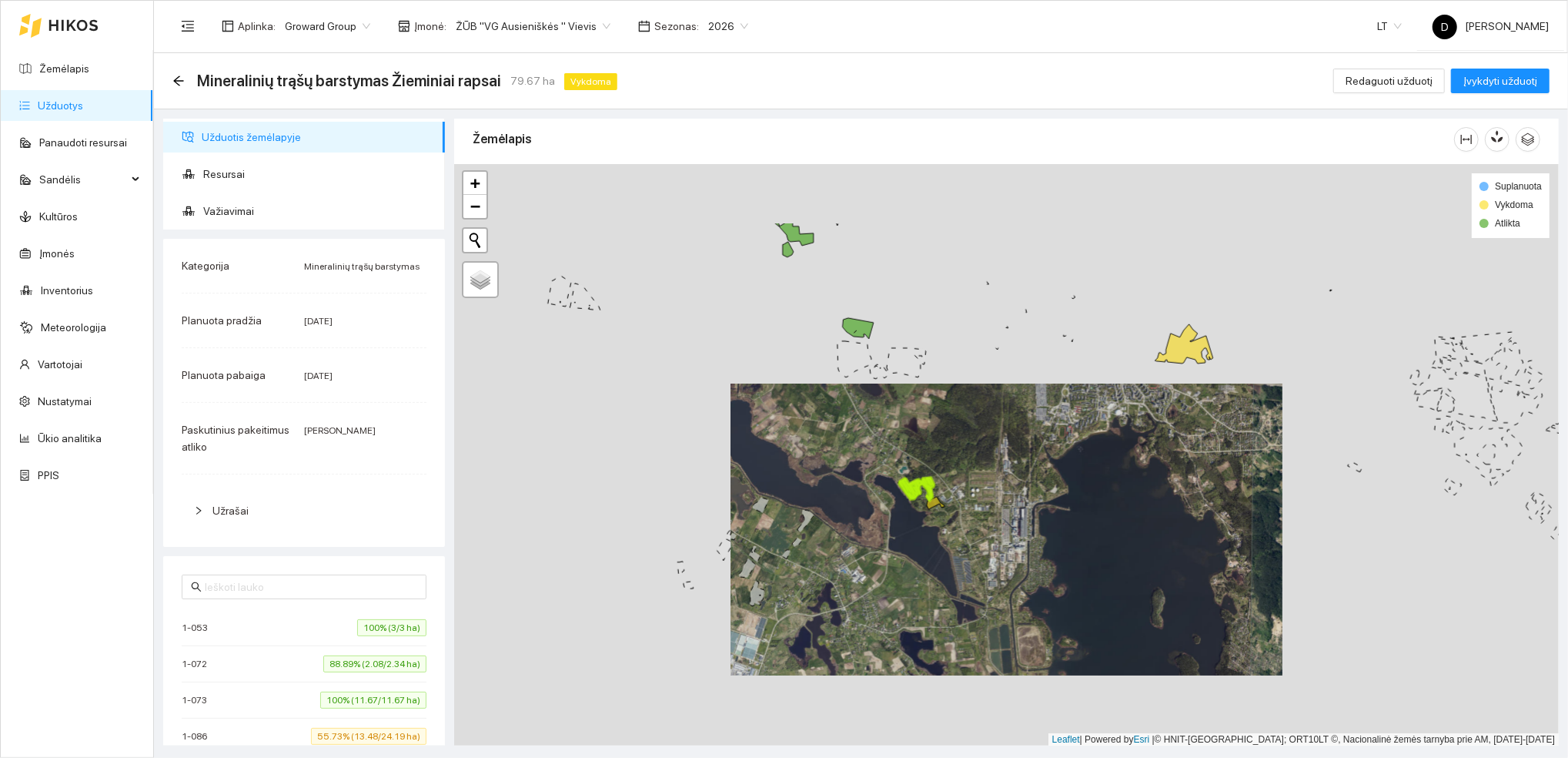
drag, startPoint x: 937, startPoint y: 315, endPoint x: 1049, endPoint y: 448, distance: 173.9
click at [1049, 448] on div at bounding box center [1006, 455] width 1104 height 582
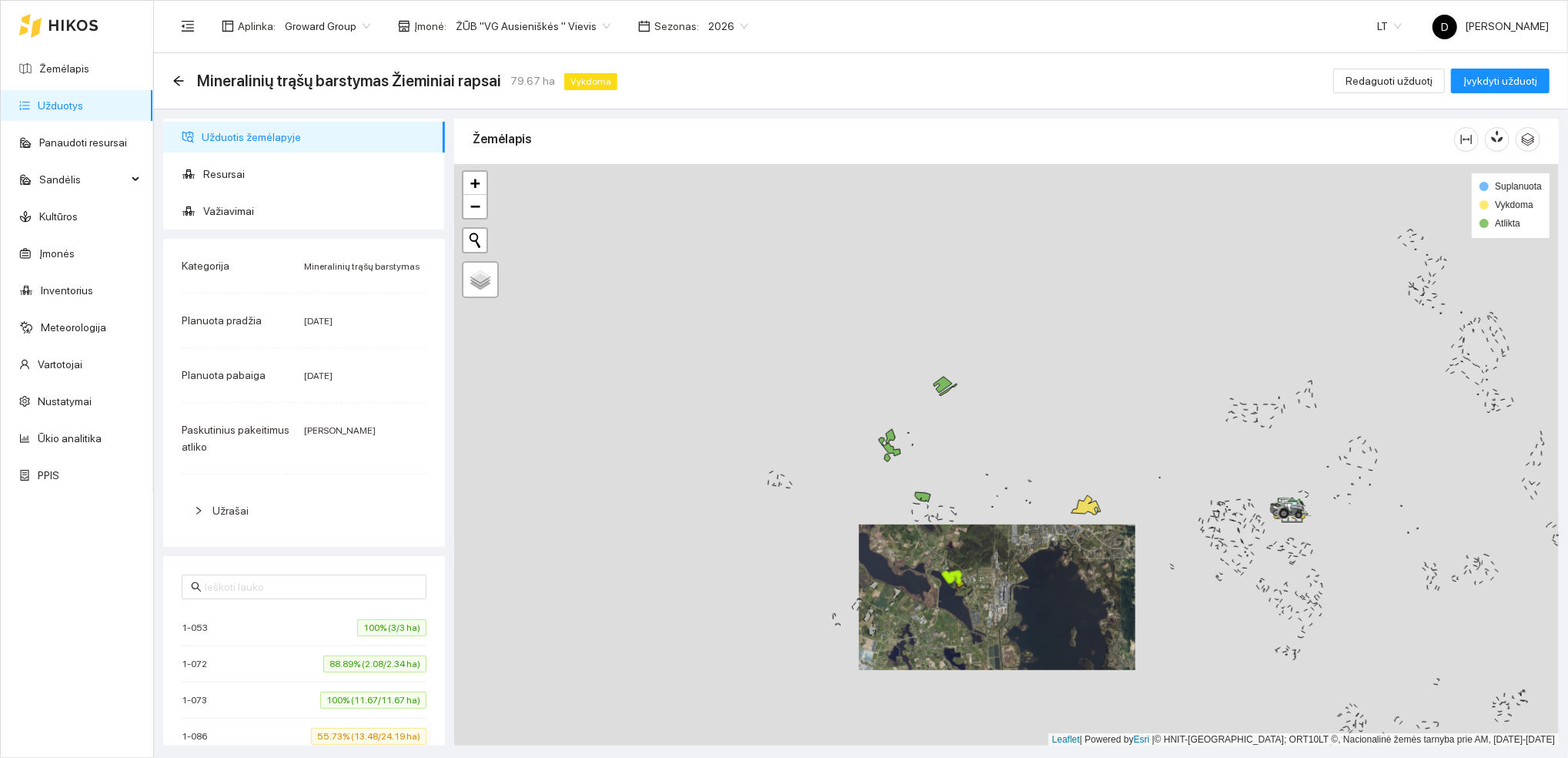
drag, startPoint x: 1044, startPoint y: 330, endPoint x: 992, endPoint y: 439, distance: 120.8
click at [992, 441] on div at bounding box center [1006, 455] width 1104 height 582
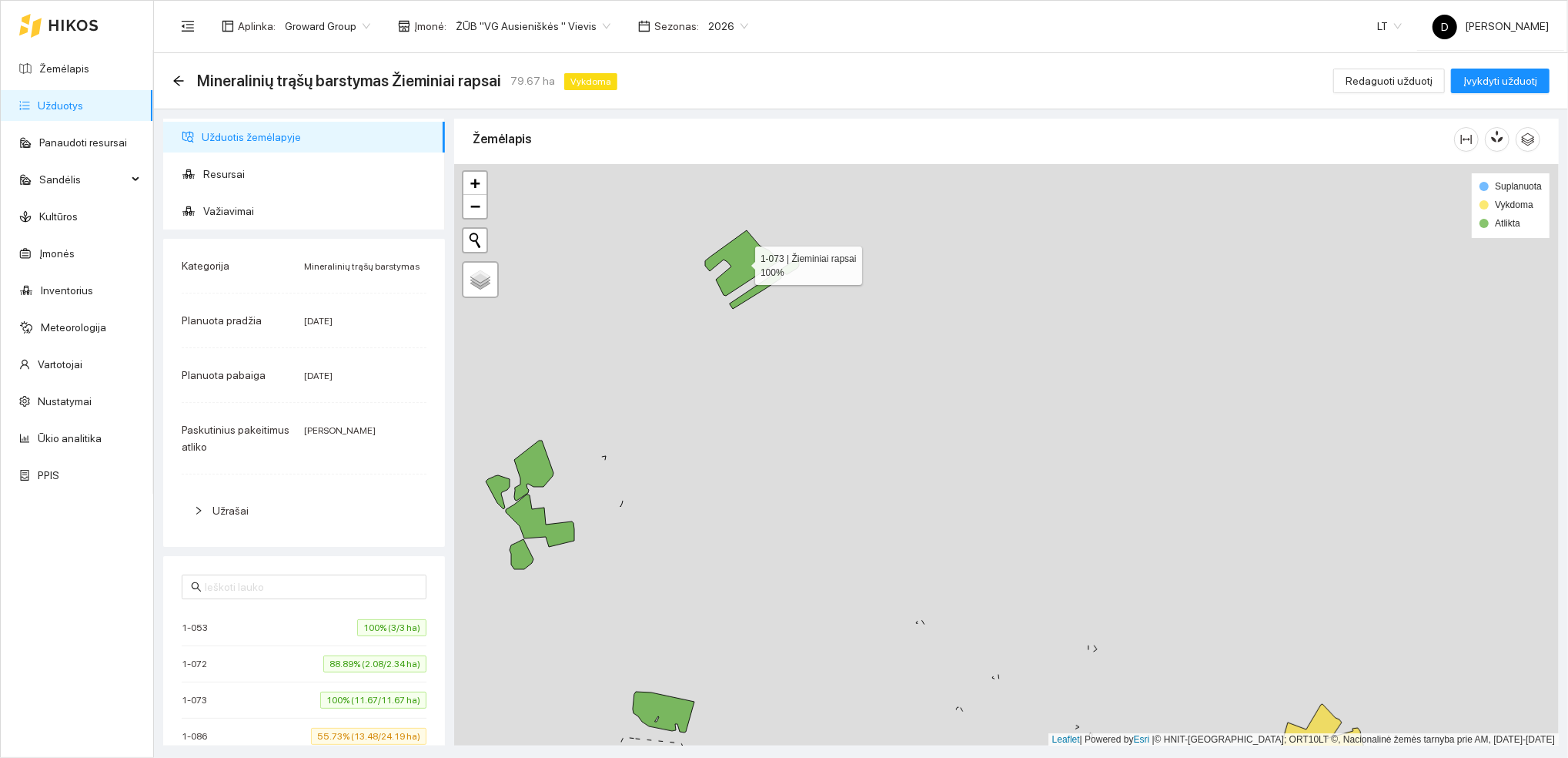
click at [741, 263] on icon at bounding box center [742, 263] width 74 height 65
click at [764, 285] on icon at bounding box center [764, 284] width 69 height 50
click at [540, 469] on icon at bounding box center [533, 470] width 39 height 60
click at [533, 531] on icon at bounding box center [540, 520] width 69 height 53
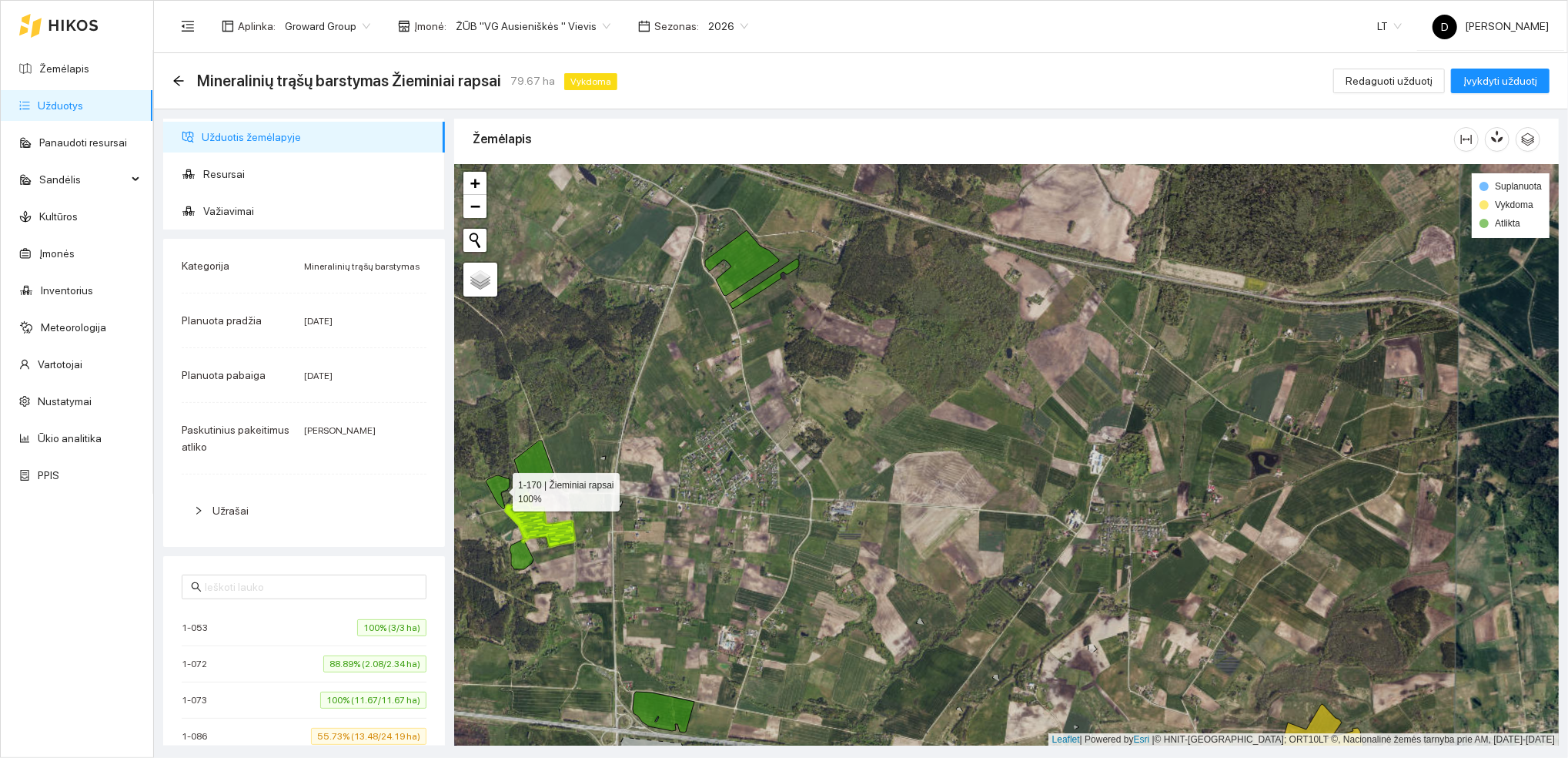
click at [500, 489] on icon at bounding box center [498, 492] width 24 height 34
click at [524, 564] on icon at bounding box center [522, 554] width 24 height 30
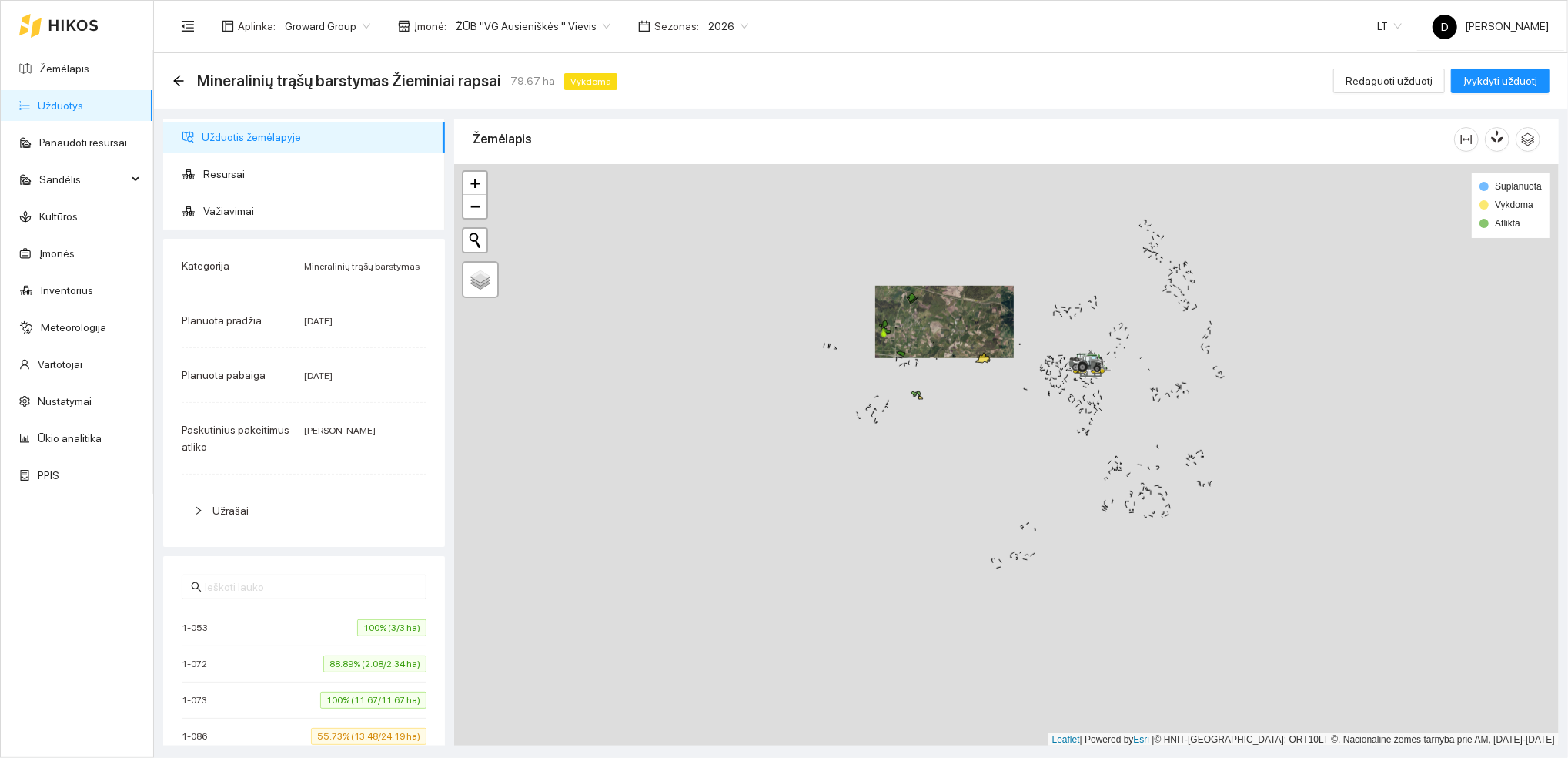
drag, startPoint x: 821, startPoint y: 593, endPoint x: 958, endPoint y: 395, distance: 240.8
click at [958, 395] on div at bounding box center [1006, 455] width 1104 height 582
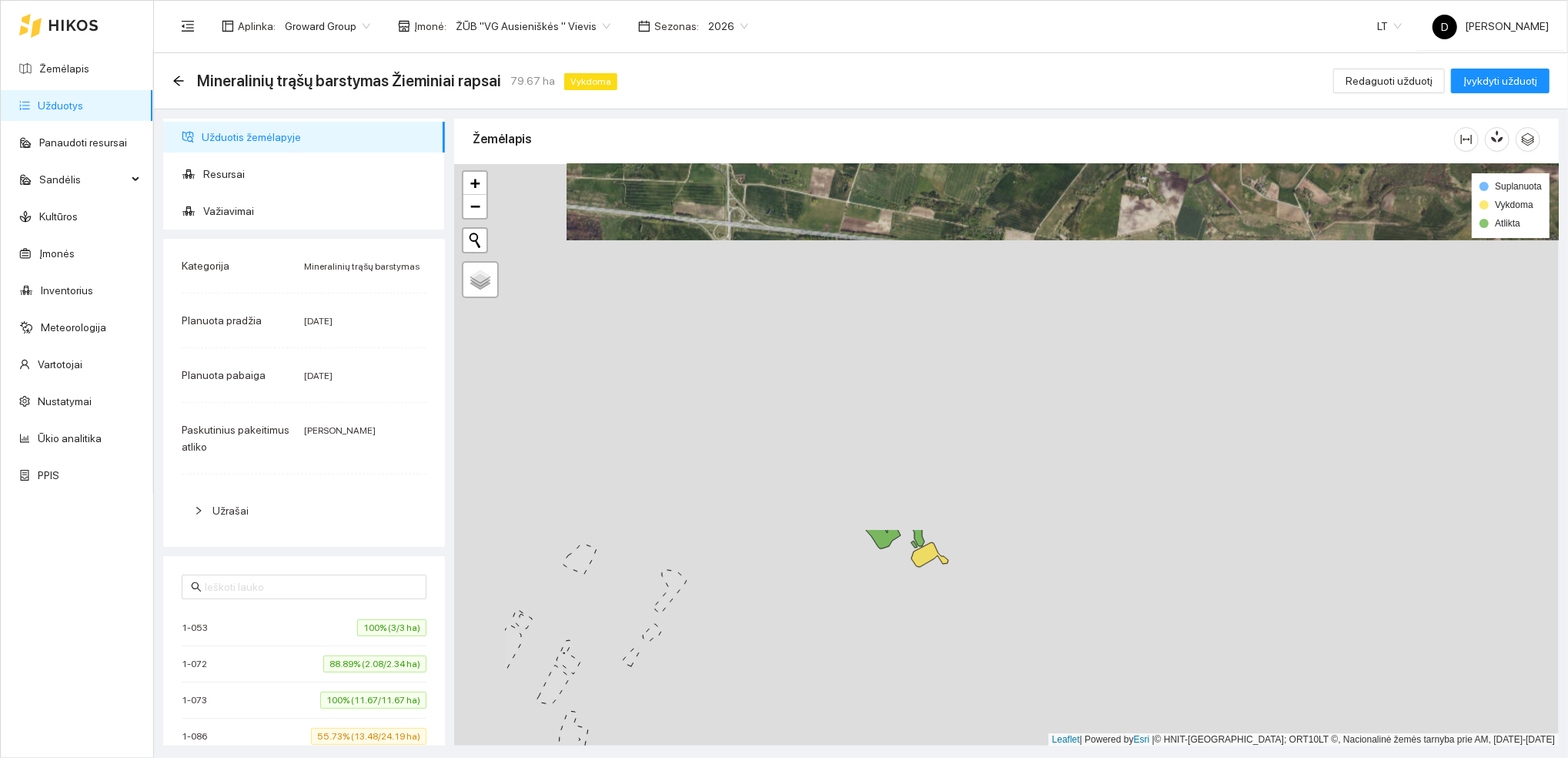
drag, startPoint x: 829, startPoint y: 386, endPoint x: 990, endPoint y: 810, distance: 453.5
click at [990, 757] on html "Žemėlapis Užduotys Panaudoti resursai Sandėlis Kultūros Įmonės Inventorius Mete…" at bounding box center [784, 379] width 1568 height 758
click at [874, 524] on icon at bounding box center [891, 526] width 73 height 44
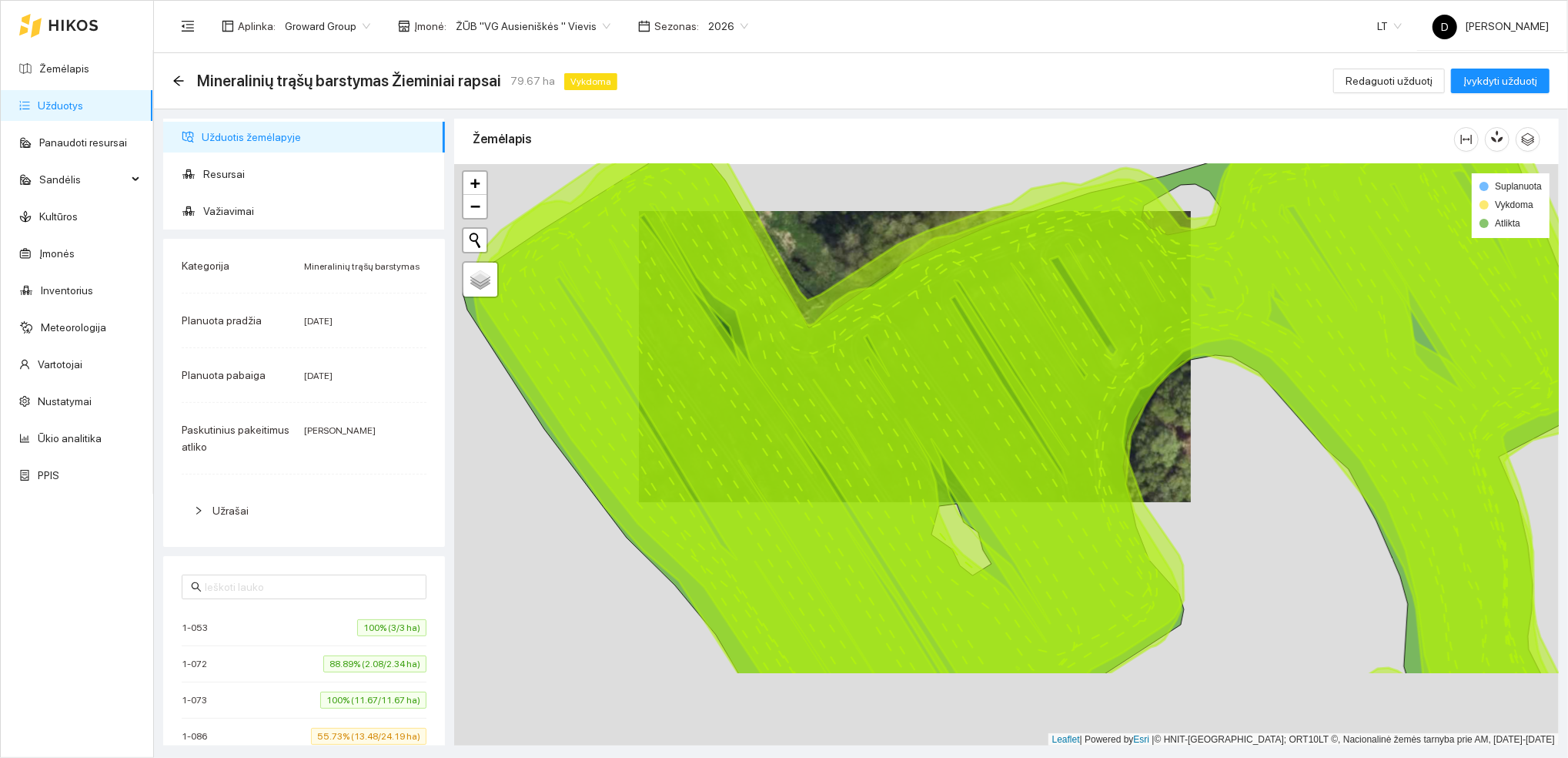
drag, startPoint x: 849, startPoint y: 641, endPoint x: 819, endPoint y: 475, distance: 168.7
click at [819, 475] on icon at bounding box center [1046, 389] width 1143 height 574
